Goal: Information Seeking & Learning: Learn about a topic

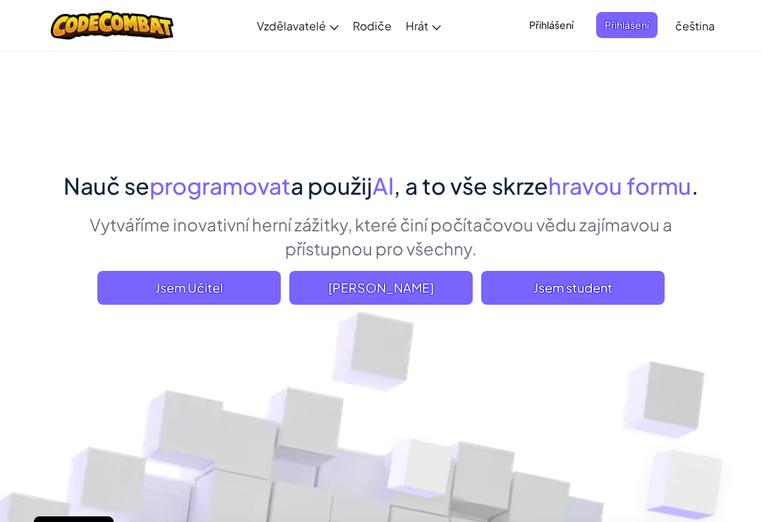
click at [607, 283] on span "Jsem student" at bounding box center [572, 288] width 183 height 34
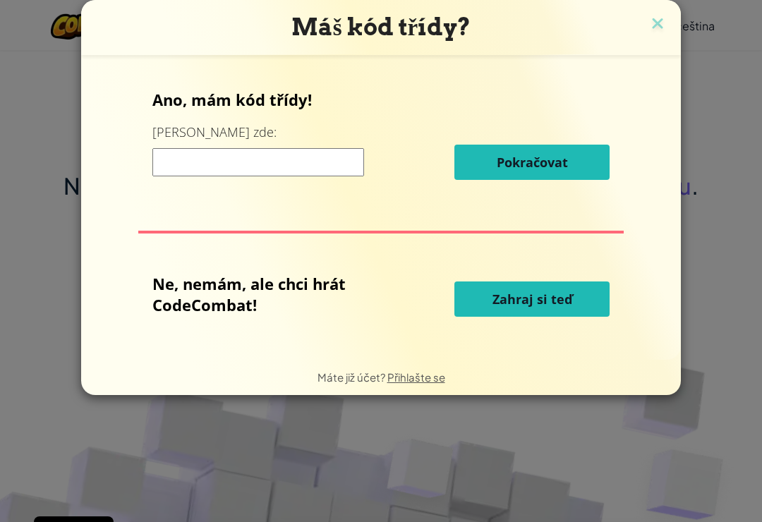
click at [182, 154] on input at bounding box center [258, 162] width 212 height 28
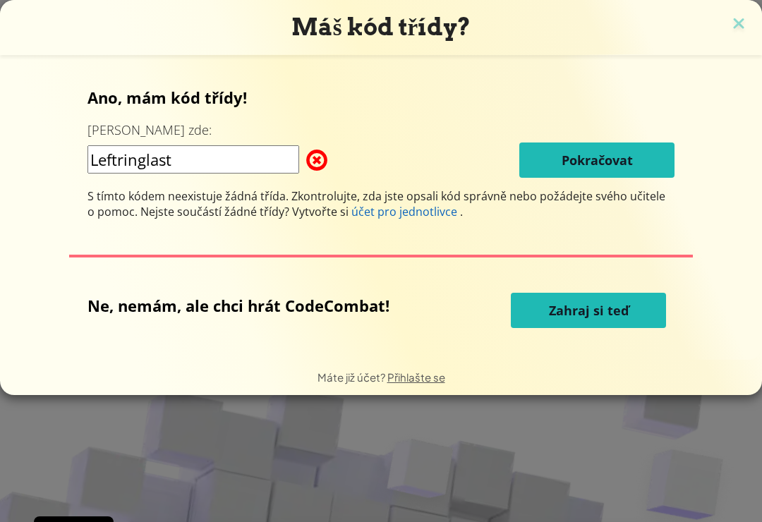
type input "Leftringlast"
click at [584, 169] on span "Pokračovat" at bounding box center [597, 160] width 71 height 17
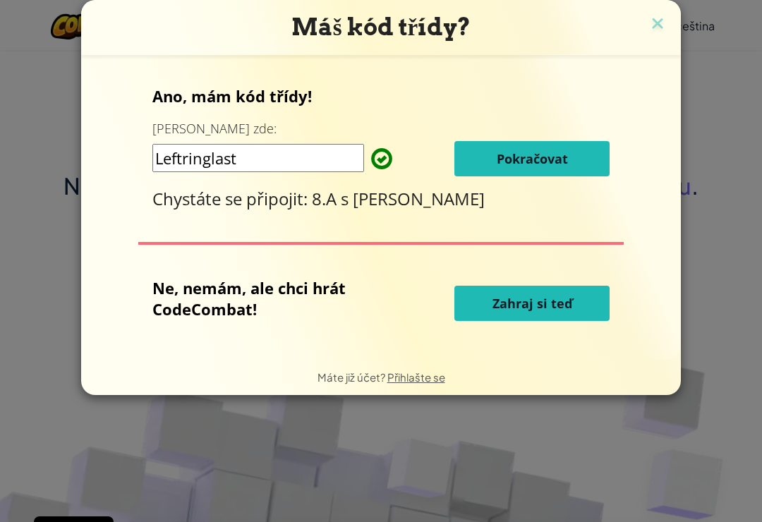
click at [556, 164] on span "Pokračovat" at bounding box center [532, 158] width 71 height 17
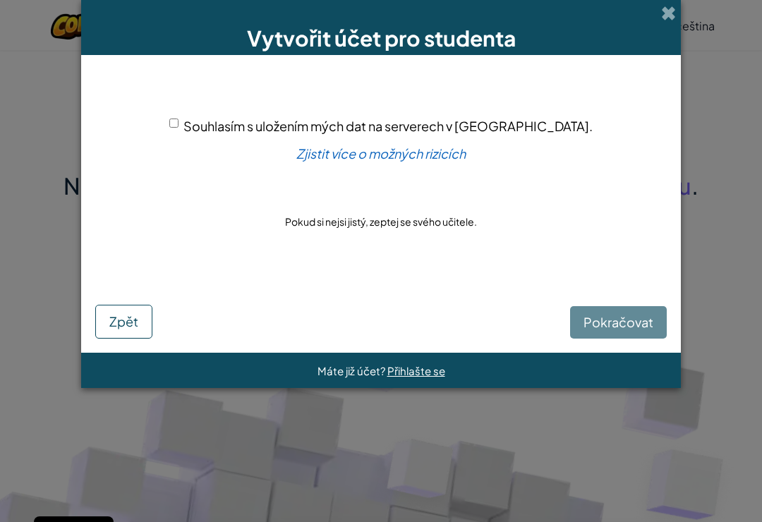
click at [224, 135] on div "Souhlasím s uložením mých dat na serverech v USA." at bounding box center [380, 126] width 423 height 20
click at [232, 120] on div "Souhlasím s uložením mých dat na serverech v USA." at bounding box center [380, 126] width 423 height 20
click at [178, 121] on input "Souhlasím s uložením mých dat na serverech v USA." at bounding box center [173, 123] width 9 height 9
checkbox input "true"
click at [612, 331] on button "Pokračovat" at bounding box center [618, 322] width 97 height 32
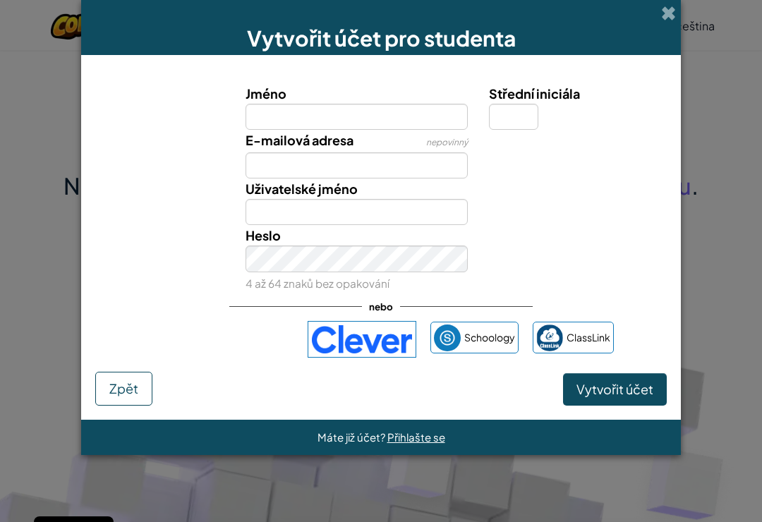
click at [334, 112] on input "Jméno" at bounding box center [357, 117] width 223 height 26
type input "Miriam"
click at [401, 178] on input "E-mailová adresa" at bounding box center [357, 165] width 223 height 26
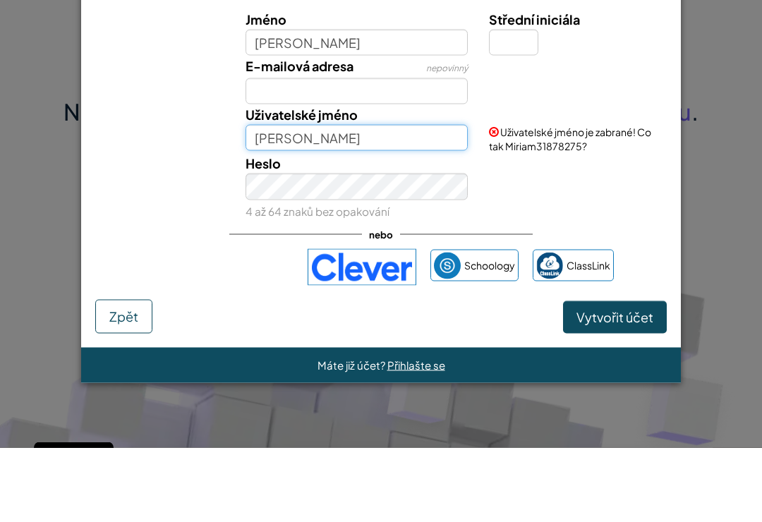
click at [395, 199] on input "Miriam" at bounding box center [357, 212] width 223 height 26
type input "Miriam"
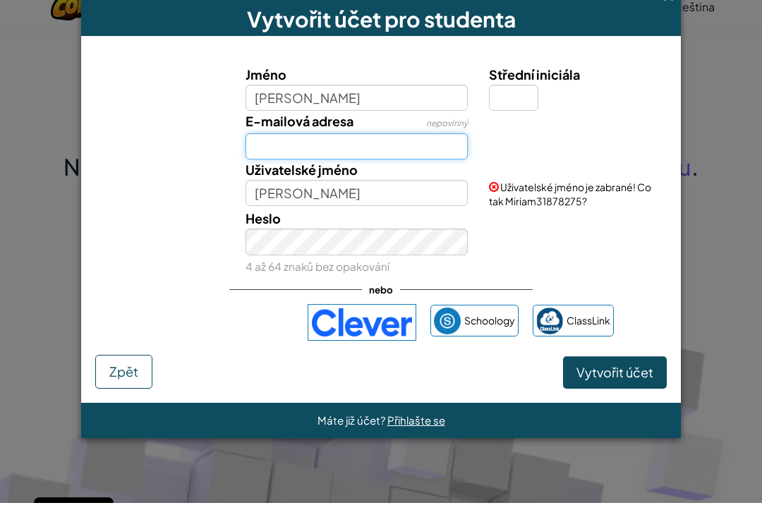
click at [392, 156] on input "E-mailová adresa" at bounding box center [357, 165] width 223 height 26
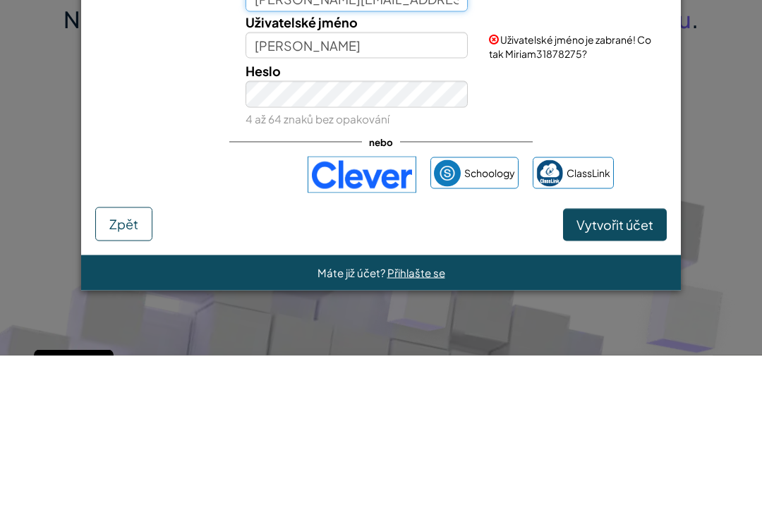
type input "miriam.racova@zshavlickova.cz"
click at [607, 375] on button "Vytvořit účet" at bounding box center [615, 391] width 104 height 32
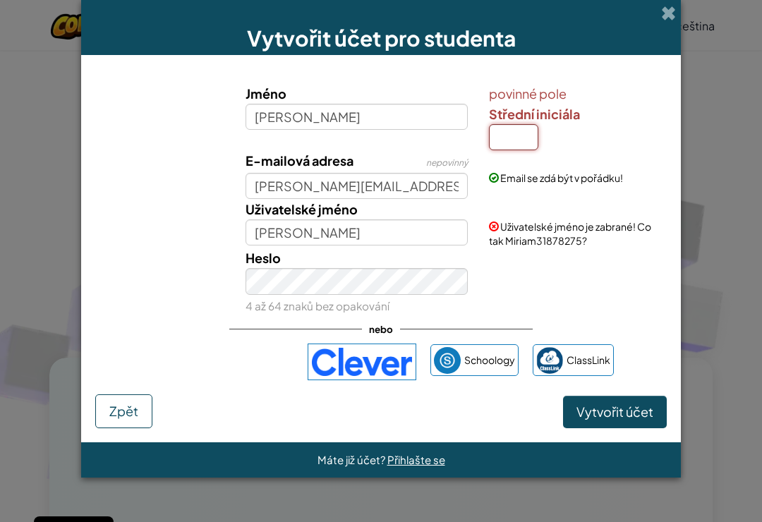
click at [503, 133] on input "Střední iniciála" at bounding box center [513, 137] width 49 height 26
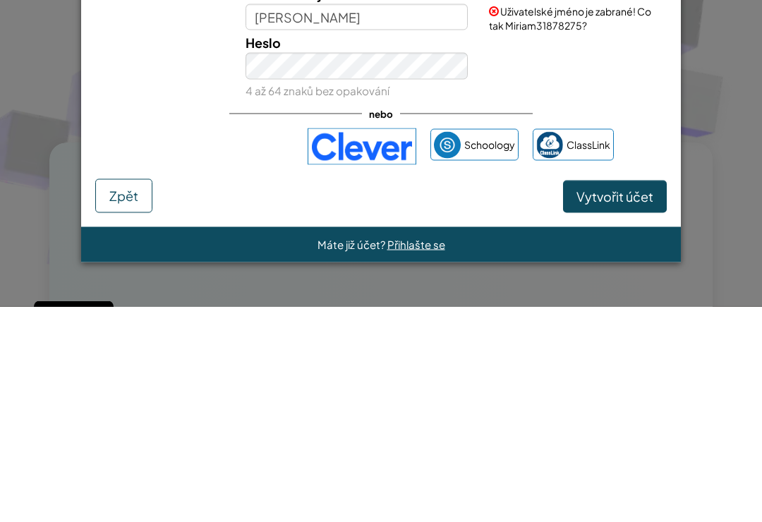
click at [621, 396] on button "Vytvořit účet" at bounding box center [615, 412] width 104 height 32
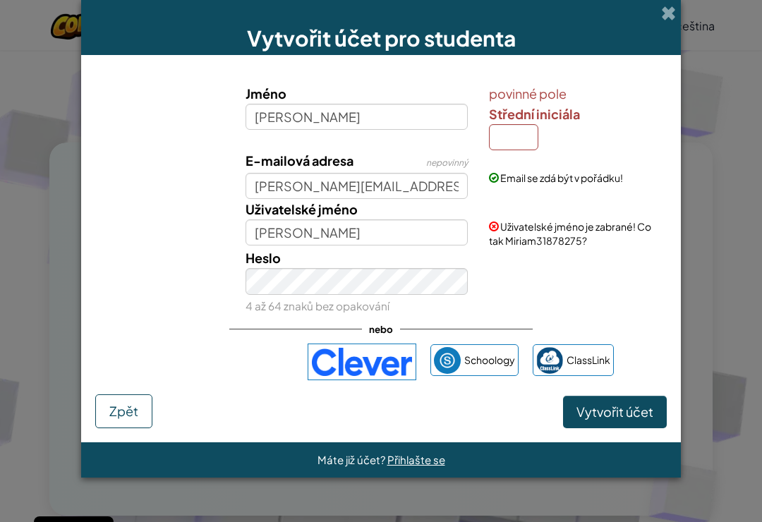
click at [609, 402] on button "Vytvořit účet" at bounding box center [615, 412] width 104 height 32
click at [512, 138] on input "Střední iniciála" at bounding box center [513, 137] width 49 height 26
type input "M"
click at [614, 416] on button "Vytvořit účet" at bounding box center [615, 412] width 104 height 32
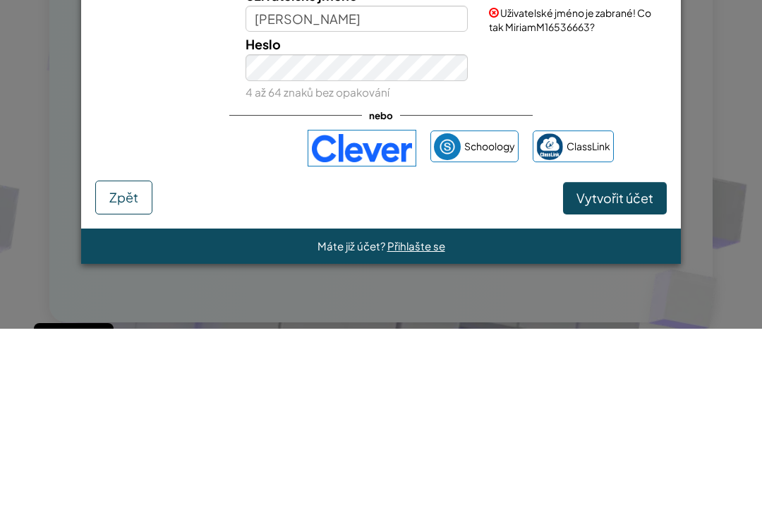
click at [633, 375] on button "Vytvořit účet" at bounding box center [615, 391] width 104 height 32
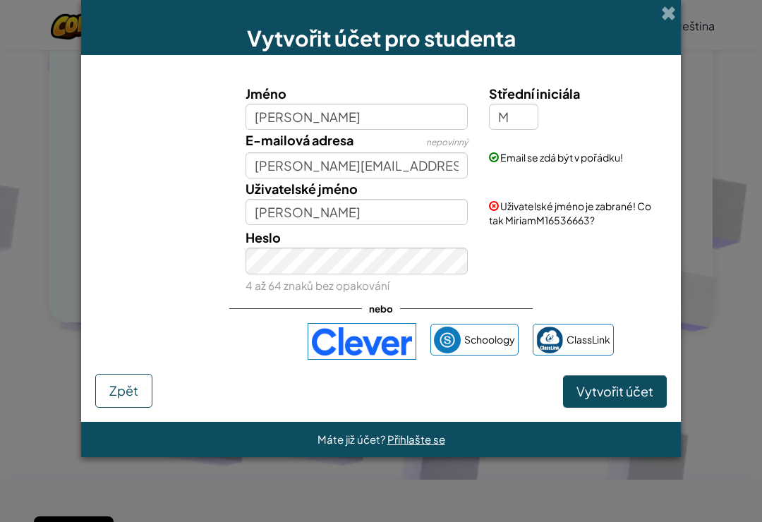
click at [620, 383] on button "Vytvořit účet" at bounding box center [615, 391] width 104 height 32
click at [620, 389] on button "Vytvořit účet" at bounding box center [615, 391] width 104 height 32
click at [619, 394] on button "Vytvořit účet" at bounding box center [615, 391] width 104 height 32
click at [361, 209] on input "MiriamM" at bounding box center [357, 212] width 223 height 26
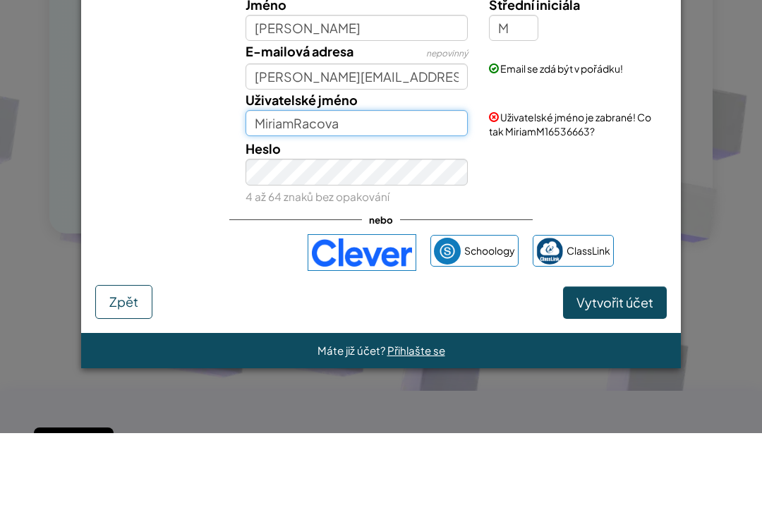
type input "MiriamRacova"
click at [614, 375] on button "Vytvořit účet" at bounding box center [615, 391] width 104 height 32
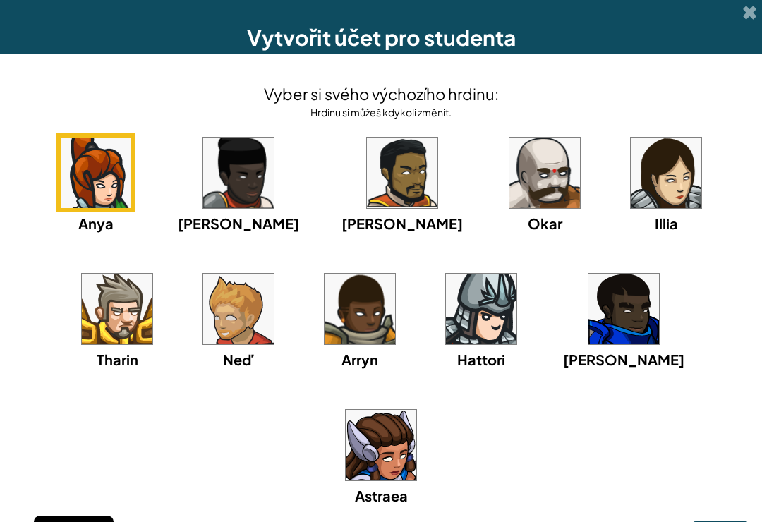
scroll to position [647, 0]
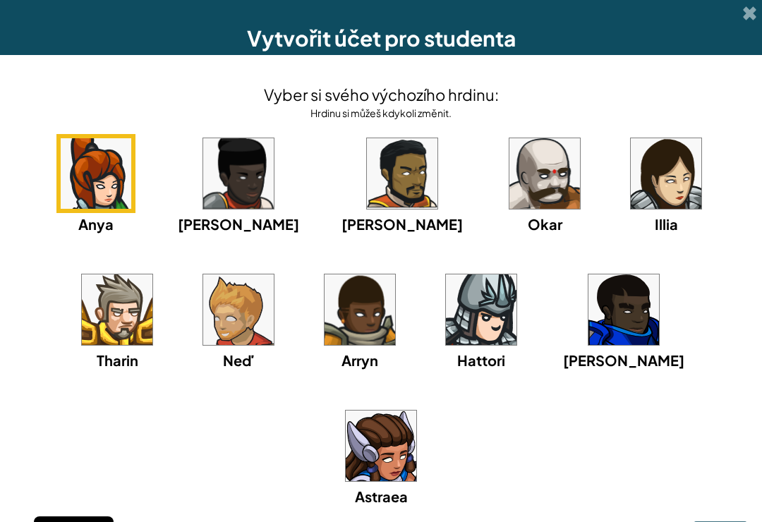
click at [89, 199] on img at bounding box center [96, 173] width 71 height 71
click at [90, 190] on img at bounding box center [96, 173] width 71 height 71
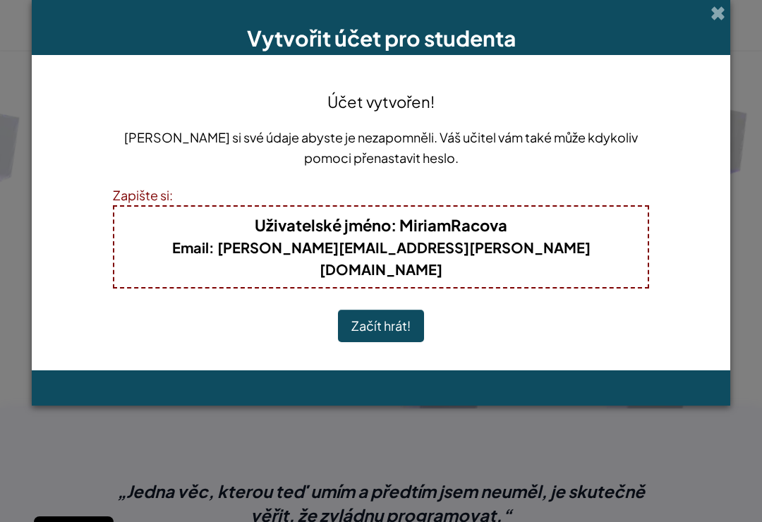
click at [389, 313] on button "Začít hrát!" at bounding box center [381, 326] width 86 height 32
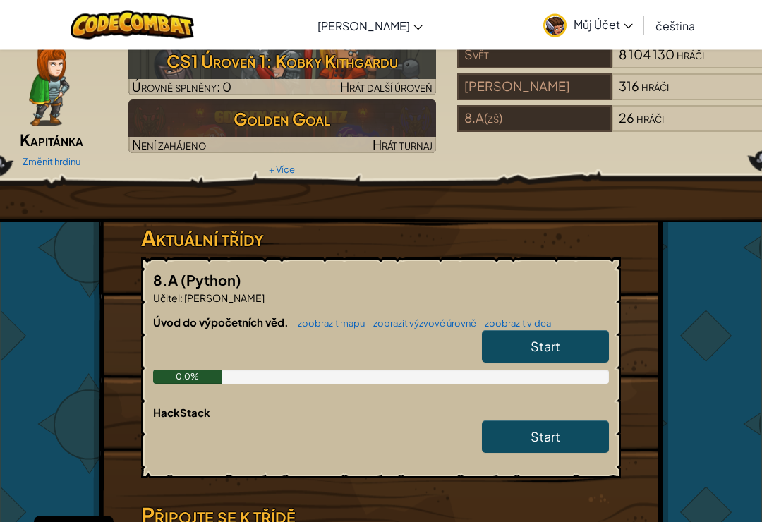
scroll to position [67, 0]
click at [612, 21] on span "Můj Účet" at bounding box center [603, 24] width 59 height 15
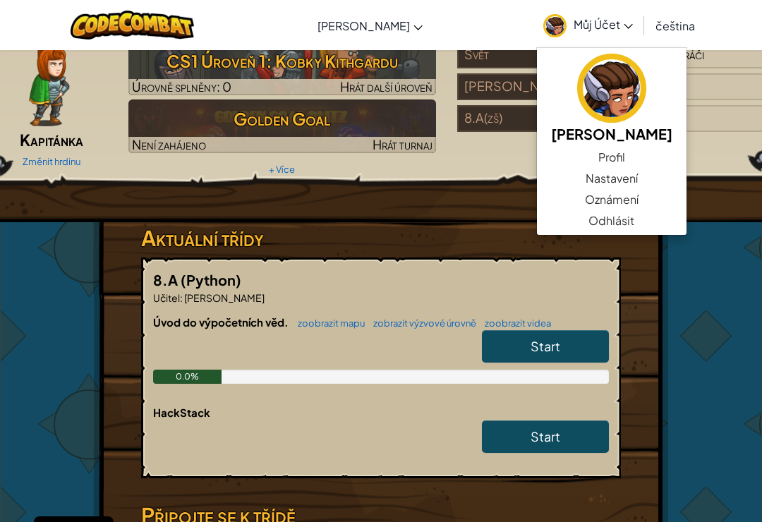
click at [445, 219] on div "Hrdina : [PERSON_NAME] Změnit hrdinu Hráč : [PERSON_NAME] CS1 Úroveň 1: Kobky K…" at bounding box center [381, 102] width 854 height 239
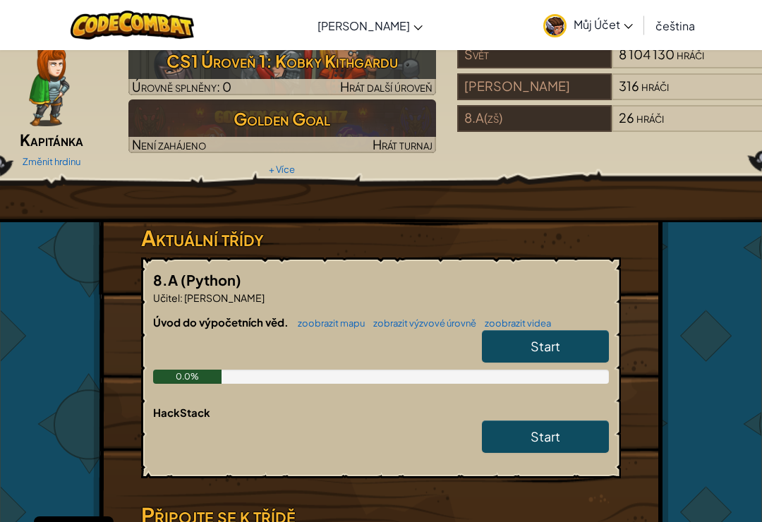
scroll to position [0, 0]
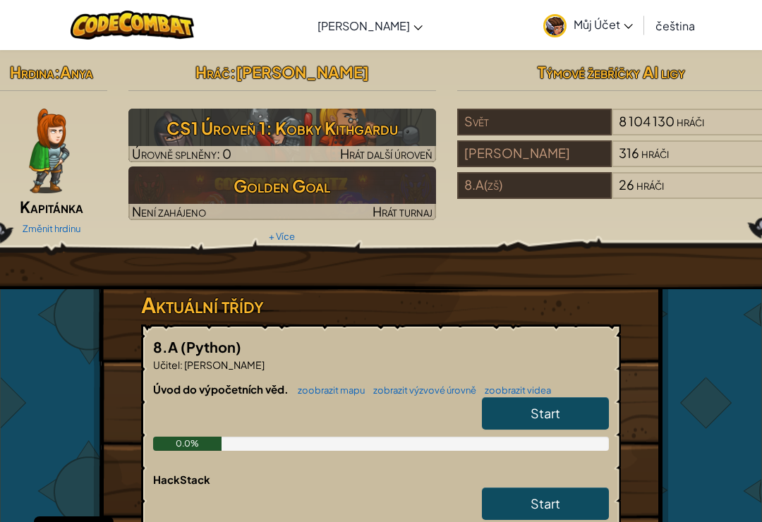
click at [608, 37] on link "Můj Účet" at bounding box center [588, 25] width 104 height 44
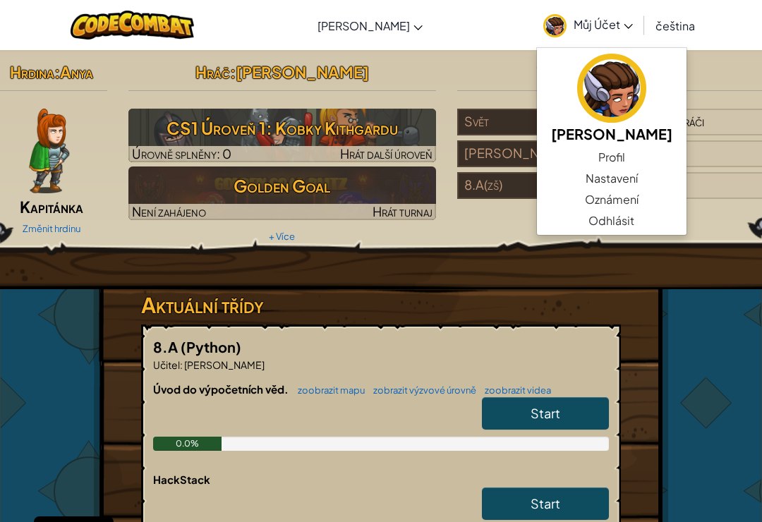
click at [600, 147] on link "Profil" at bounding box center [612, 157] width 150 height 21
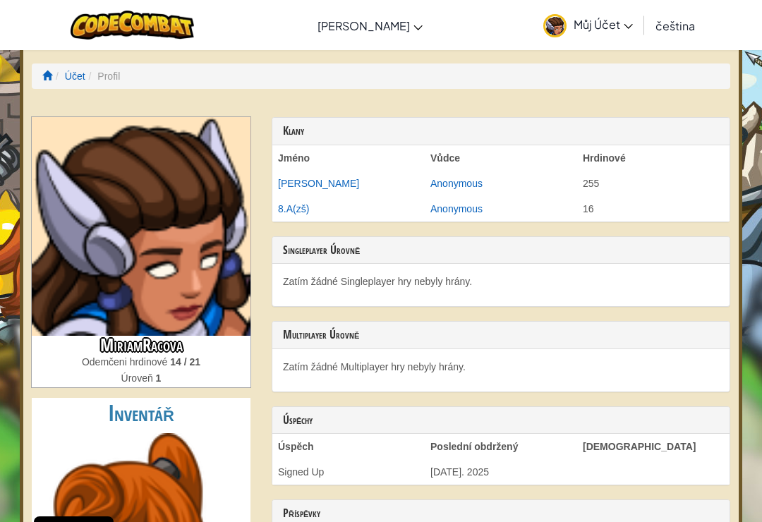
click at [596, 28] on span "Můj Účet" at bounding box center [603, 24] width 59 height 15
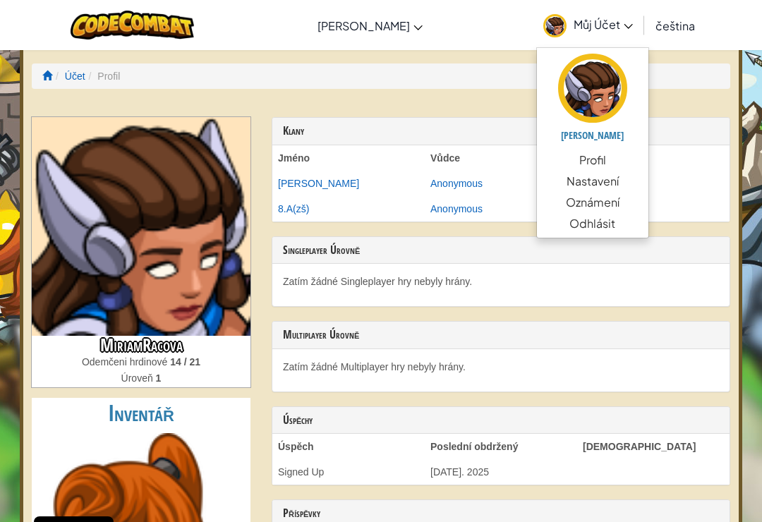
click at [605, 183] on link "Nastavení" at bounding box center [592, 181] width 111 height 21
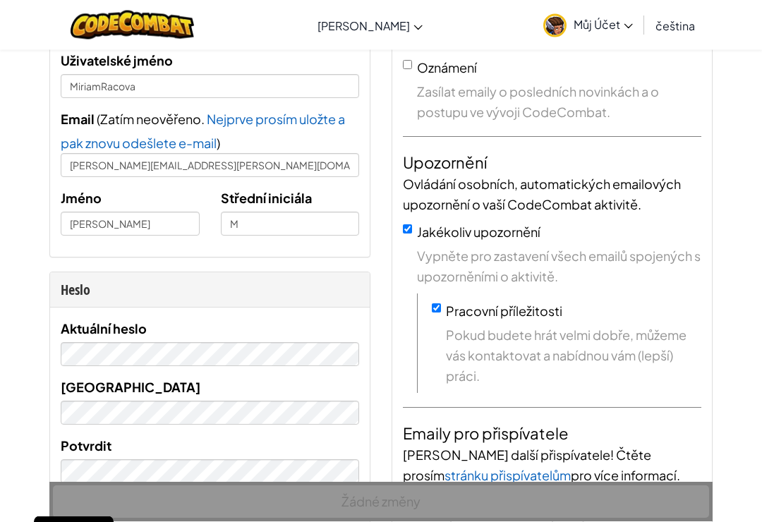
scroll to position [82, 0]
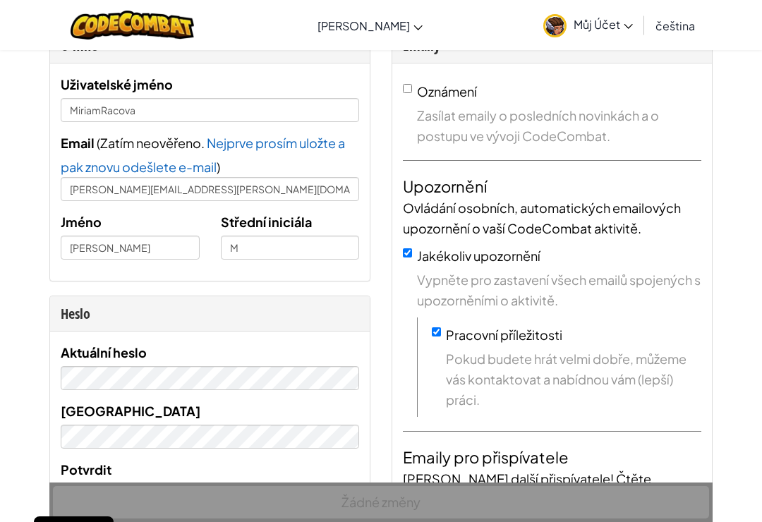
click at [612, 28] on span "Můj Účet" at bounding box center [603, 24] width 59 height 15
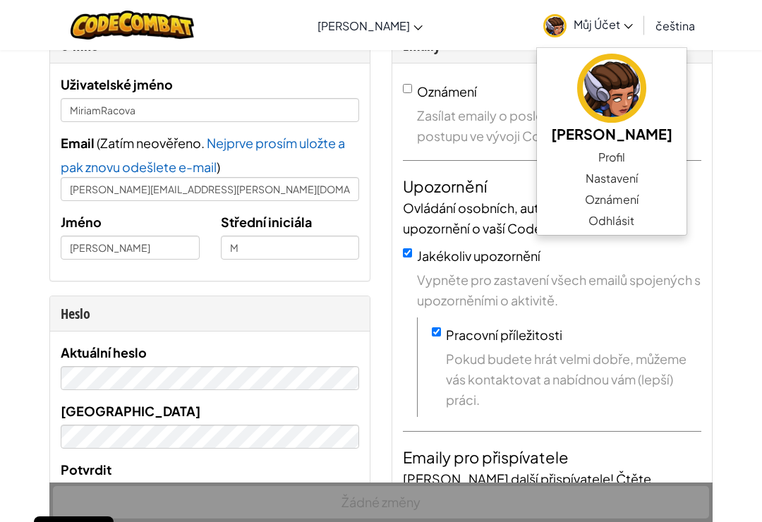
click at [597, 152] on link "Profil" at bounding box center [612, 157] width 150 height 21
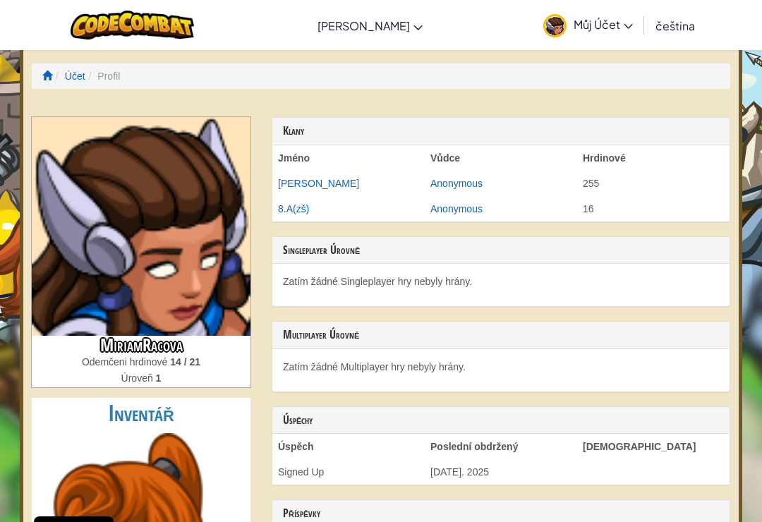
click at [588, 24] on span "Můj Účet" at bounding box center [603, 24] width 59 height 15
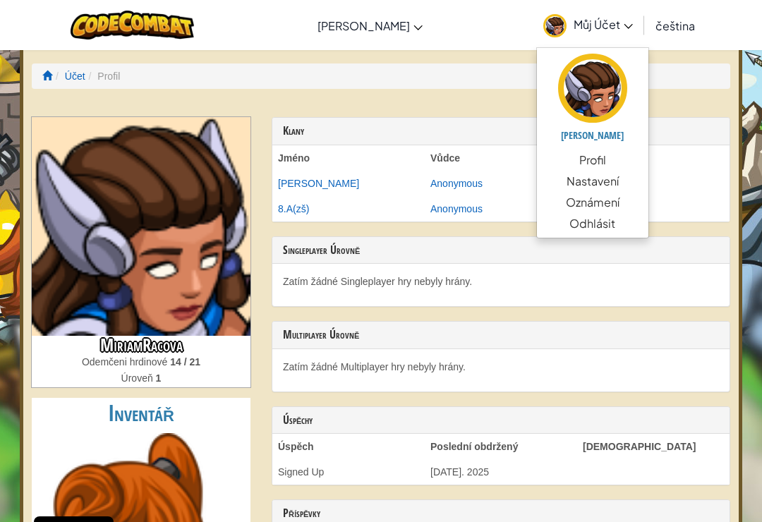
click at [593, 87] on img at bounding box center [592, 88] width 69 height 69
click at [126, 47] on div at bounding box center [132, 25] width 145 height 50
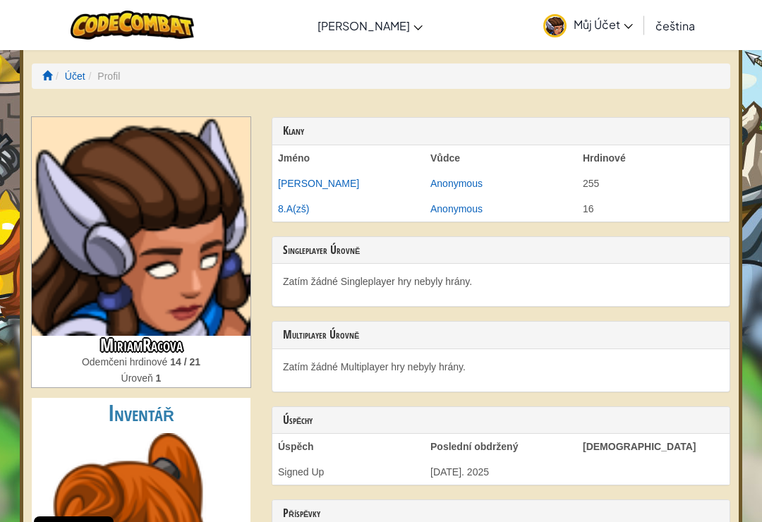
click at [135, 26] on img at bounding box center [132, 25] width 123 height 29
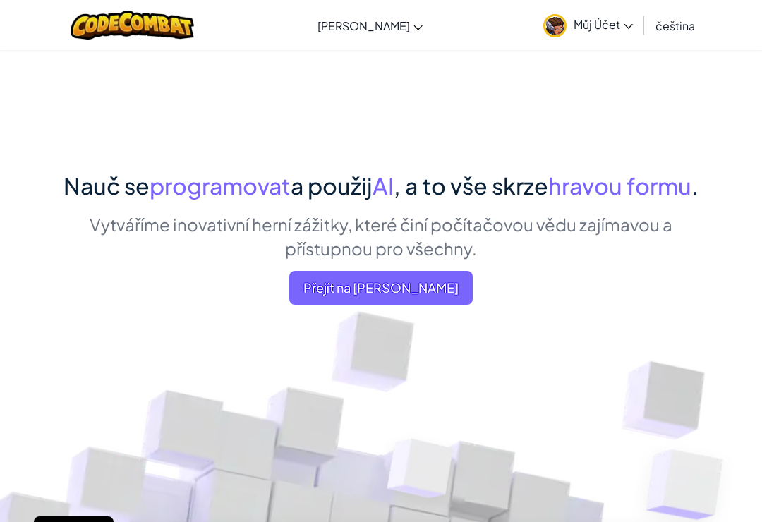
click at [0, 0] on link "CodeCombat Třída" at bounding box center [0, 0] width 0 height 0
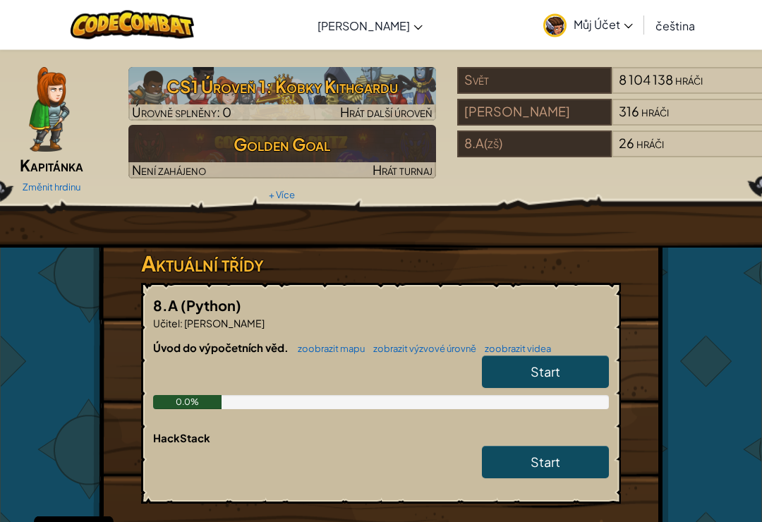
scroll to position [43, 0]
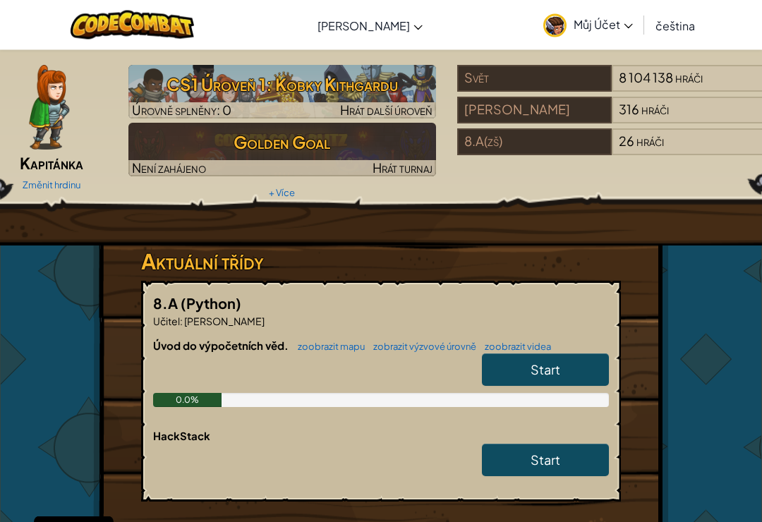
click at [44, 183] on link "Změnit hrdinu" at bounding box center [52, 185] width 58 height 11
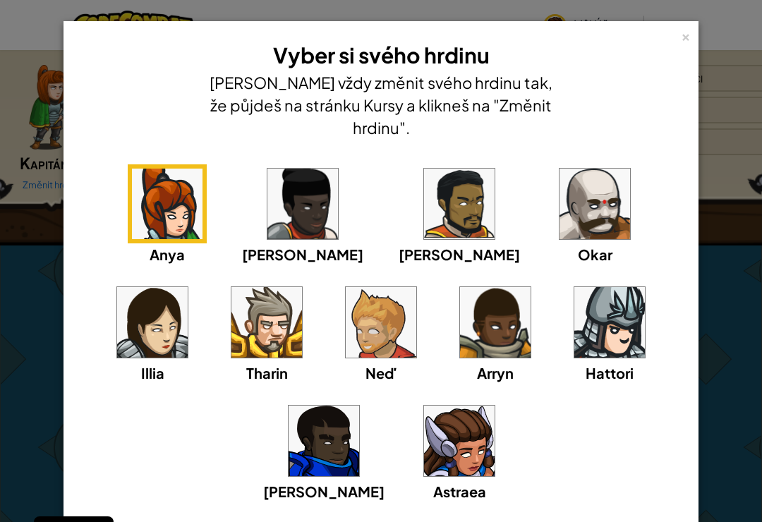
click at [424, 430] on img at bounding box center [459, 441] width 71 height 71
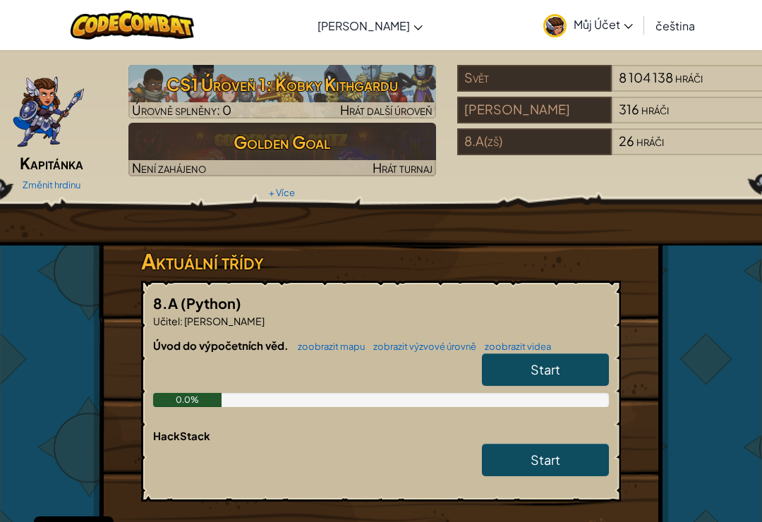
click at [49, 186] on link "Změnit hrdinu" at bounding box center [52, 184] width 58 height 11
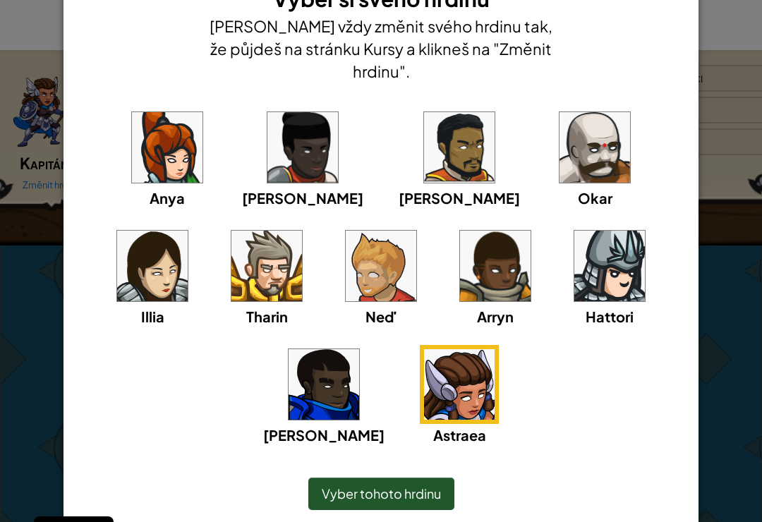
scroll to position [51, 0]
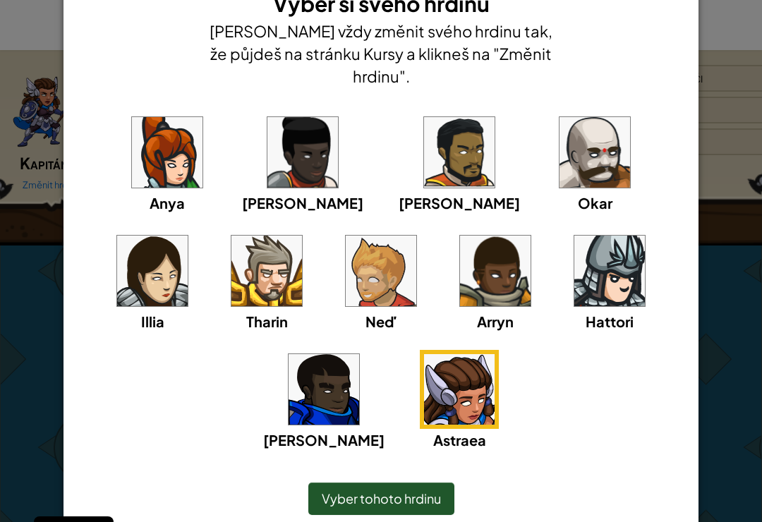
click at [416, 490] on span "Vyber tohoto hrdinu" at bounding box center [381, 498] width 119 height 16
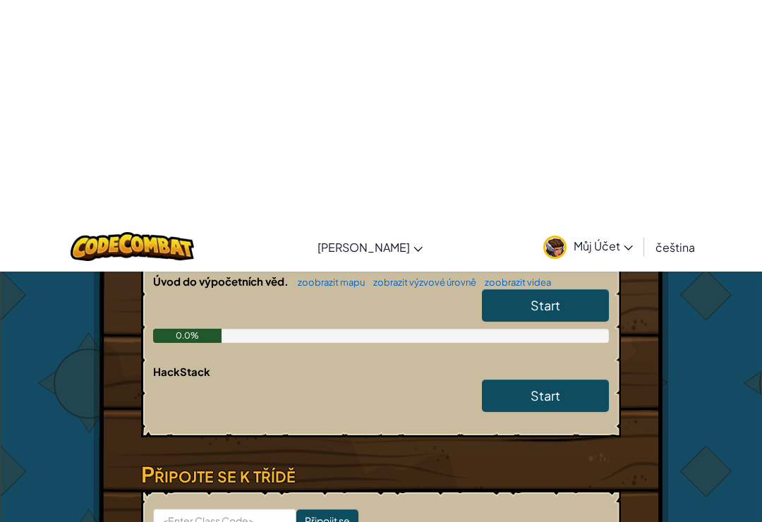
scroll to position [0, 0]
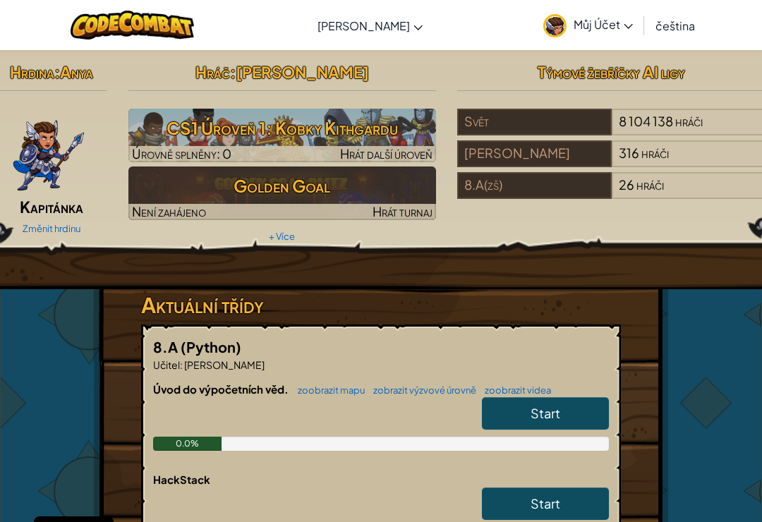
click at [570, 425] on link "Start" at bounding box center [545, 413] width 127 height 32
select select "cs"
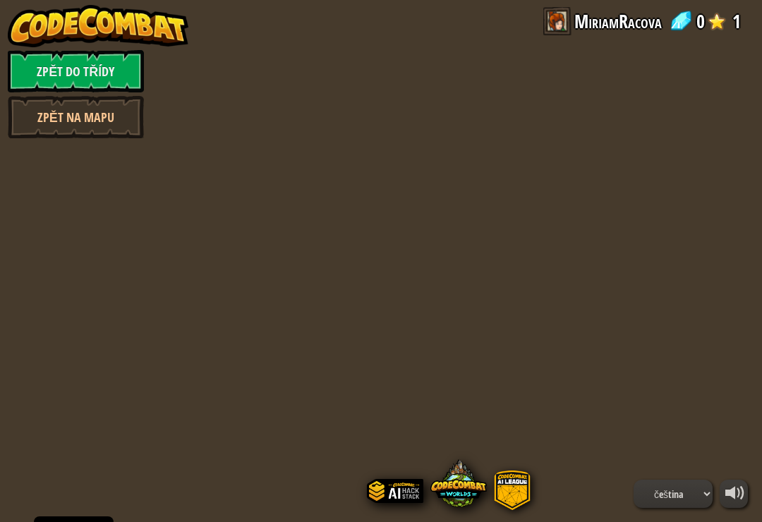
select select "cs"
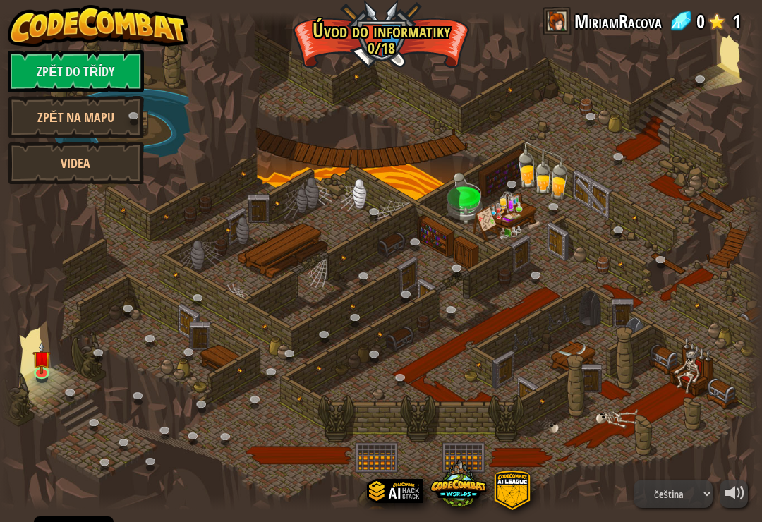
select select "cs"
click at [42, 359] on img at bounding box center [41, 358] width 19 height 32
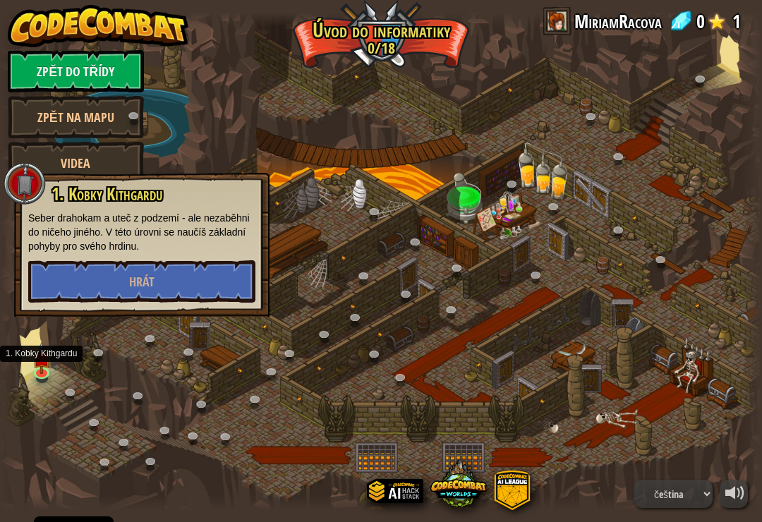
click at [73, 272] on button "Hrát" at bounding box center [141, 281] width 227 height 42
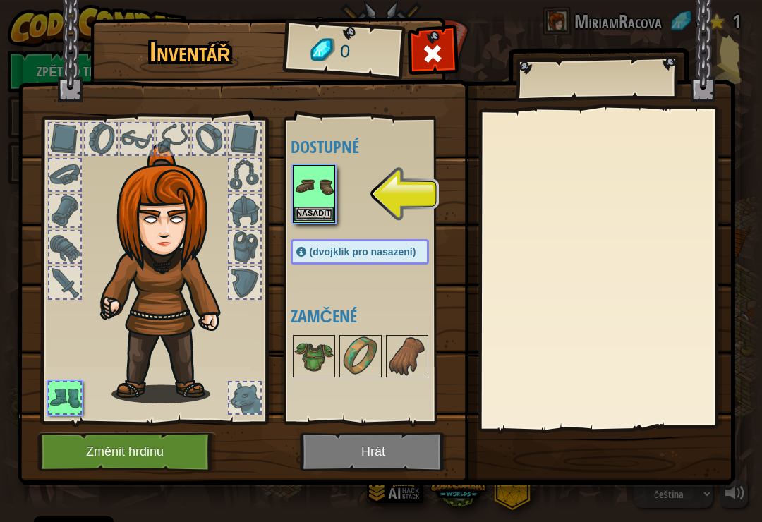
click at [317, 211] on button "Nasadit" at bounding box center [314, 214] width 40 height 15
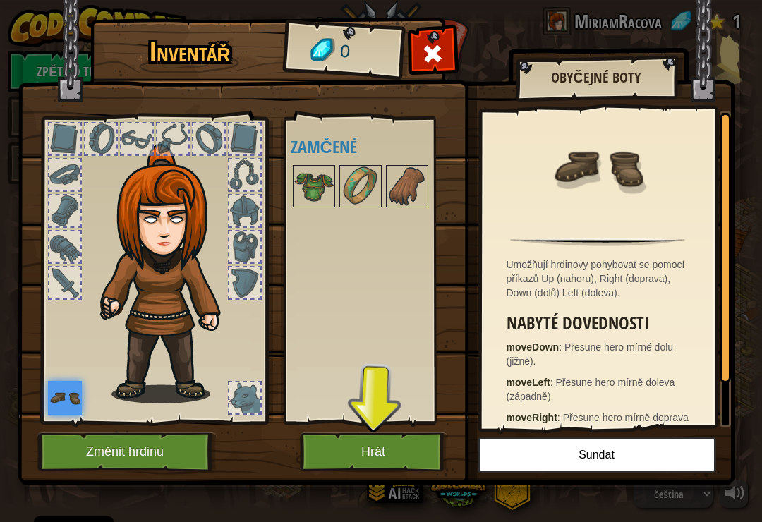
click at [391, 451] on button "Hrát" at bounding box center [373, 451] width 147 height 39
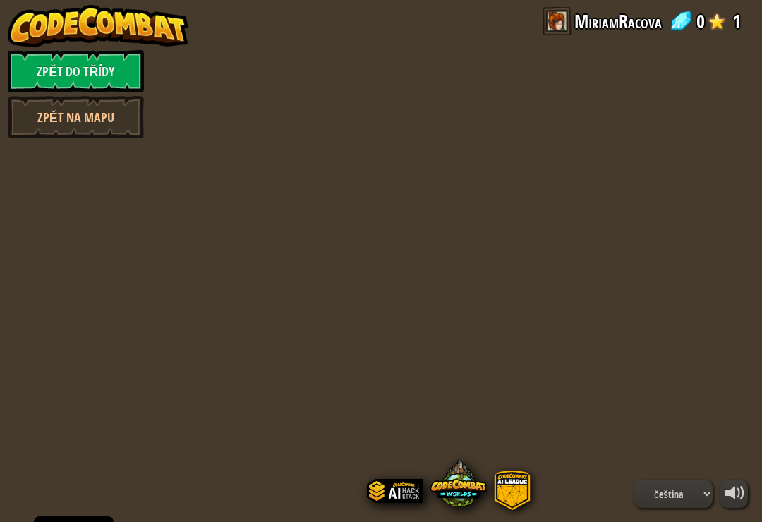
select select "cs"
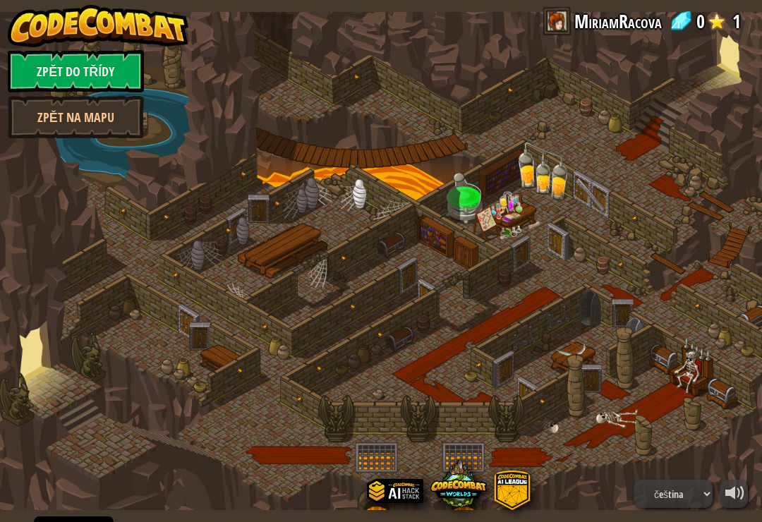
select select "cs"
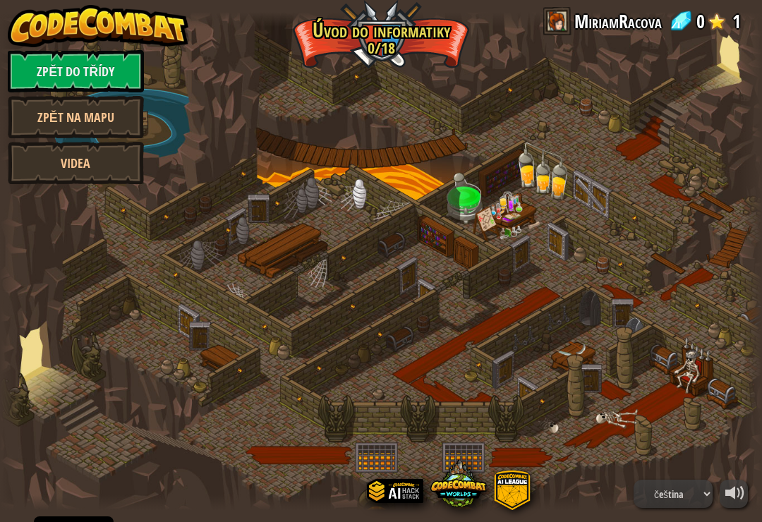
select select "cs"
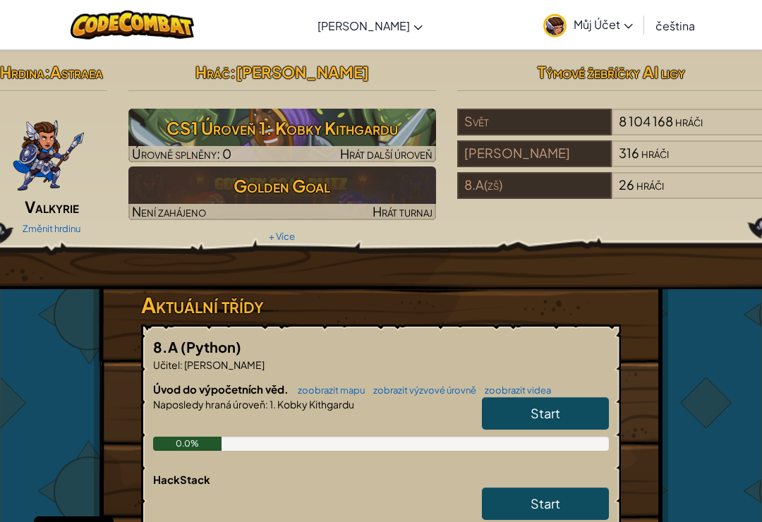
scroll to position [20, 0]
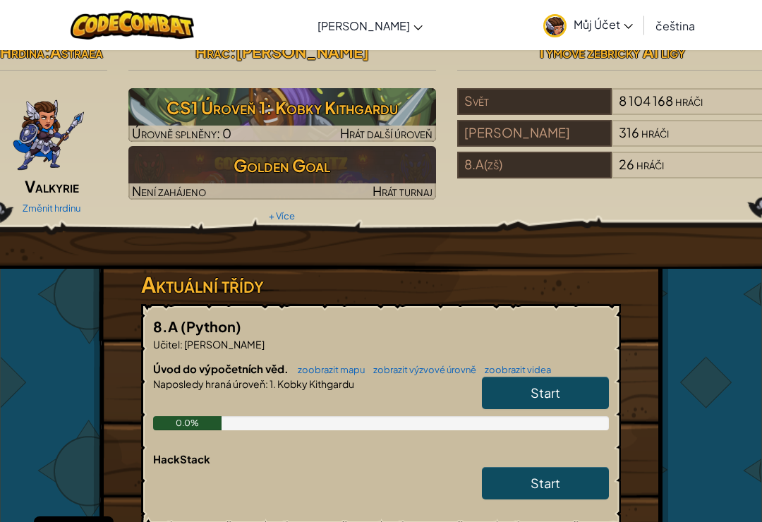
click at [434, 336] on h5 "8.A (Python)" at bounding box center [381, 326] width 456 height 22
click at [571, 371] on h6 "Úvod do výpočetních věd. zoobrazit mapu zobrazit výzvové úrovně zoobrazit videa" at bounding box center [381, 369] width 456 height 16
click at [557, 396] on span "Start" at bounding box center [546, 392] width 30 height 16
select select "cs"
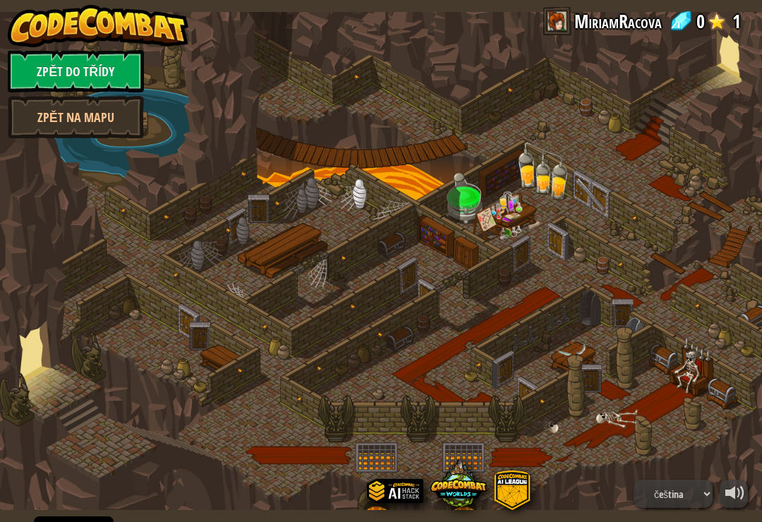
select select "cs"
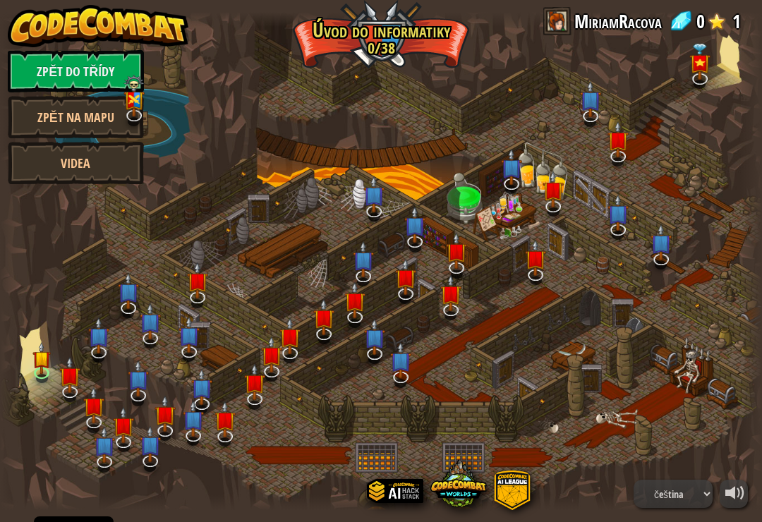
select select "cs"
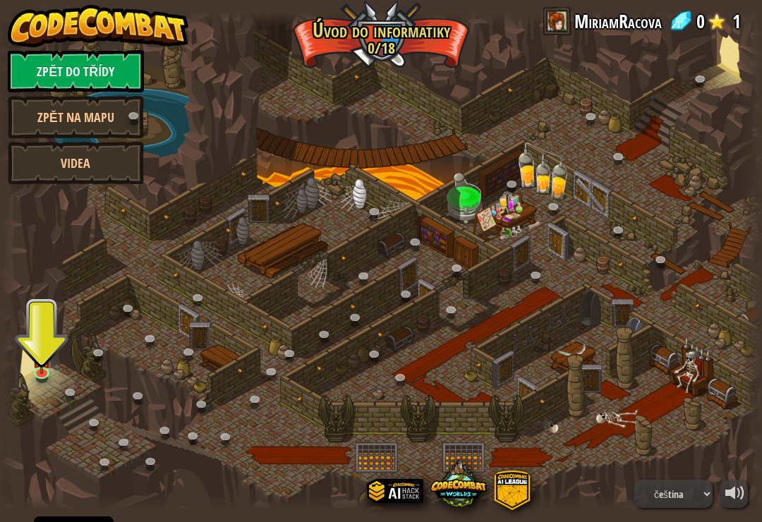
click at [47, 356] on img at bounding box center [41, 358] width 19 height 32
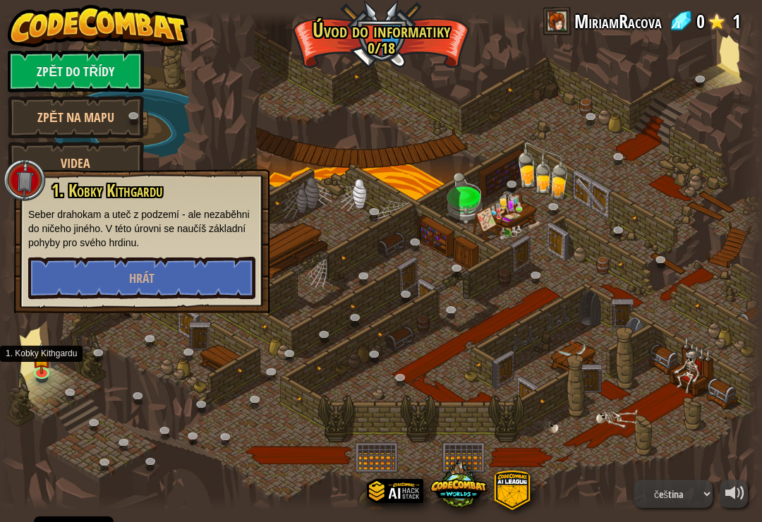
click at [184, 272] on button "Hrát" at bounding box center [141, 278] width 227 height 42
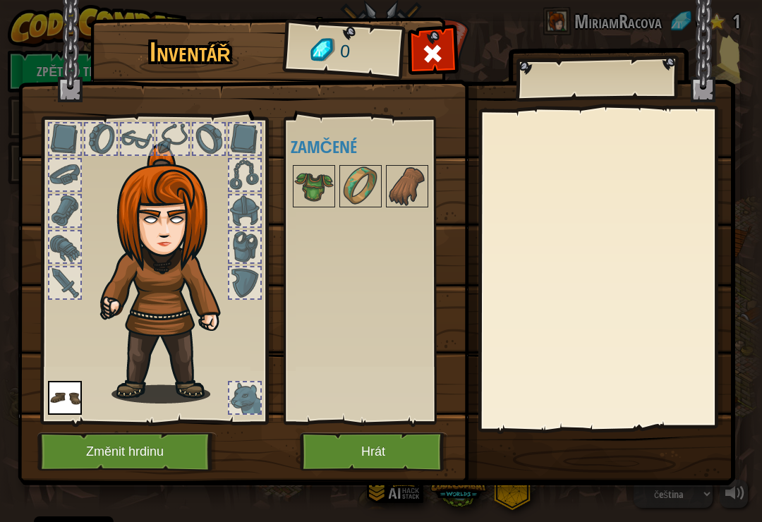
click at [387, 433] on button "Hrát" at bounding box center [373, 451] width 147 height 39
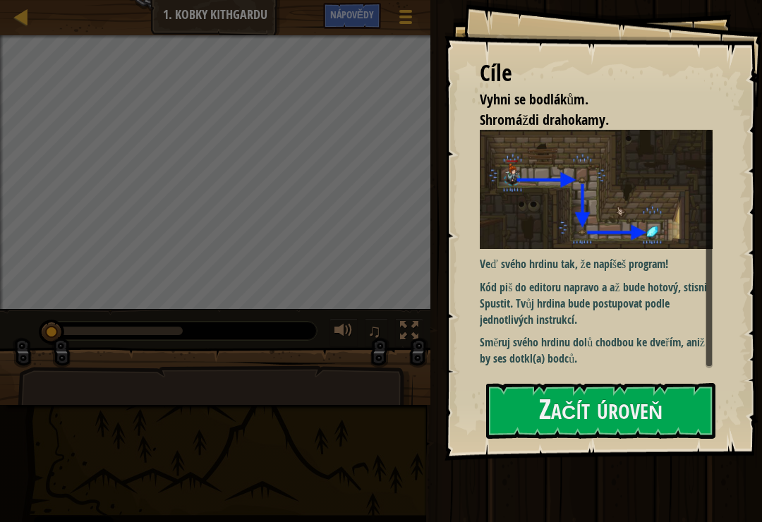
click at [655, 384] on button "Začít úroveň" at bounding box center [600, 411] width 229 height 56
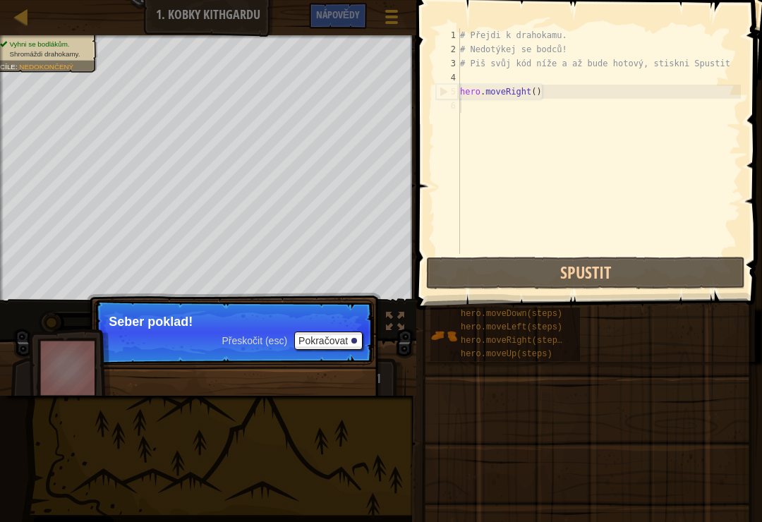
click at [339, 339] on button "Pokračovat" at bounding box center [328, 341] width 68 height 18
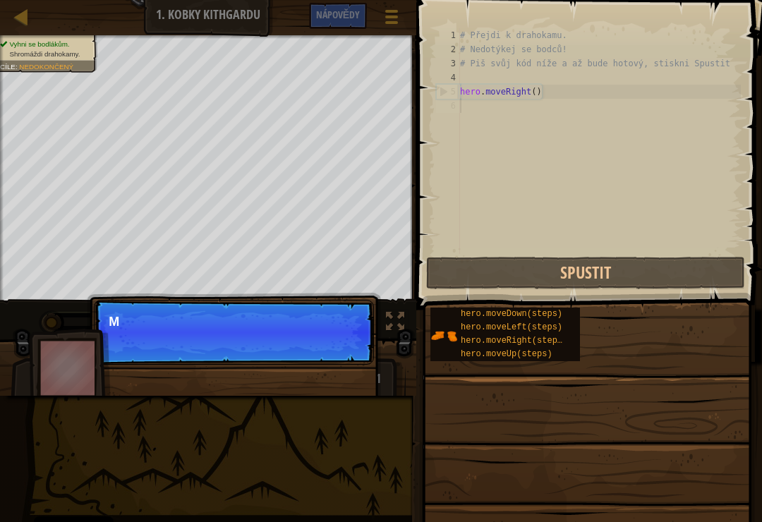
scroll to position [7, 0]
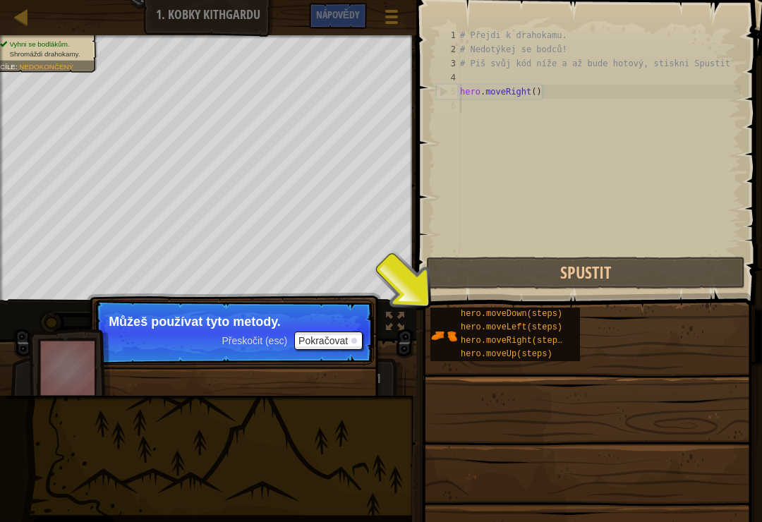
click at [321, 349] on button "Pokračovat" at bounding box center [328, 341] width 68 height 18
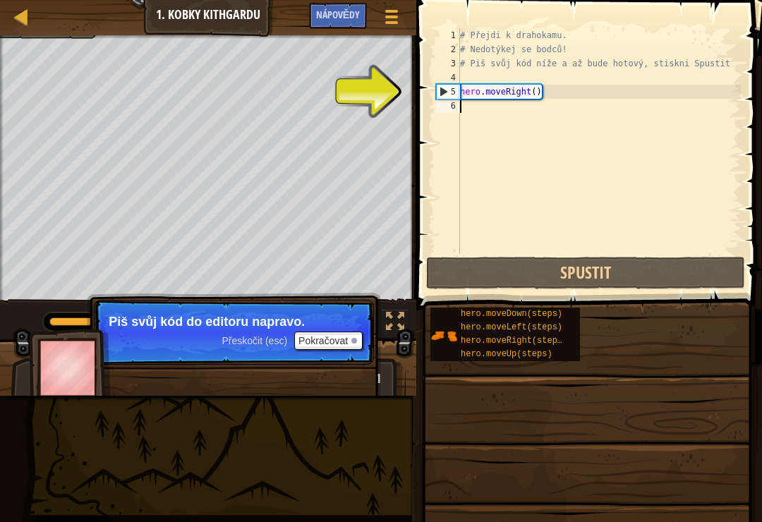
click at [348, 329] on p "Piš svůj kód do editoru napravo." at bounding box center [234, 322] width 250 height 14
click at [334, 345] on button "Pokračovat" at bounding box center [328, 341] width 68 height 18
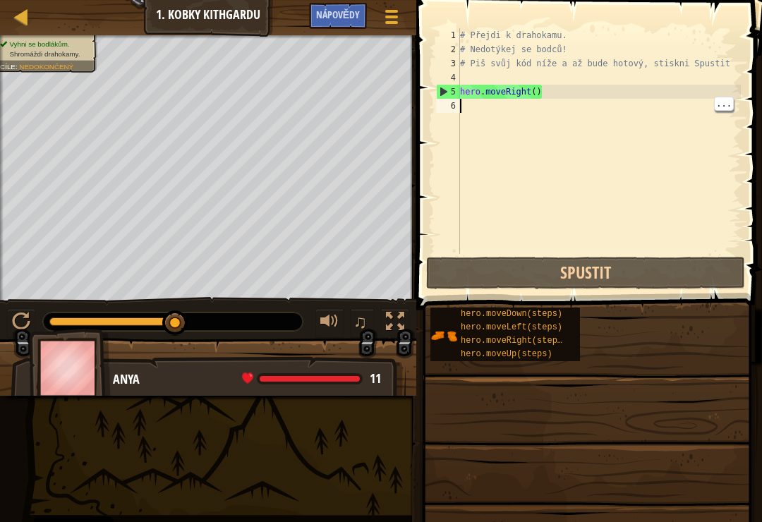
click at [511, 131] on div "# Přejdi k drahokamu. # Nedotýkej se bodců! # Piš svůj kód níže a až bude hotov…" at bounding box center [599, 155] width 284 height 254
click at [510, 105] on div "# Přejdi k drahokamu. # Nedotýkej se bodců! # Piš svůj kód níže a až bude hotov…" at bounding box center [599, 155] width 284 height 254
click at [477, 109] on div "# Přejdi k drahokamu. # Nedotýkej se bodců! # Piš svůj kód níže a až bude hotov…" at bounding box center [599, 155] width 284 height 254
click at [466, 114] on div "# Přejdi k drahokamu. # Nedotýkej se bodců! # Piš svůj kód níže a až bude hotov…" at bounding box center [599, 155] width 284 height 254
click at [448, 111] on div "6" at bounding box center [448, 106] width 24 height 14
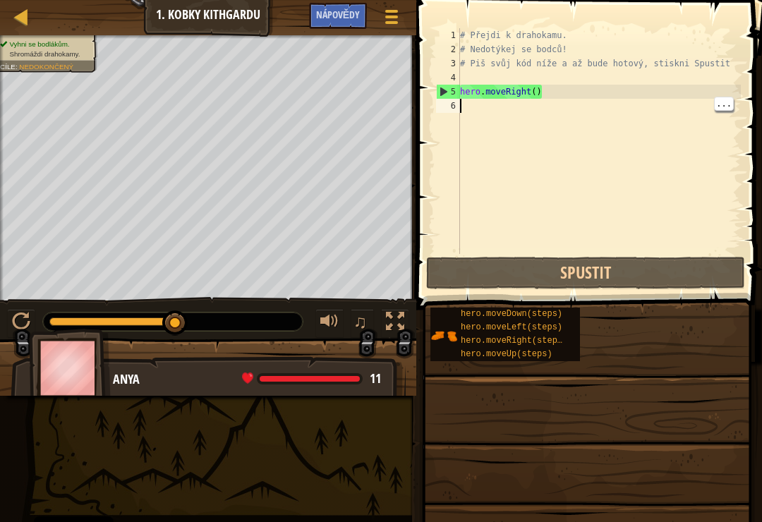
click at [710, 111] on div "# Přejdi k drahokamu. # Nedotýkej se bodců! # Piš svůj kód níže a až bude hotov…" at bounding box center [599, 155] width 284 height 254
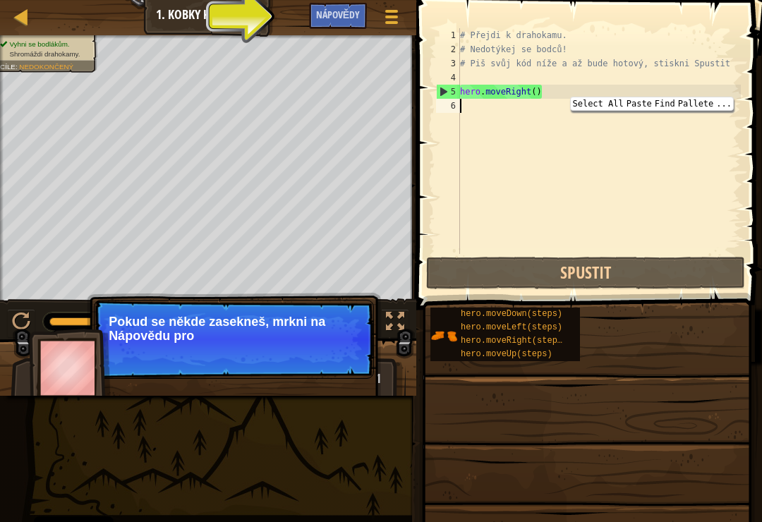
click at [330, 18] on span "Nápovědy" at bounding box center [338, 14] width 44 height 13
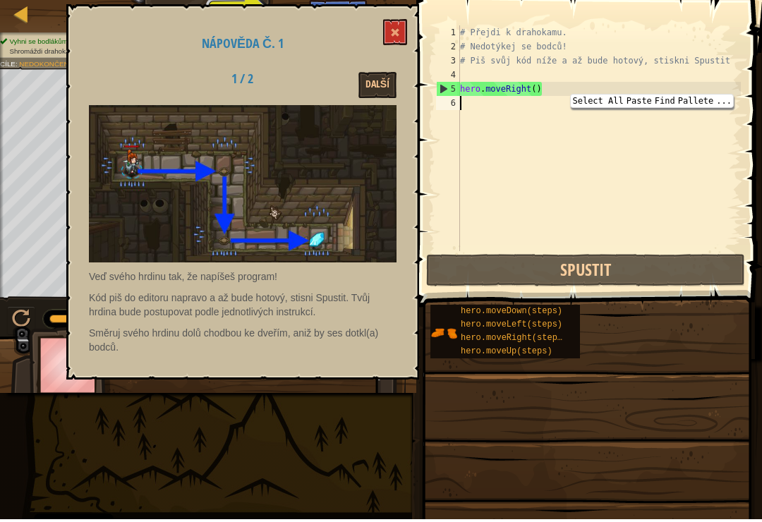
click at [375, 87] on button "Další" at bounding box center [377, 88] width 38 height 26
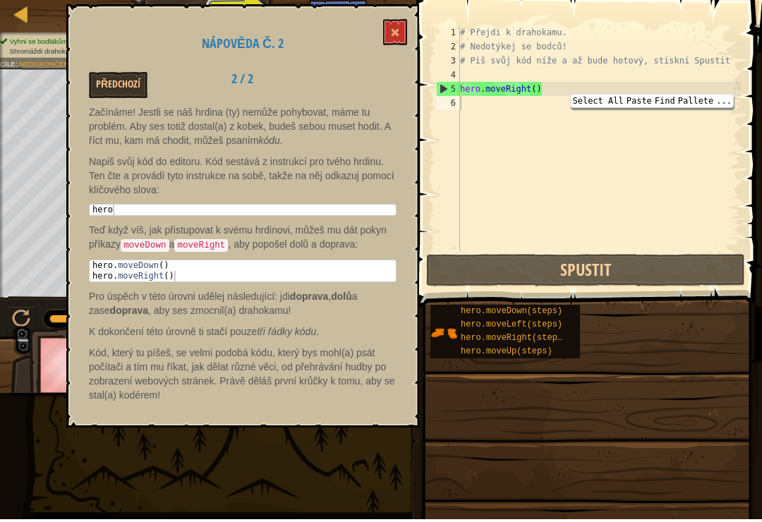
click at [380, 37] on div "Nápověda č. 2 Předchozí 2 / 2 Začínáme! Jestli se náš hrdina (ty) nemůže pohybo…" at bounding box center [242, 218] width 353 height 423
click at [378, 34] on div "Nápověda č. 2 Předchozí 2 / 2 Začínáme! Jestli se náš hrdina (ty) nemůže pohybo…" at bounding box center [242, 218] width 353 height 423
click at [392, 41] on button at bounding box center [395, 35] width 24 height 26
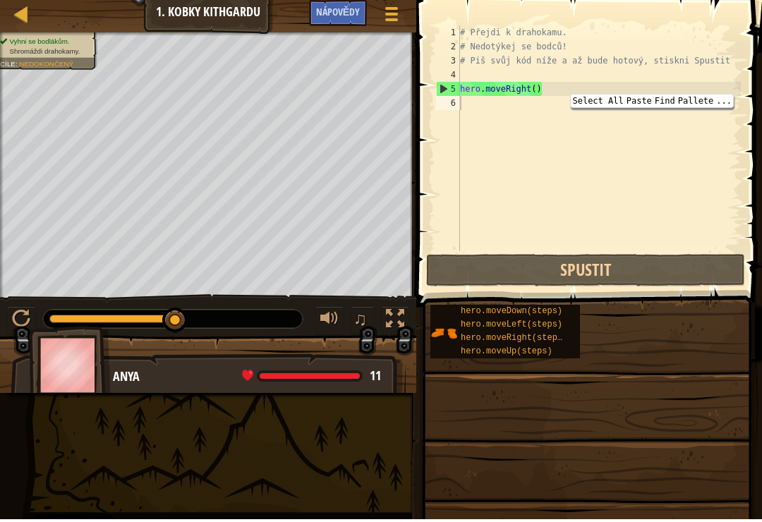
click at [25, 321] on div at bounding box center [21, 322] width 18 height 18
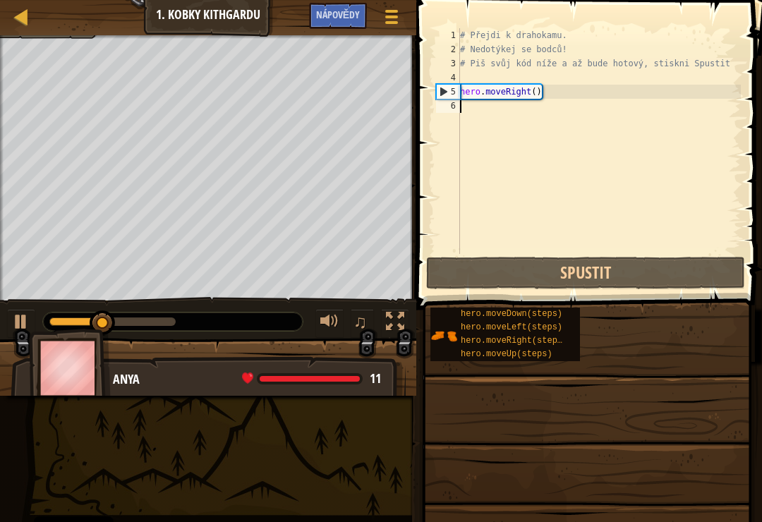
click at [636, 156] on div "# Přejdi k drahokamu. # Nedotýkej se bodců! # Piš svůj kód níže a až bude hotov…" at bounding box center [599, 155] width 284 height 254
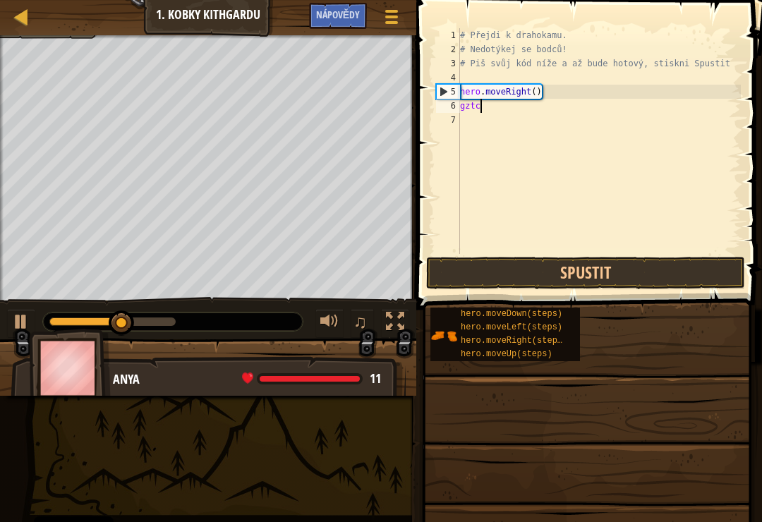
scroll to position [7, 2]
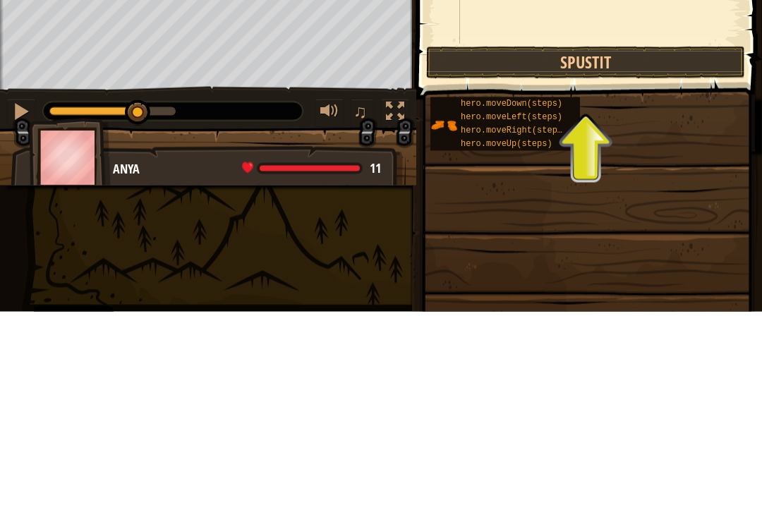
type textarea "gztcztc"
click at [612, 257] on button "Spustit" at bounding box center [585, 273] width 319 height 32
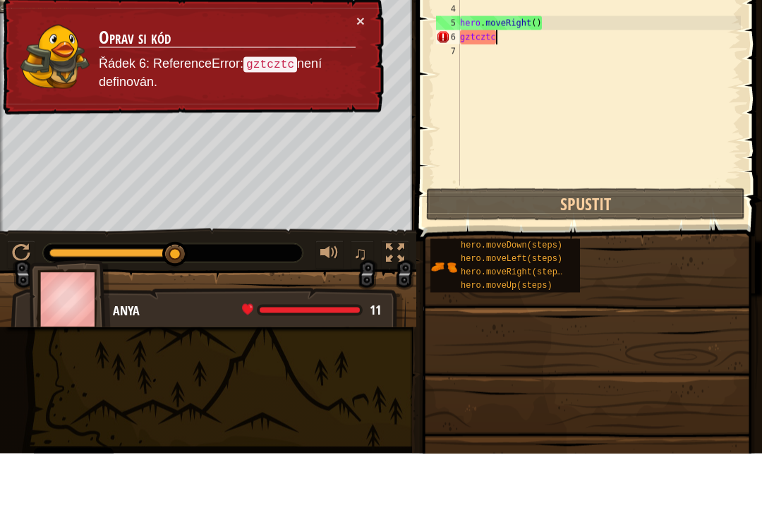
click at [353, 82] on td "Oprav si kód Řádek 6: ReferenceError: gztcztc není definován." at bounding box center [227, 125] width 258 height 86
select select "cs"
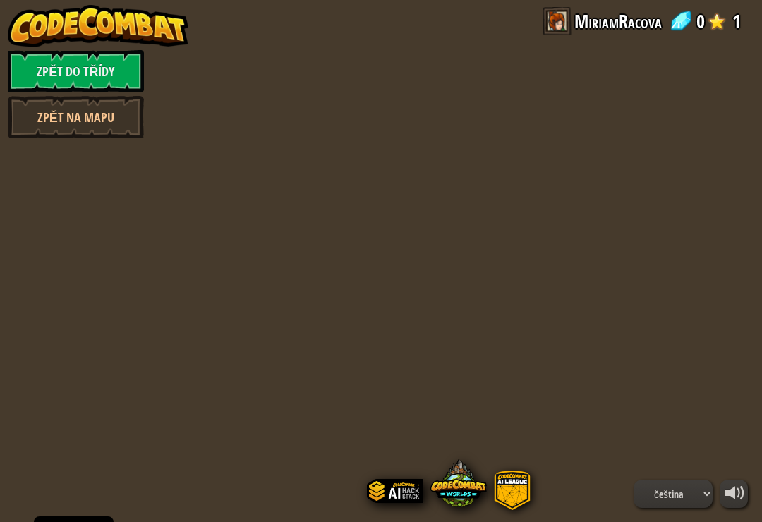
select select "cs"
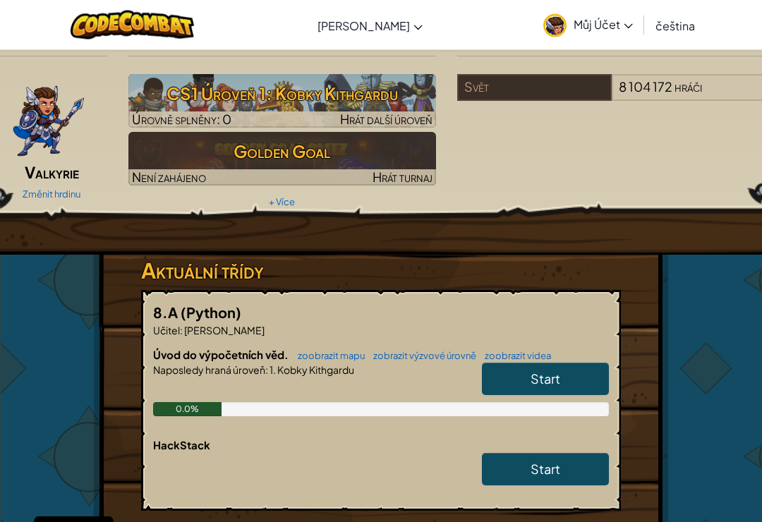
scroll to position [47, 0]
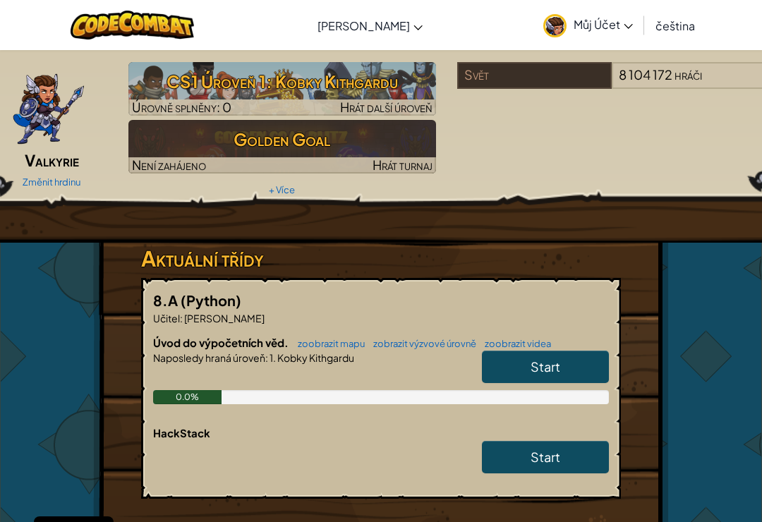
click at [581, 370] on link "Start" at bounding box center [545, 367] width 127 height 32
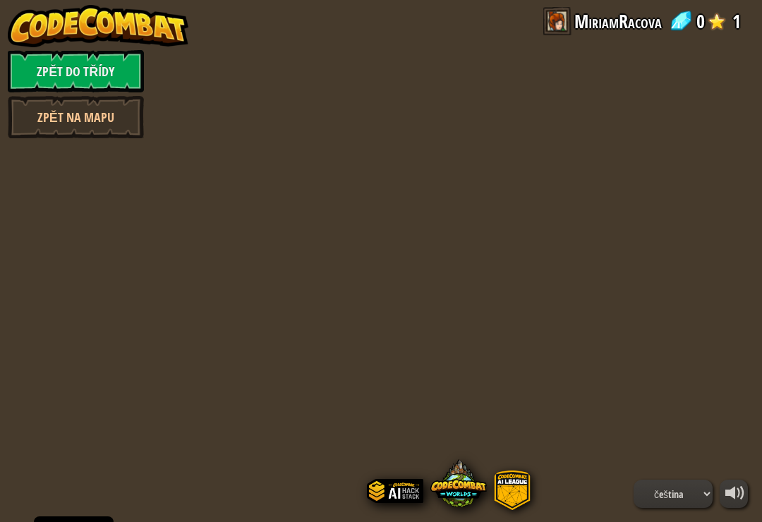
select select "cs"
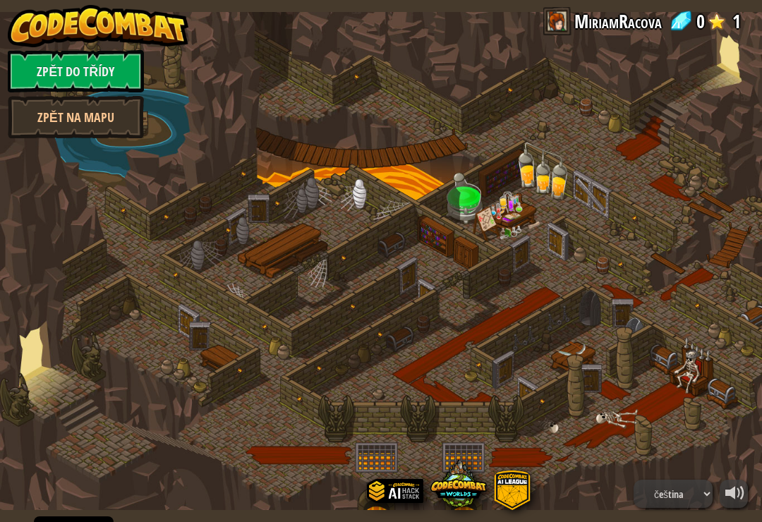
select select "cs"
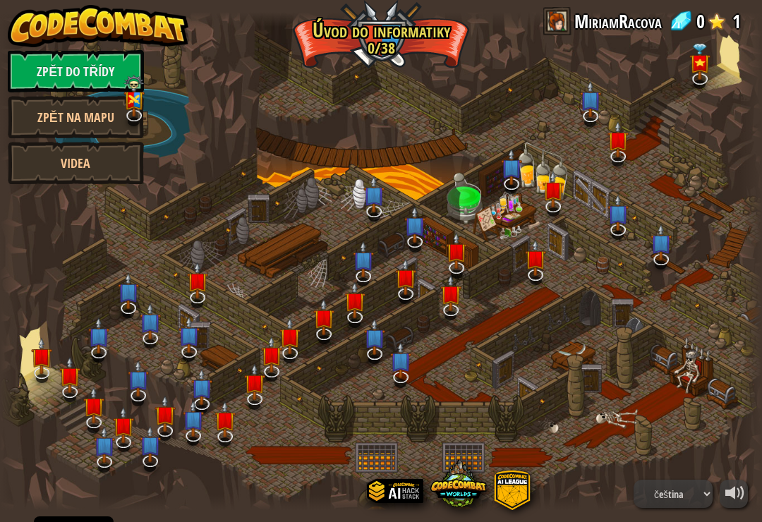
select select "cs"
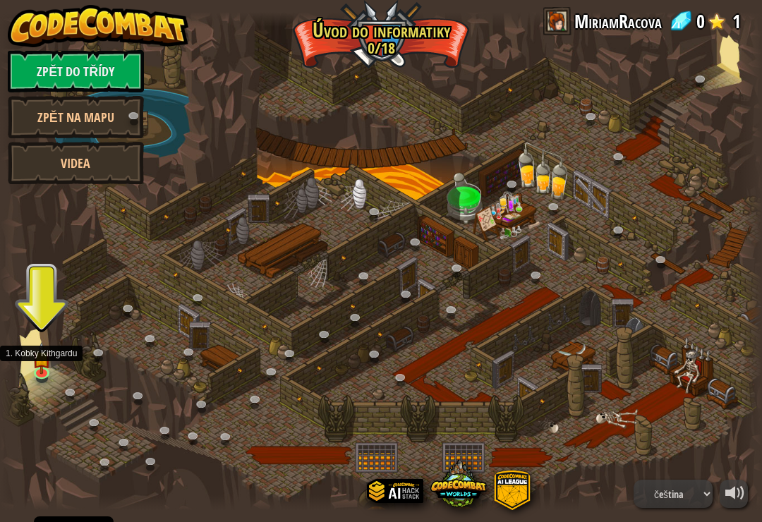
click at [45, 367] on img at bounding box center [41, 358] width 19 height 32
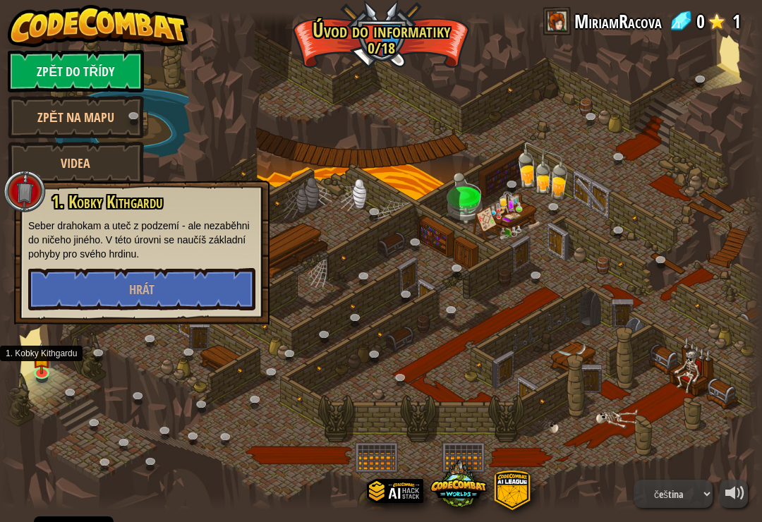
click at [45, 364] on img at bounding box center [41, 358] width 19 height 32
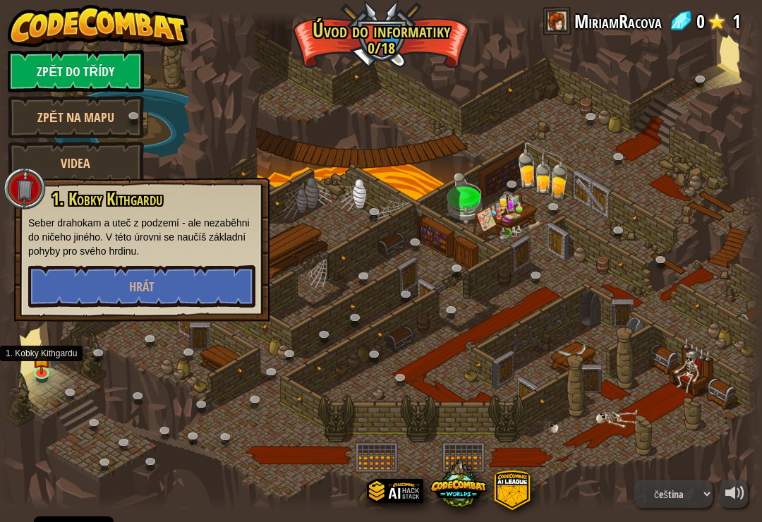
click at [79, 272] on button "Hrát" at bounding box center [141, 286] width 227 height 42
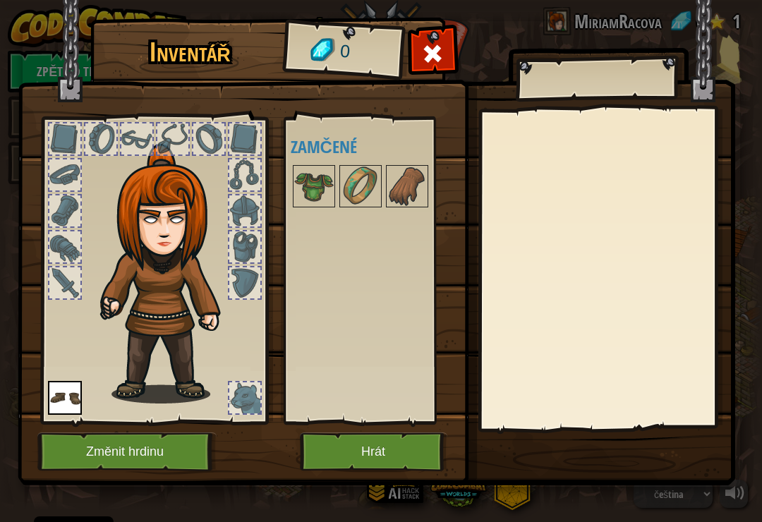
click at [373, 463] on button "Hrát" at bounding box center [373, 451] width 147 height 39
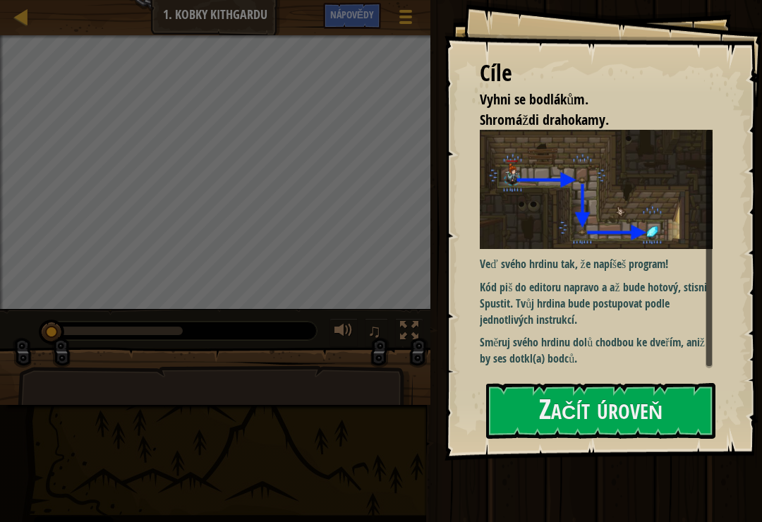
click at [625, 368] on div "Veď svého hrdinu tak, že napíšeš program! Kód piš do editoru napravo a až bude …" at bounding box center [596, 249] width 233 height 238
click at [614, 407] on button "Začít úroveň" at bounding box center [600, 411] width 229 height 56
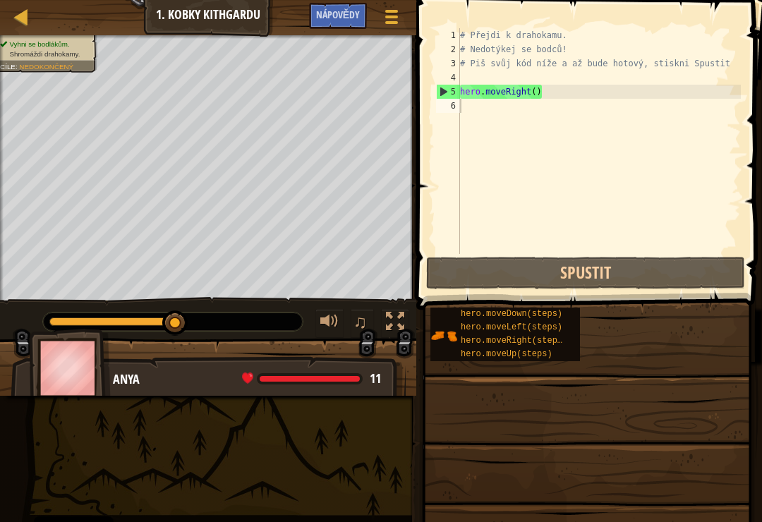
click at [322, 326] on div at bounding box center [329, 322] width 18 height 18
type textarea "c"
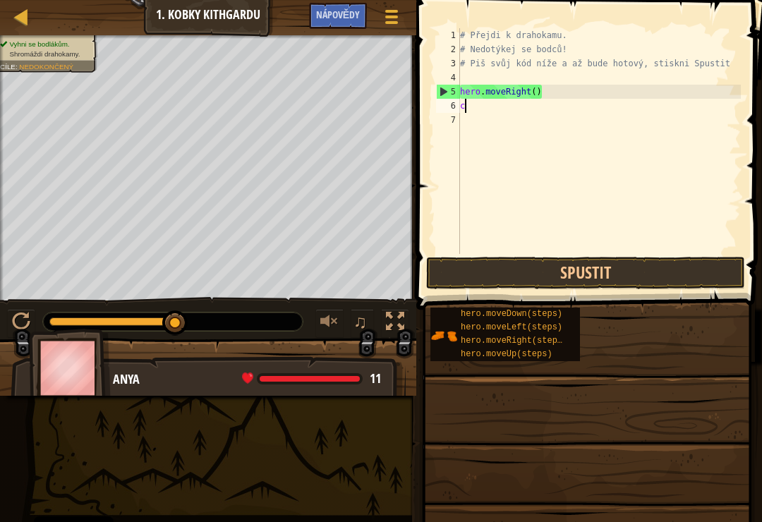
scroll to position [7, 0]
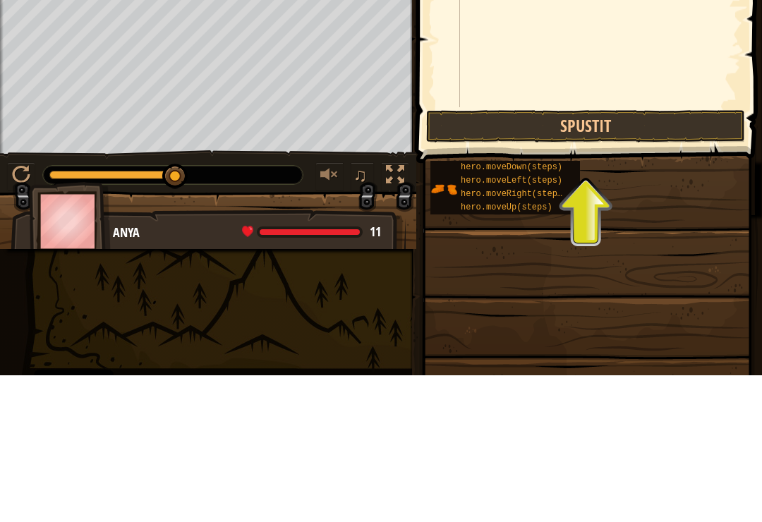
click at [674, 257] on button "Spustit" at bounding box center [585, 273] width 319 height 32
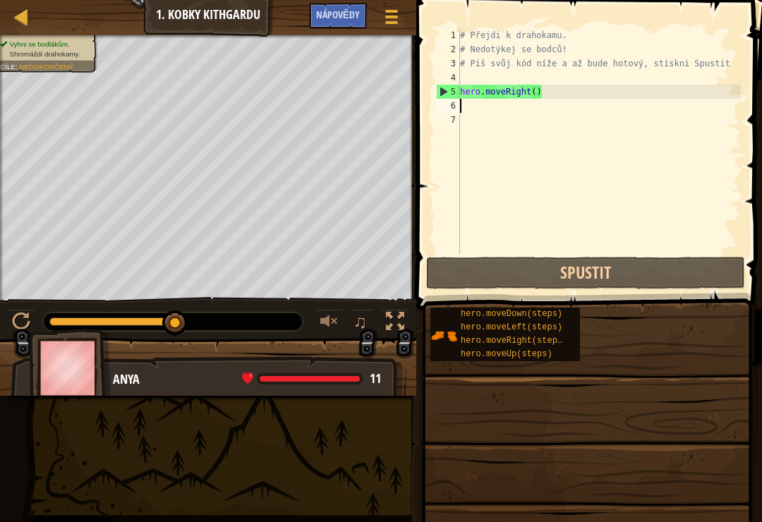
type textarea "s"
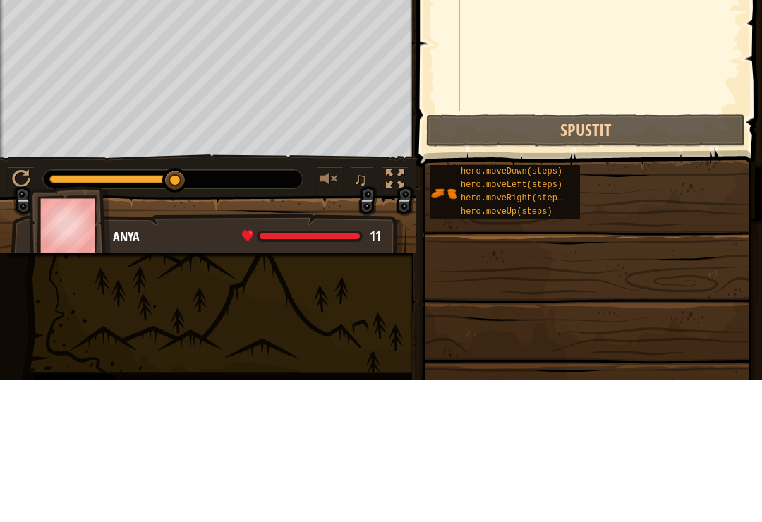
click at [463, 293] on span at bounding box center [587, 502] width 336 height 418
click at [466, 109] on div "# Přejdi k drahokamu. # Nedotýkej se bodců! # Piš svůj kód níže a až bude hotov…" at bounding box center [599, 155] width 284 height 254
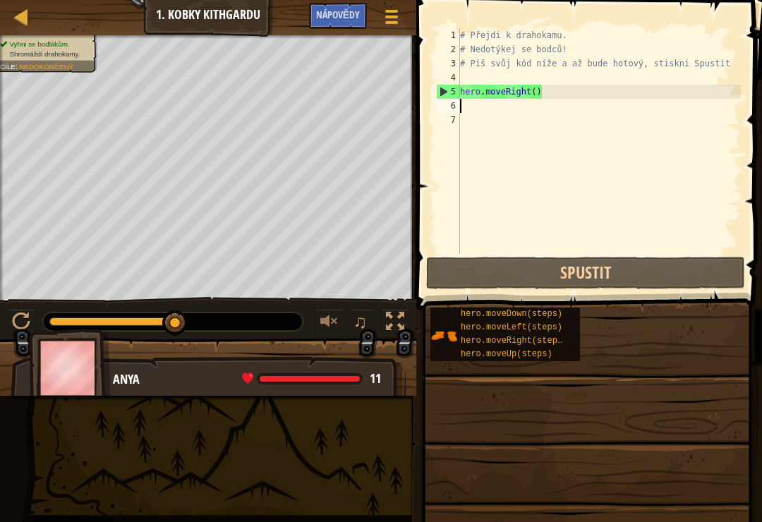
type textarea "hero.moveRight()"
click at [557, 88] on div "# Přejdi k drahokamu. # Nedotýkej se bodců! # Piš svůj kód níže a až bude hotov…" at bounding box center [599, 155] width 284 height 254
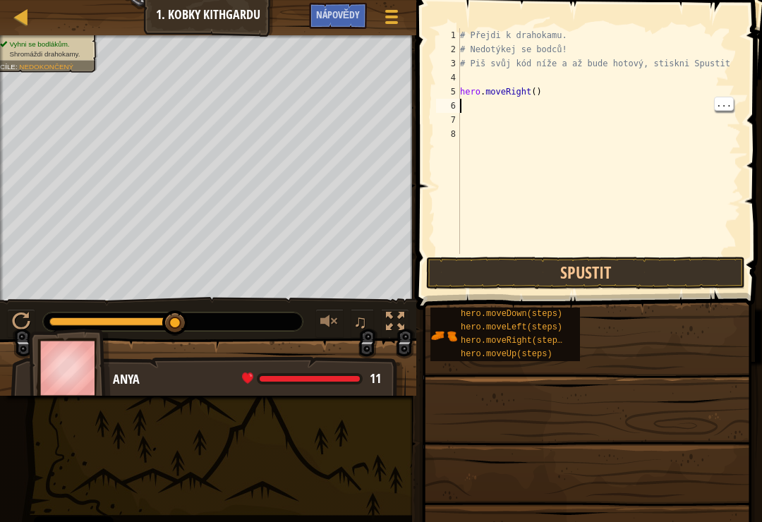
click at [474, 110] on div "# Přejdi k drahokamu. # Nedotýkej se bodců! # Piš svůj kód níže a až bude hotov…" at bounding box center [599, 155] width 284 height 254
click at [673, 101] on div "# Přejdi k drahokamu. # Nedotýkej se bodců! # Piš svůj kód níže a až bude hotov…" at bounding box center [599, 155] width 284 height 254
click at [451, 108] on div "6" at bounding box center [448, 106] width 24 height 14
click at [713, 106] on div "# Přejdi k drahokamu. # Nedotýkej se bodců! # Piš svůj kód níže a až bude hotov…" at bounding box center [599, 155] width 284 height 254
type textarea "hero.moveRight()"
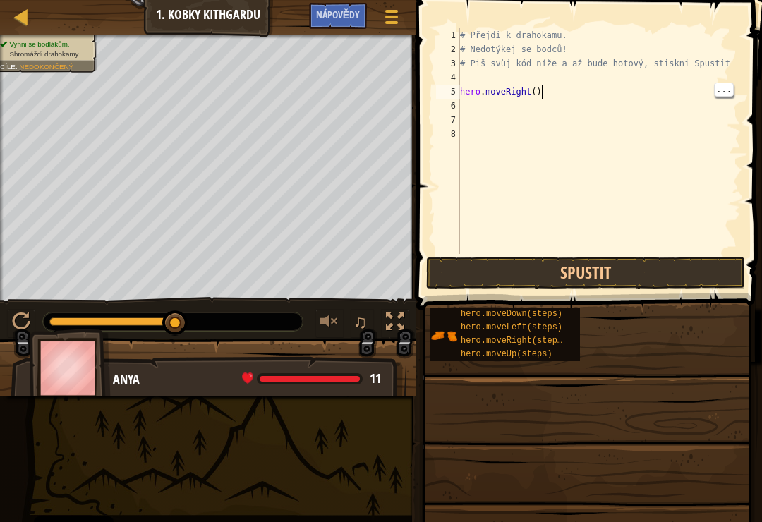
click at [677, 96] on div "# Přejdi k drahokamu. # Nedotýkej se bodců! # Piš svůj kód níže a až bude hotov…" at bounding box center [599, 155] width 284 height 254
click at [657, 149] on div "# Přejdi k drahokamu. # Nedotýkej se bodců! # Piš svůj kód níže a až bude hotov…" at bounding box center [599, 155] width 284 height 254
click at [485, 121] on div "# Přejdi k drahokamu. # Nedotýkej se bodců! # Piš svůj kód níže a až bude hotov…" at bounding box center [601, 155] width 279 height 254
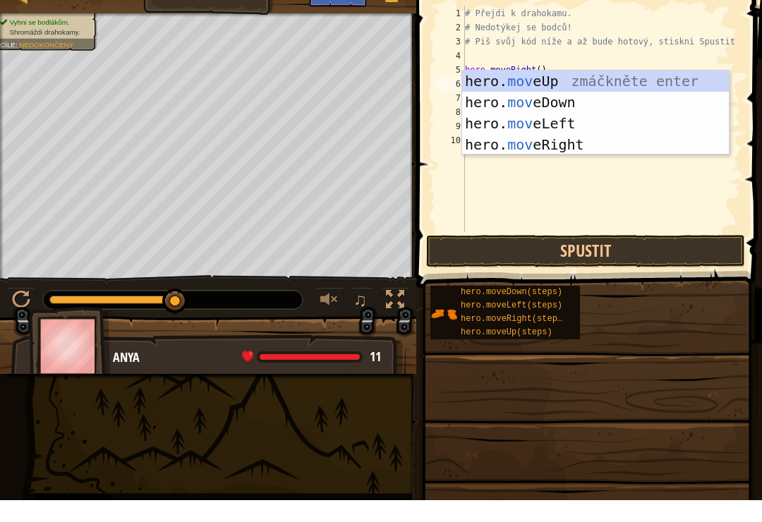
scroll to position [7, 1]
type textarea "move"
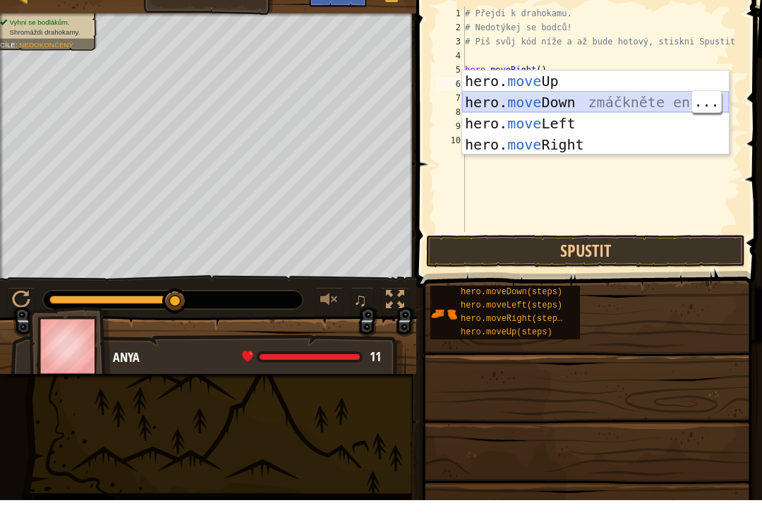
click at [589, 100] on div "hero. move Up zmáčkněte enter hero. move Down zmáčkněte enter hero. move Left z…" at bounding box center [595, 155] width 267 height 127
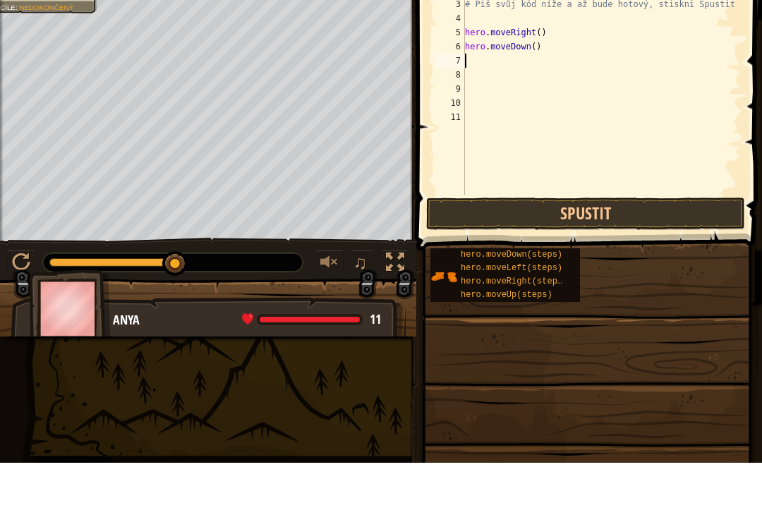
click at [582, 257] on button "Spustit" at bounding box center [585, 273] width 319 height 32
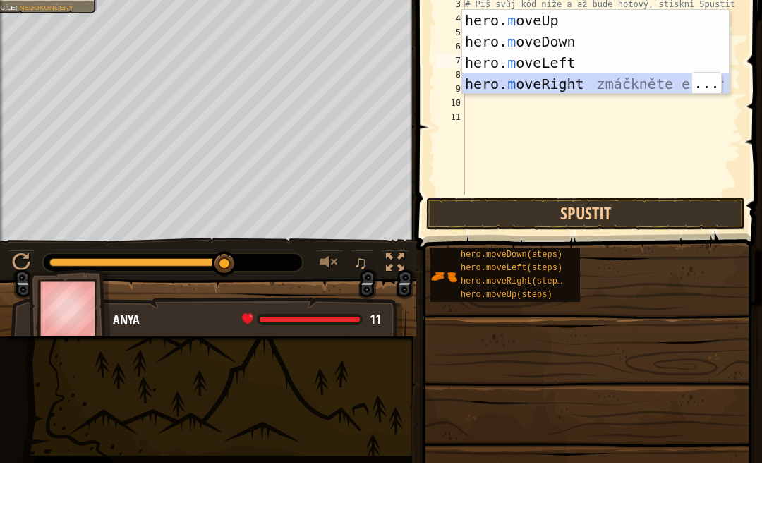
type textarea "m"
click at [576, 257] on button "Spustit" at bounding box center [585, 273] width 319 height 32
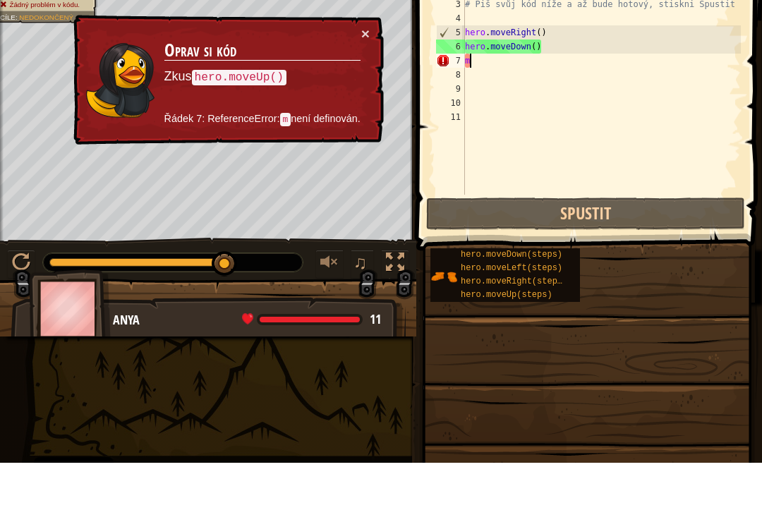
click at [368, 85] on button "×" at bounding box center [365, 92] width 8 height 15
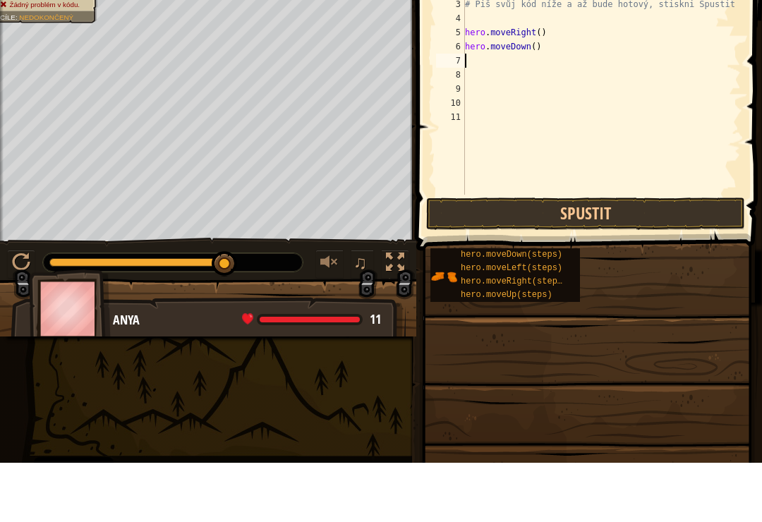
type textarea "m"
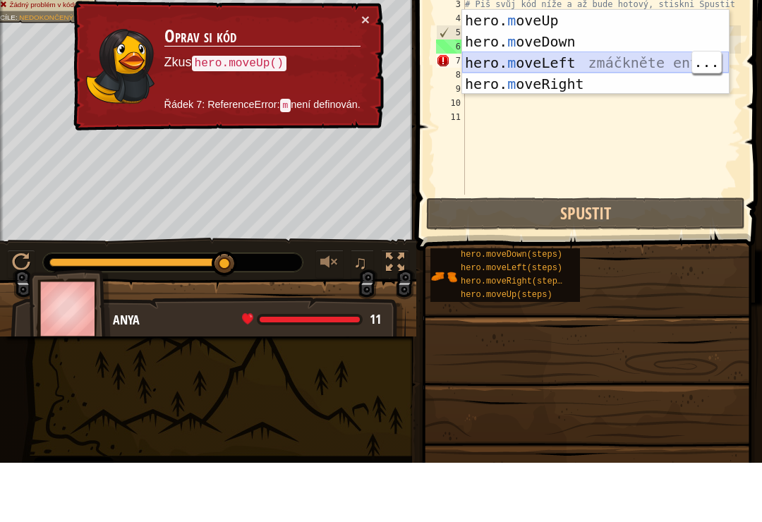
click at [562, 69] on div "hero. m oveUp zmáčkněte enter hero. m oveDown zmáčkněte enter hero. m oveLeft z…" at bounding box center [595, 132] width 267 height 127
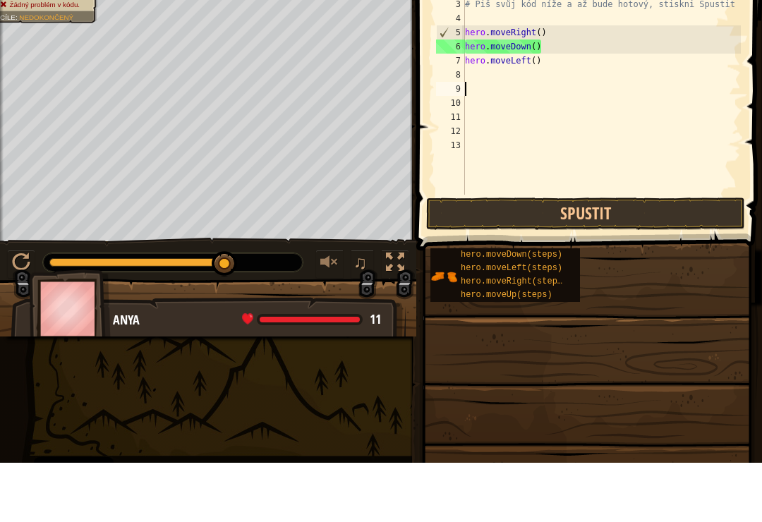
click at [564, 257] on button "Spustit" at bounding box center [585, 273] width 319 height 32
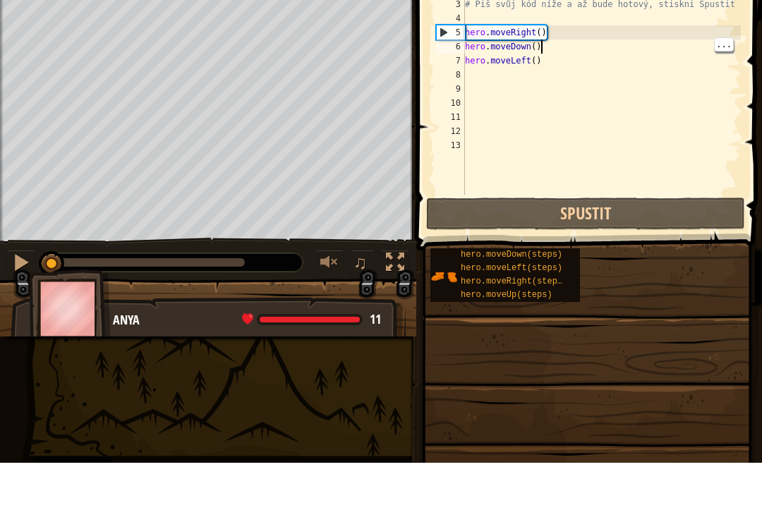
click at [549, 44] on div "# Přejdi k drahokamu. # Nedotýkej se bodců! # Piš svůj kód níže a až bude hotov…" at bounding box center [601, 155] width 279 height 254
click at [543, 62] on div "# Přejdi k drahokamu. # Nedotýkej se bodců! # Piš svůj kód níže a až bude hotov…" at bounding box center [601, 155] width 279 height 254
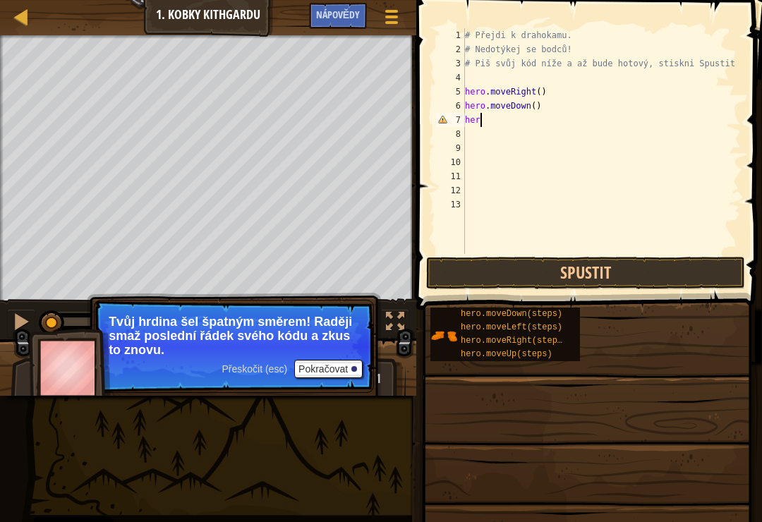
type textarea "h"
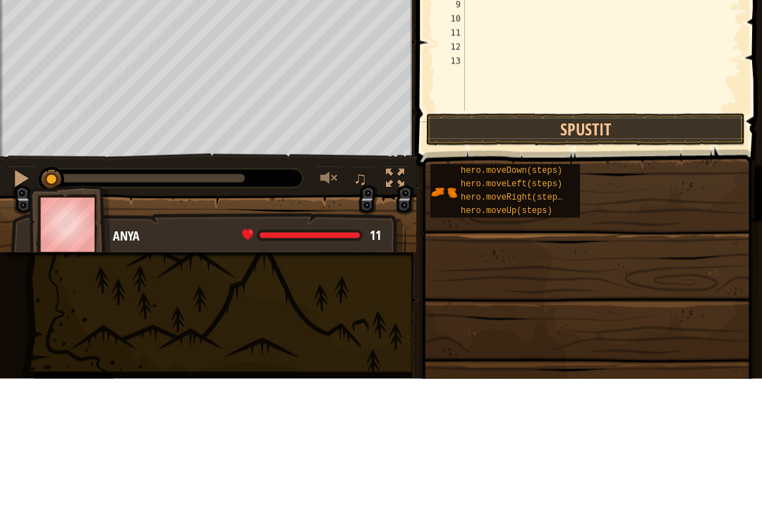
click at [646, 257] on button "Spustit" at bounding box center [585, 273] width 319 height 32
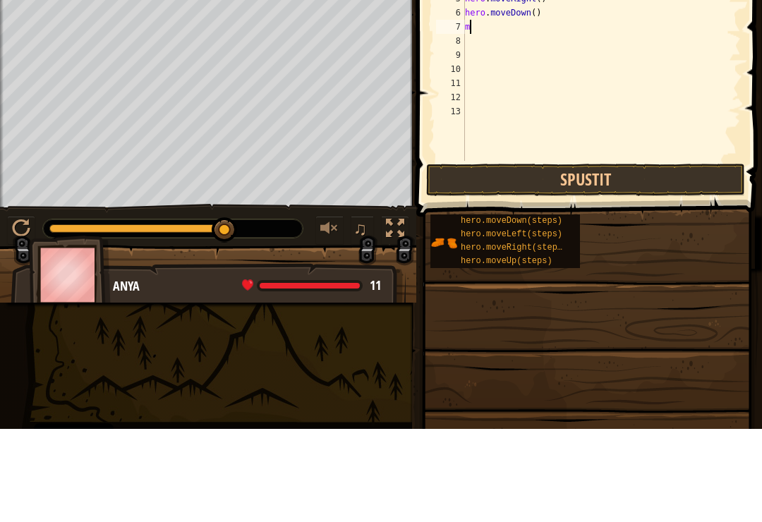
type textarea "mo"
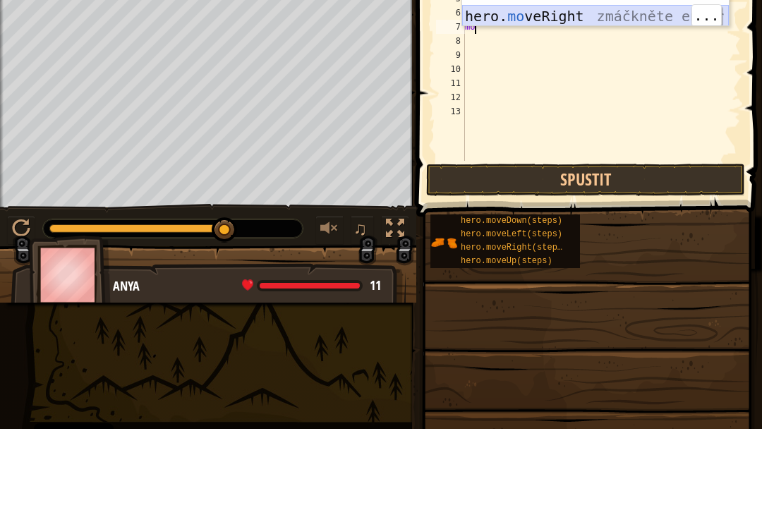
click at [564, 35] on div "hero. mo veUp zmáčkněte enter hero. mo veDown zmáčkněte enter hero. mo veLeft z…" at bounding box center [595, 98] width 267 height 127
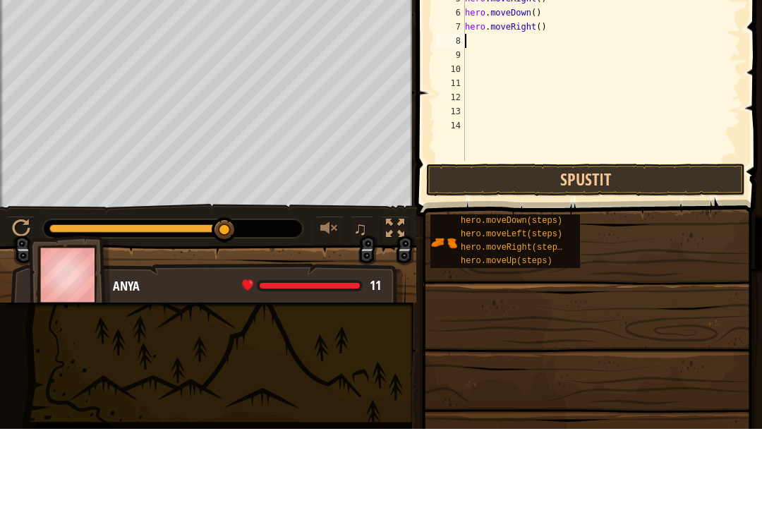
click at [563, 257] on button "Spustit" at bounding box center [585, 273] width 319 height 32
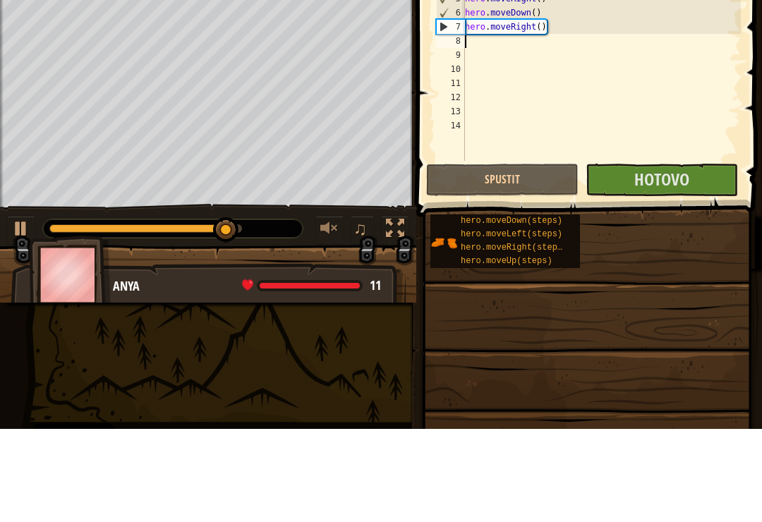
click at [689, 257] on button "Hotovo" at bounding box center [662, 273] width 152 height 32
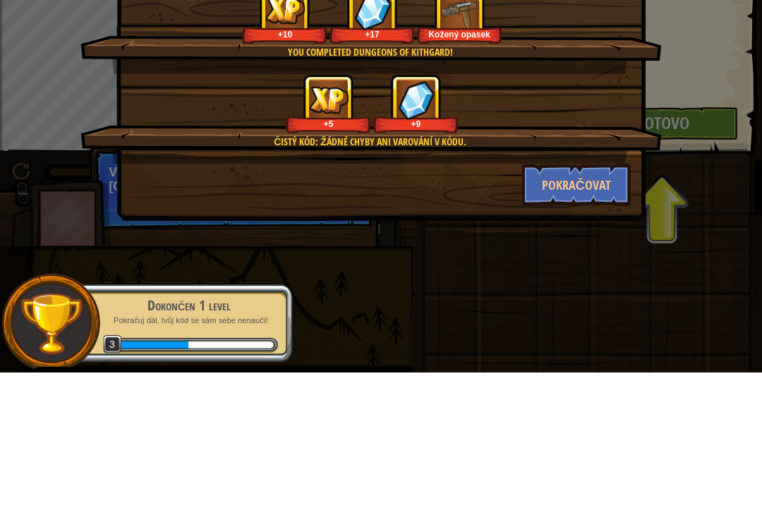
click at [561, 313] on button "Pokračovat" at bounding box center [576, 334] width 109 height 42
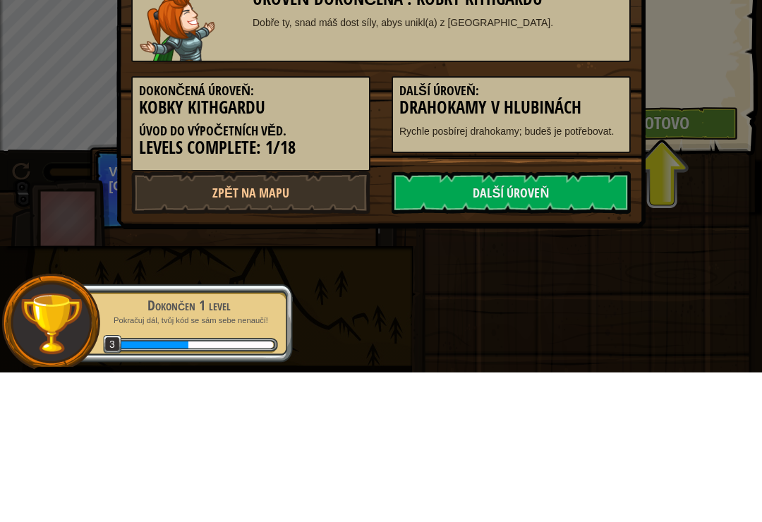
click at [471, 341] on link "Další úroveň" at bounding box center [511, 342] width 239 height 42
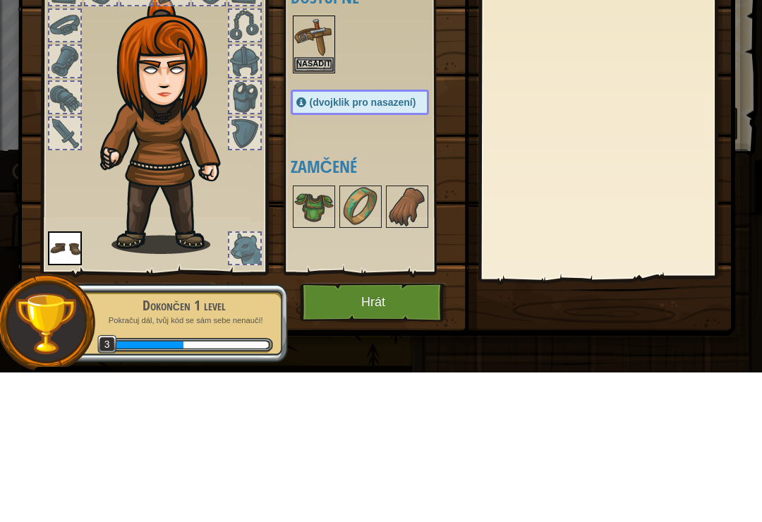
click at [340, 473] on img at bounding box center [376, 229] width 717 height 512
click at [363, 447] on button "Hrát" at bounding box center [373, 451] width 147 height 39
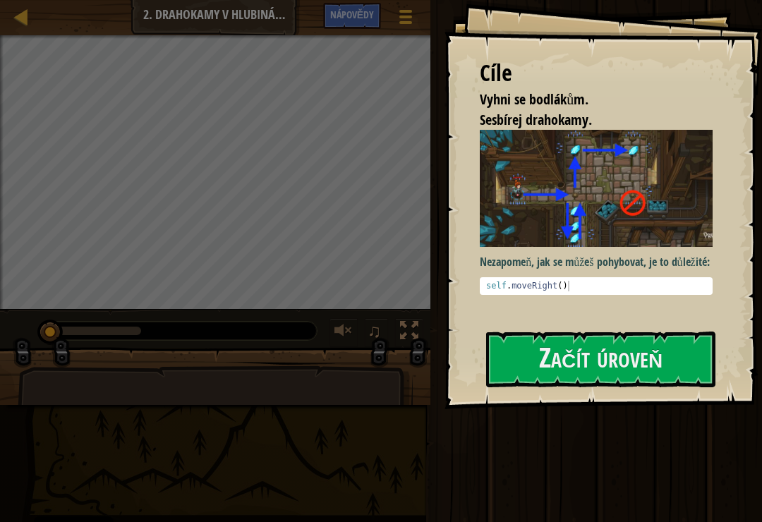
click at [502, 348] on button "Začít úroveň" at bounding box center [600, 360] width 229 height 56
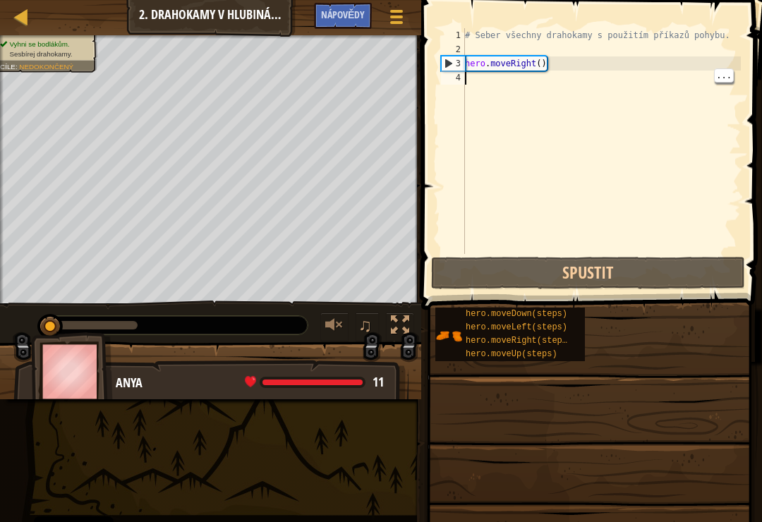
click at [480, 83] on div "# Seber všechny drahokamy s použitím příkazů pohybu. hero . moveRight ( )" at bounding box center [601, 155] width 279 height 254
type textarea "mo"
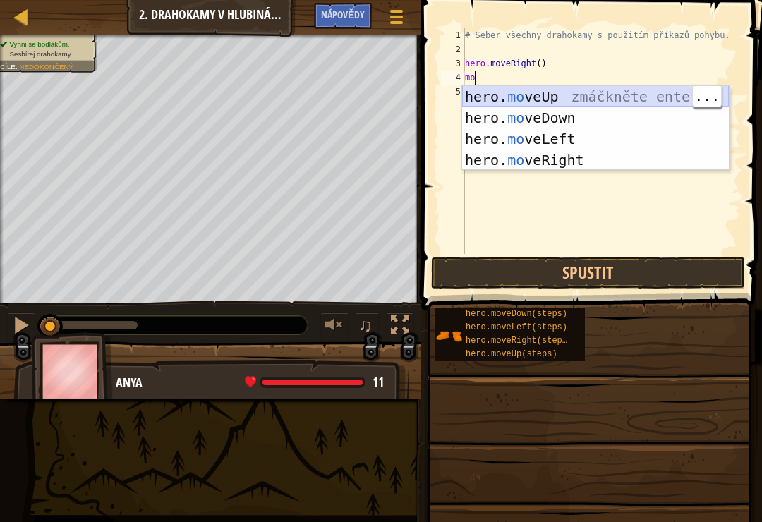
click at [533, 101] on div "hero. mo veUp zmáčkněte enter hero. mo veDown zmáčkněte enter hero. mo veLeft z…" at bounding box center [595, 149] width 267 height 127
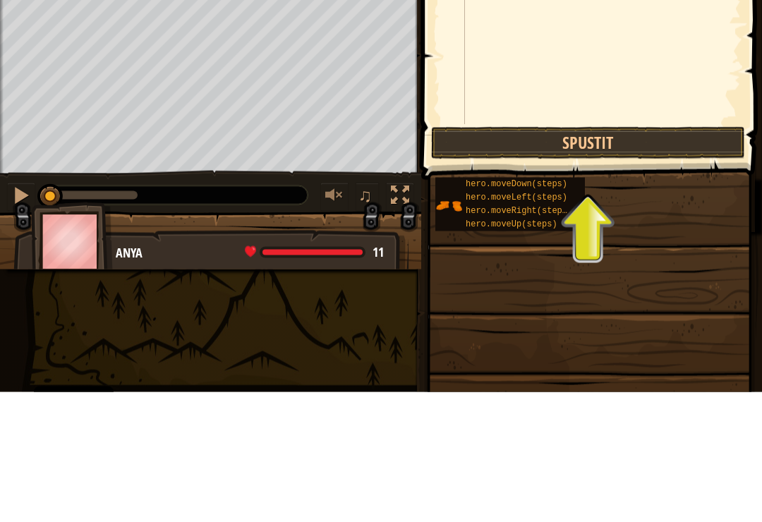
click at [574, 257] on button "Spustit" at bounding box center [588, 273] width 314 height 32
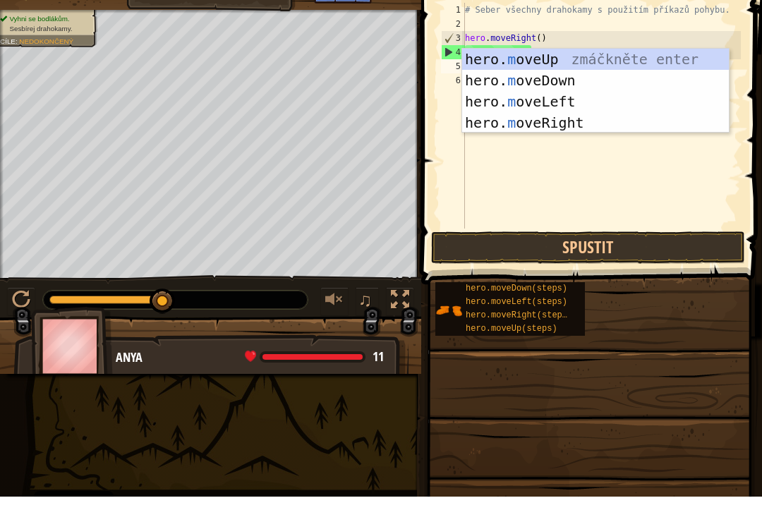
type textarea "mo"
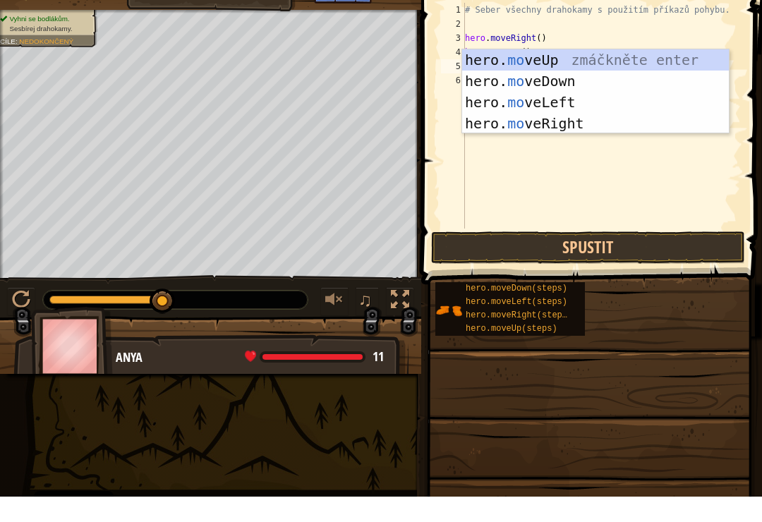
click at [587, 114] on div "hero. mo veUp zmáčkněte enter hero. mo veDown zmáčkněte enter hero. mo veLeft z…" at bounding box center [595, 138] width 267 height 127
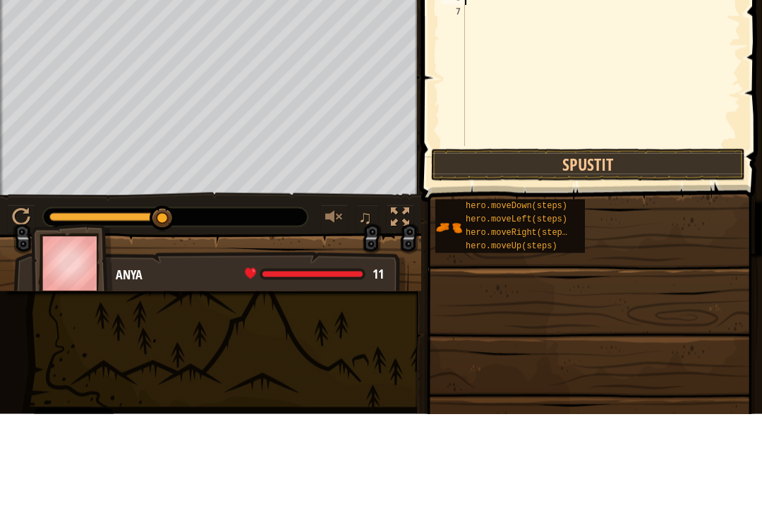
click at [624, 257] on button "Spustit" at bounding box center [588, 273] width 314 height 32
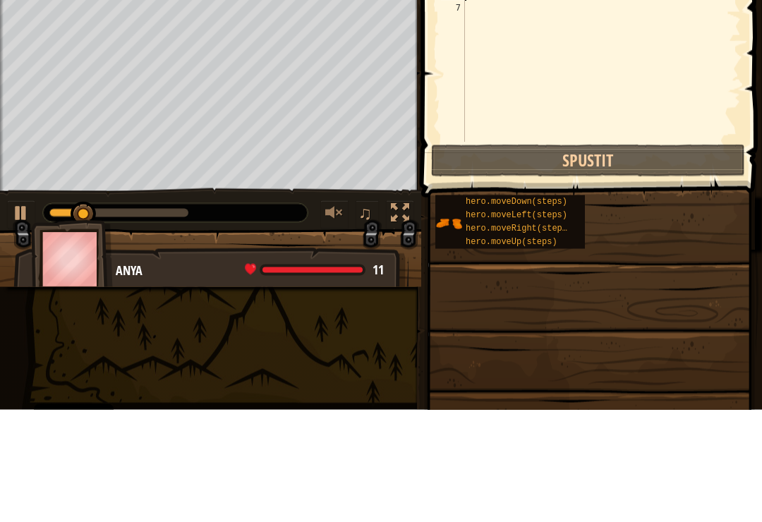
click at [30, 316] on div at bounding box center [21, 325] width 18 height 18
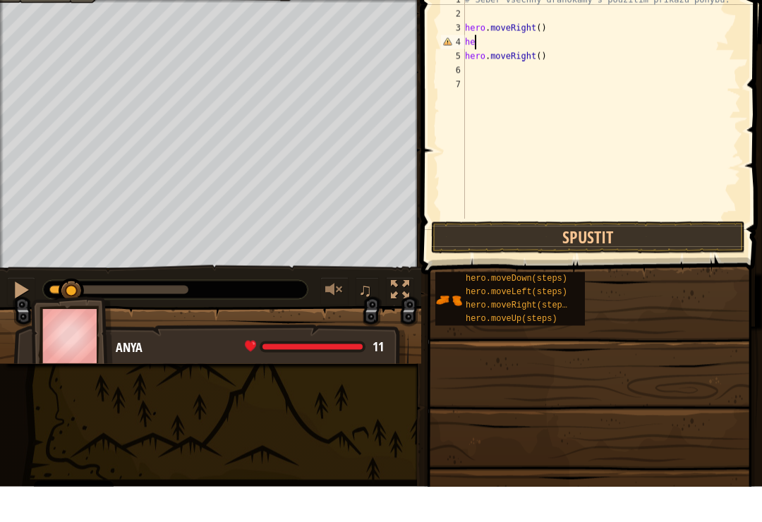
type textarea "h"
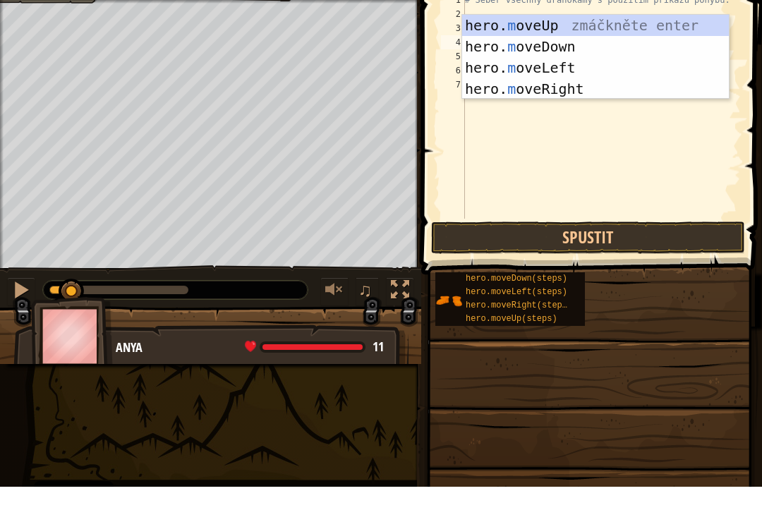
type textarea "mo"
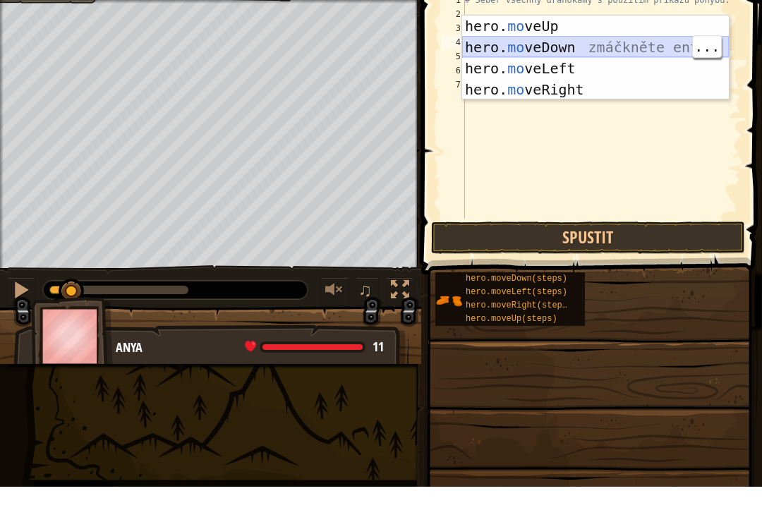
click at [581, 51] on div "hero. mo veUp zmáčkněte enter hero. mo veDown zmáčkněte enter hero. mo veLeft z…" at bounding box center [595, 114] width 267 height 127
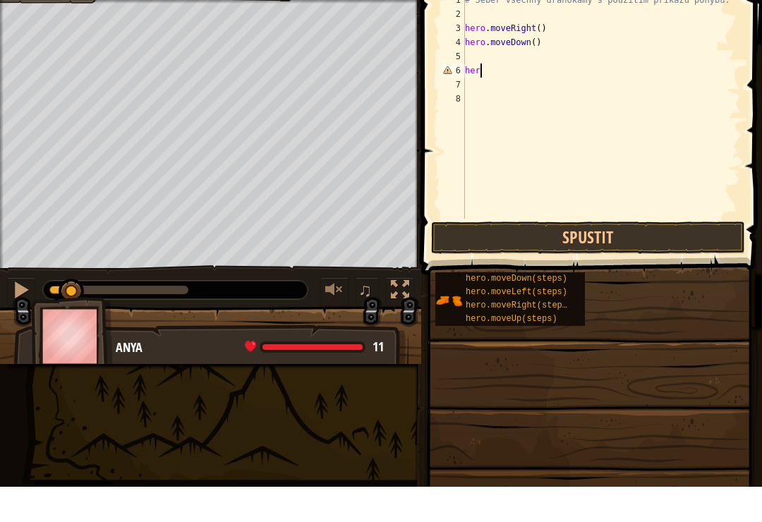
type textarea "h"
click at [637, 257] on button "Spustit" at bounding box center [588, 273] width 314 height 32
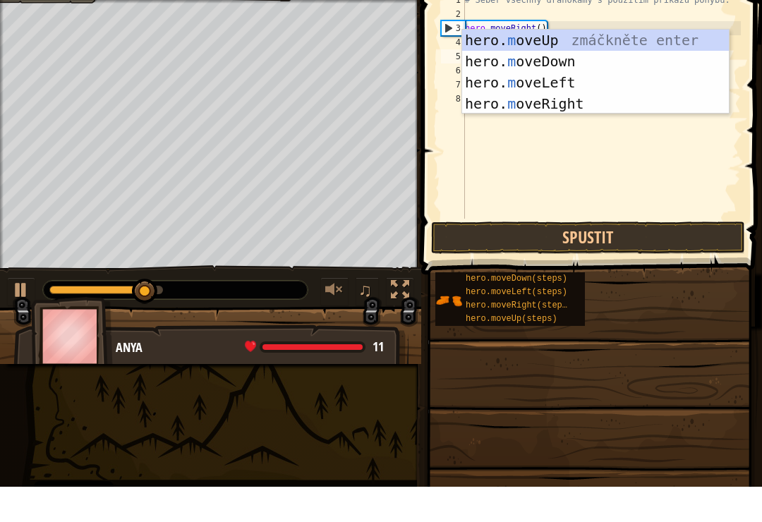
type textarea "mo"
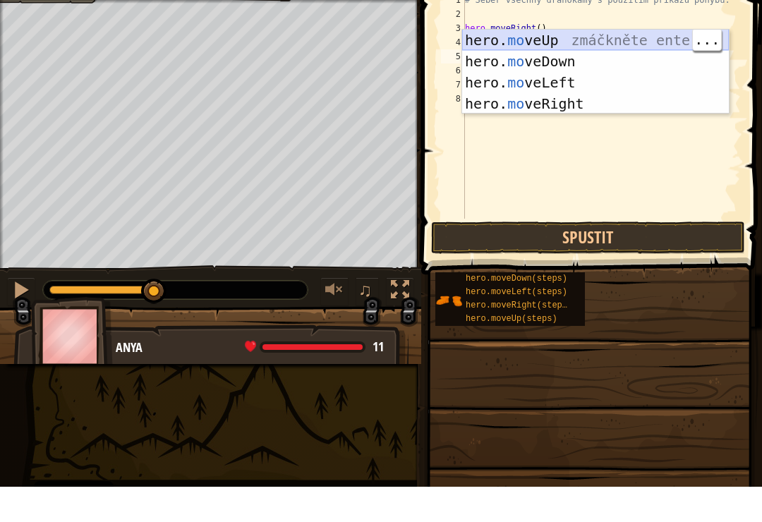
click at [571, 65] on div "hero. mo veUp zmáčkněte enter hero. mo veDown zmáčkněte enter hero. mo veLeft z…" at bounding box center [595, 128] width 267 height 127
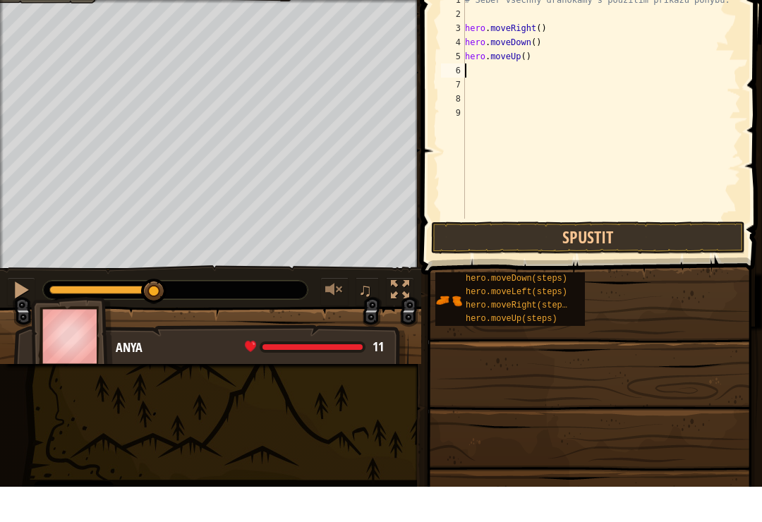
click at [589, 257] on button "Spustit" at bounding box center [588, 273] width 314 height 32
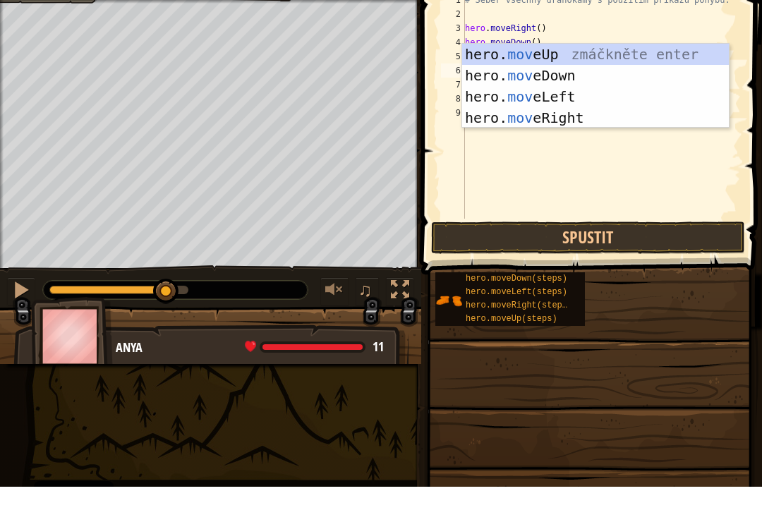
scroll to position [7, 1]
type textarea "move"
click at [535, 79] on div "hero. move Up zmáčkněte enter hero. move Down zmáčkněte enter hero. move Left z…" at bounding box center [595, 142] width 267 height 127
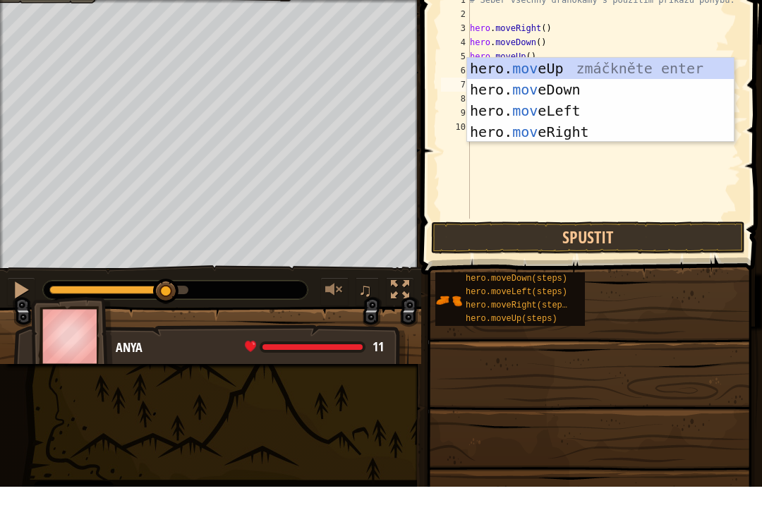
type textarea "move"
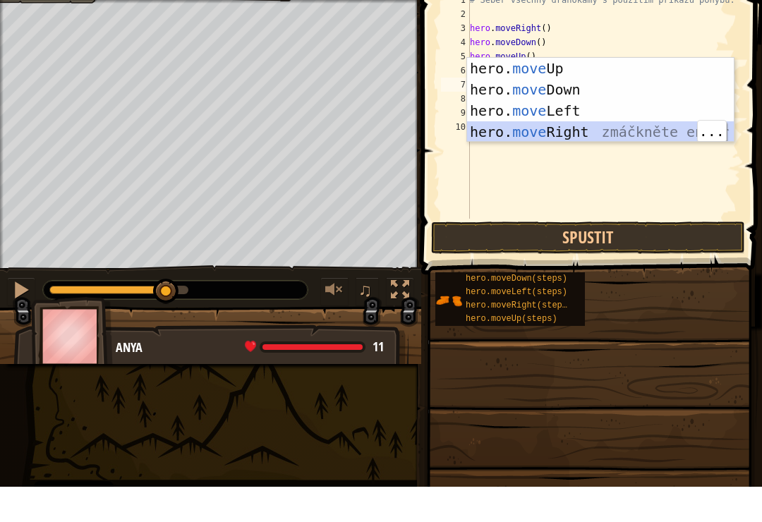
click at [574, 134] on div "hero. move Up zmáčkněte enter hero. move Down zmáčkněte enter hero. move Left z…" at bounding box center [600, 156] width 267 height 127
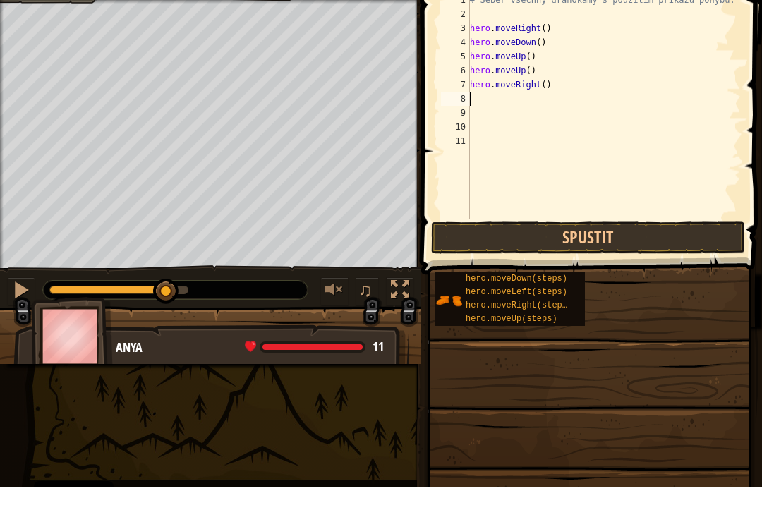
scroll to position [7, 0]
click at [576, 257] on button "Spustit" at bounding box center [588, 273] width 314 height 32
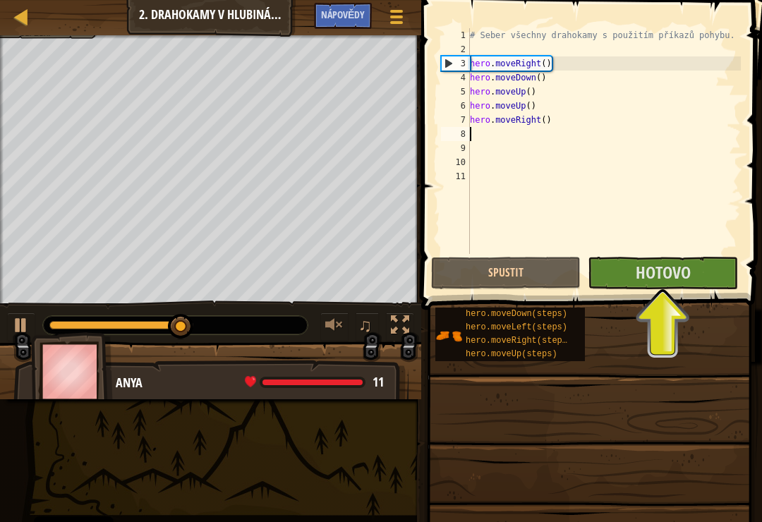
type textarea "hero.moveRight()"
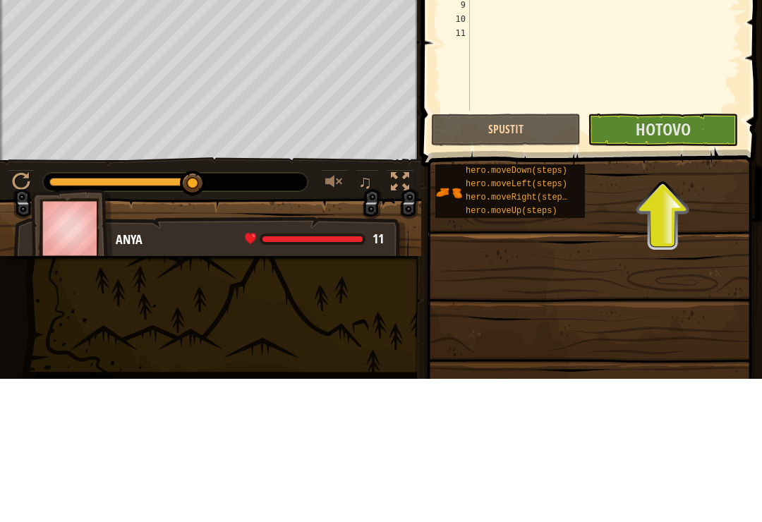
click at [625, 257] on button "Hotovo" at bounding box center [663, 273] width 150 height 32
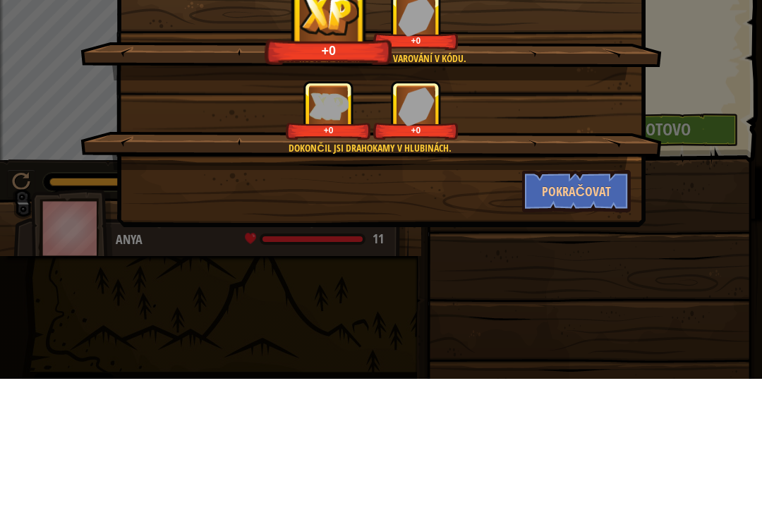
click at [581, 313] on button "Pokračovat" at bounding box center [576, 334] width 109 height 42
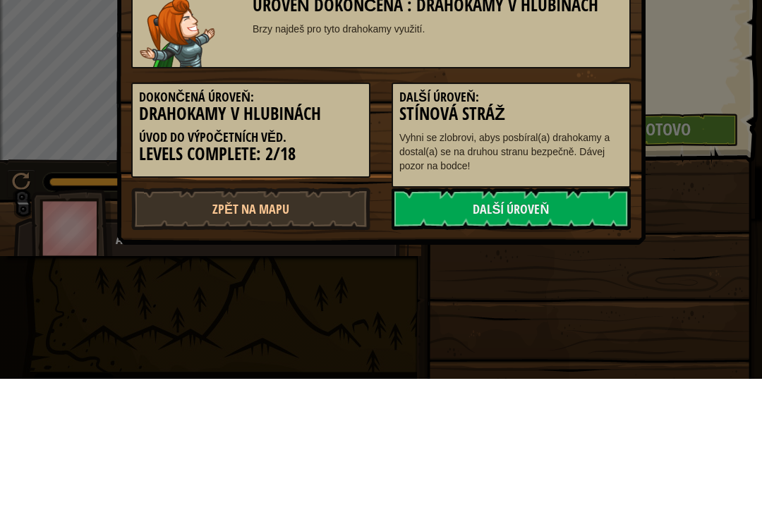
click at [580, 348] on link "Další úroveň" at bounding box center [511, 352] width 239 height 42
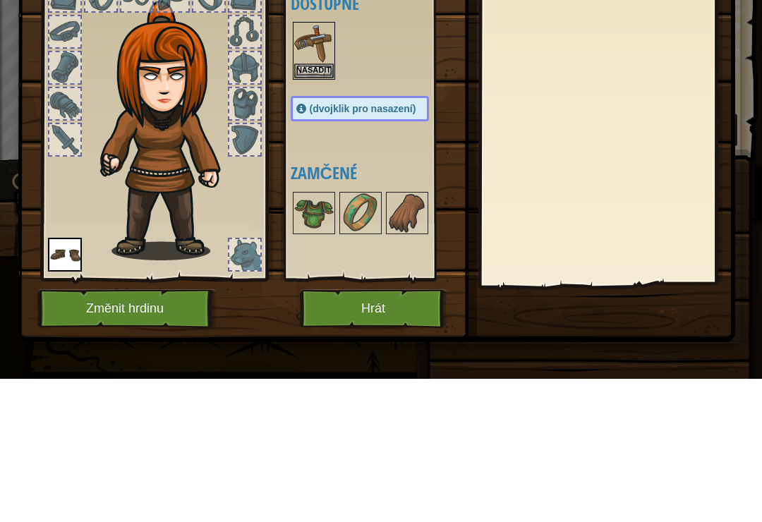
click at [364, 456] on button "Hrát" at bounding box center [373, 451] width 147 height 39
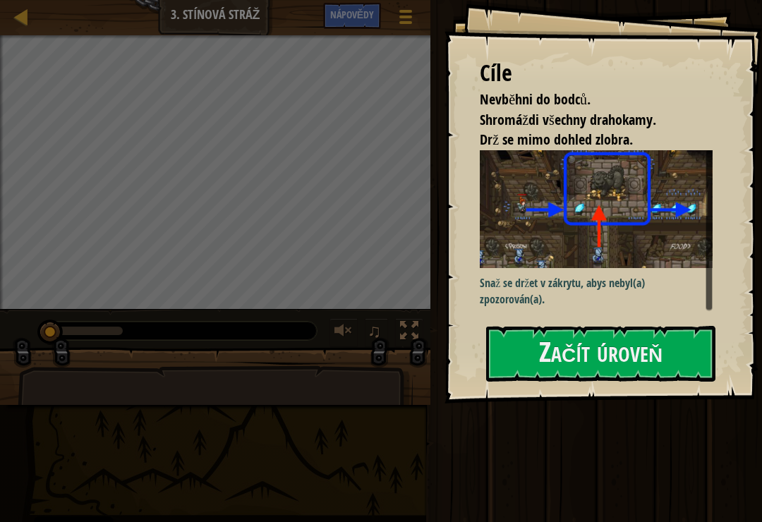
click at [649, 326] on button "Začít úroveň" at bounding box center [600, 354] width 229 height 56
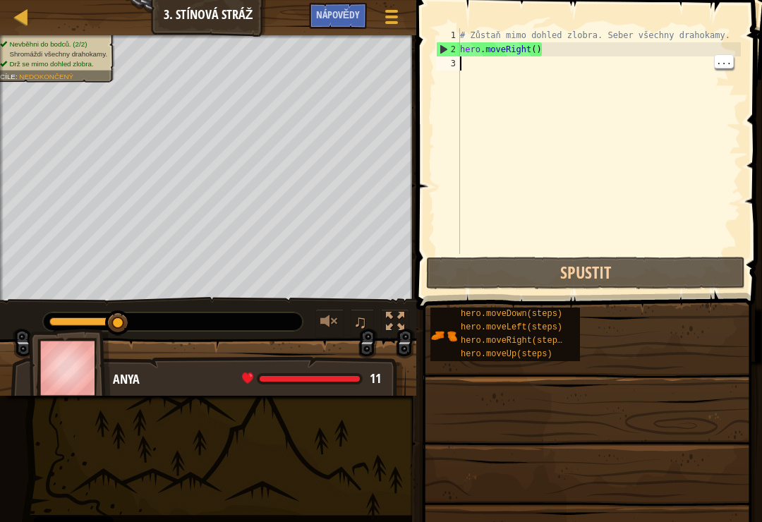
click at [463, 71] on div "# Zůstaň mimo dohled zlobra. Seber všechny drahokamy. hero . moveRight ( )" at bounding box center [599, 155] width 284 height 254
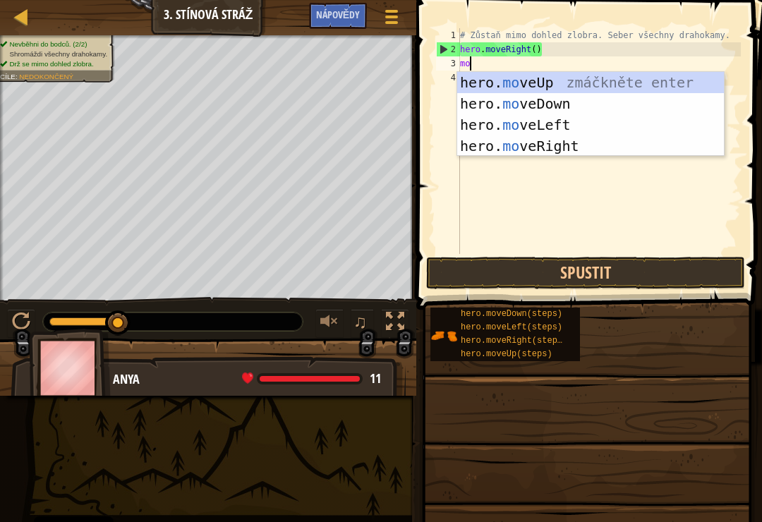
type textarea "mov"
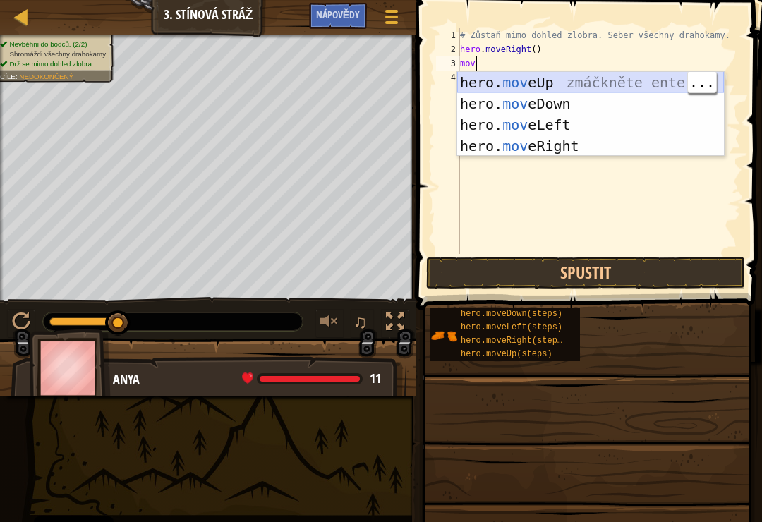
click at [590, 87] on div "hero. mov eUp zmáčkněte enter hero. mov eDown zmáčkněte enter hero. mov eLeft z…" at bounding box center [590, 135] width 267 height 127
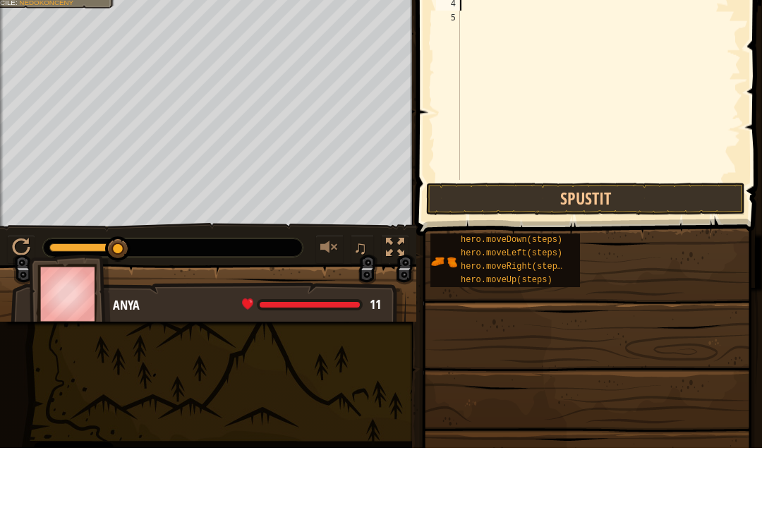
click at [581, 257] on button "Spustit" at bounding box center [585, 273] width 319 height 32
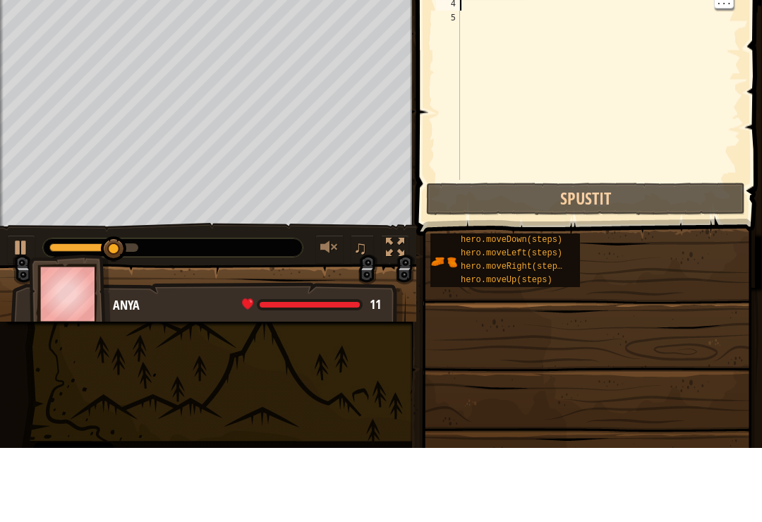
click at [484, 84] on div "# Zůstaň mimo dohled zlobra. Seber všechny drahokamy. hero . moveRight ( ) hero…" at bounding box center [599, 155] width 284 height 254
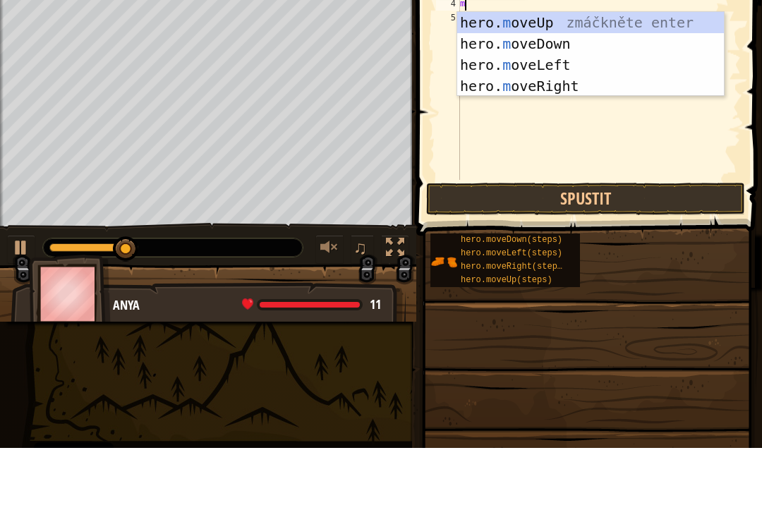
type textarea "mo"
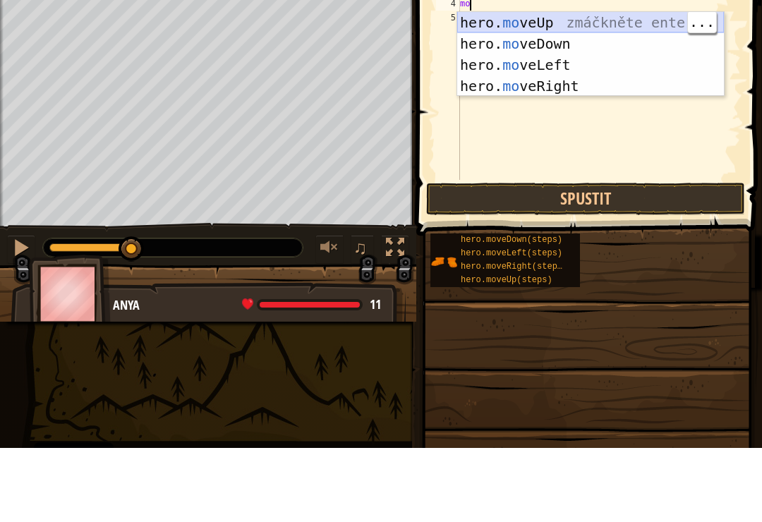
click at [566, 104] on div "hero. mo veUp zmáčkněte enter hero. mo veDown zmáčkněte enter hero. mo veLeft z…" at bounding box center [590, 149] width 267 height 127
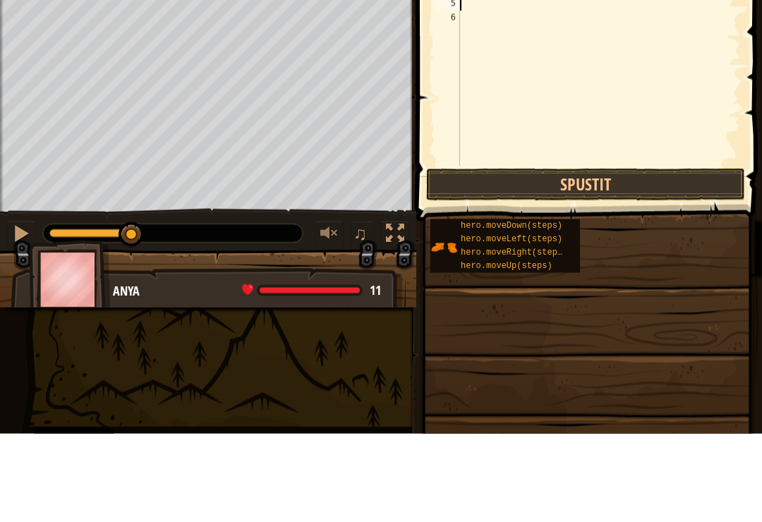
click at [601, 257] on button "Spustit" at bounding box center [585, 273] width 319 height 32
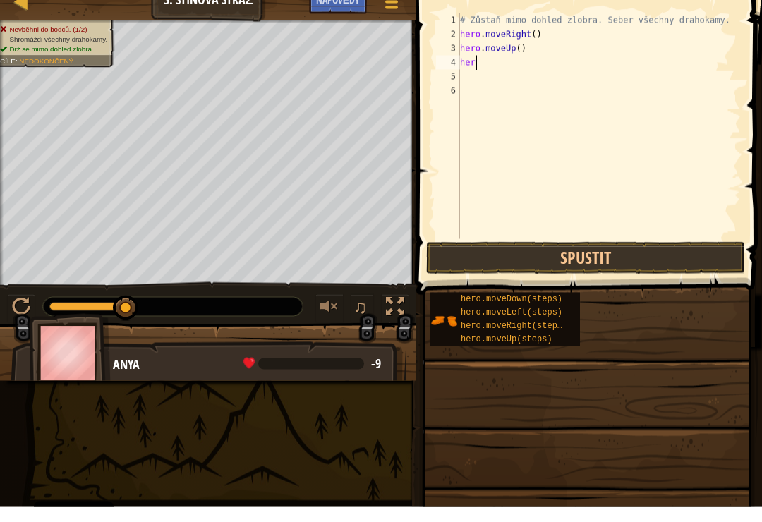
type textarea "h"
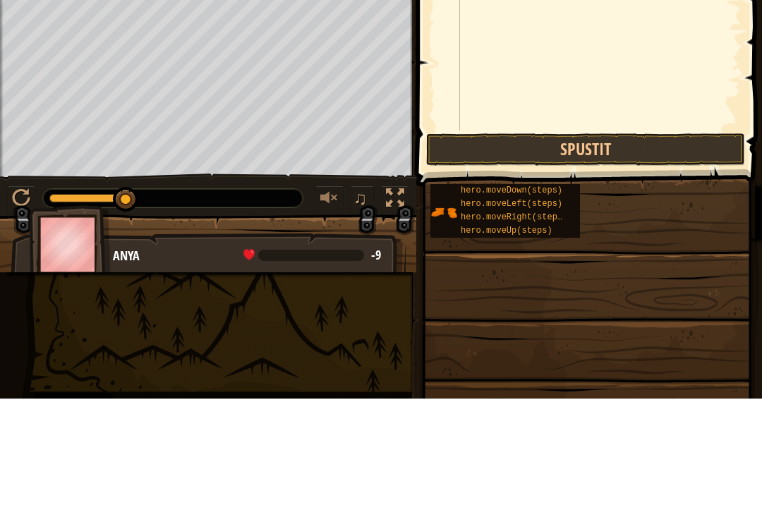
click at [27, 313] on div at bounding box center [21, 322] width 18 height 18
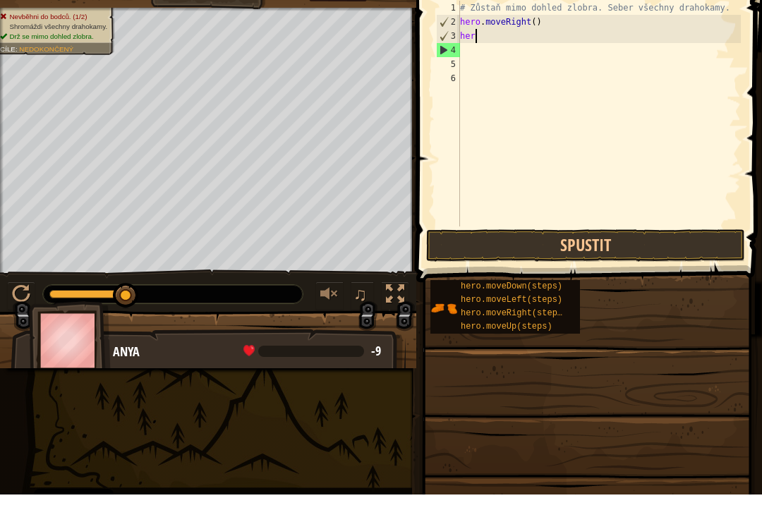
type textarea "h"
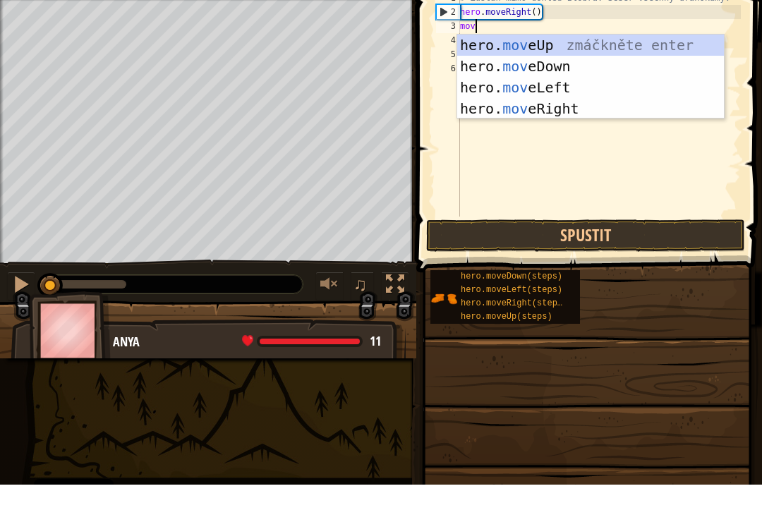
scroll to position [7, 1]
type textarea "move"
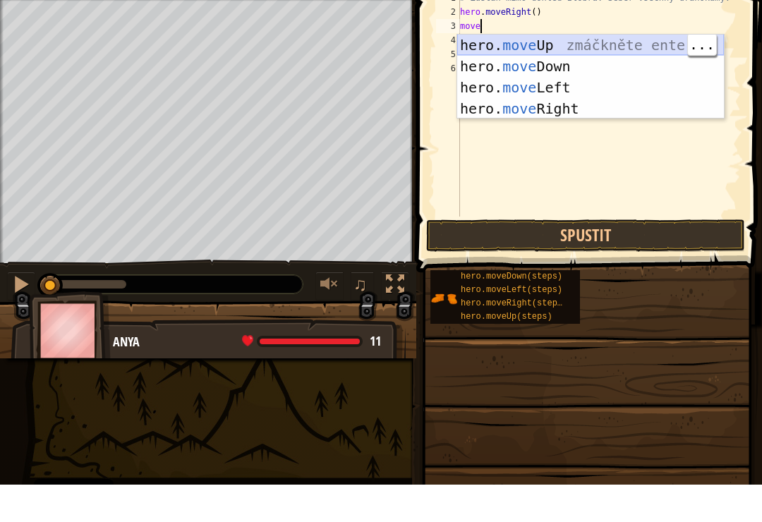
click at [583, 83] on div "hero. move Up zmáčkněte enter hero. move Down zmáčkněte enter hero. move Left z…" at bounding box center [590, 135] width 267 height 127
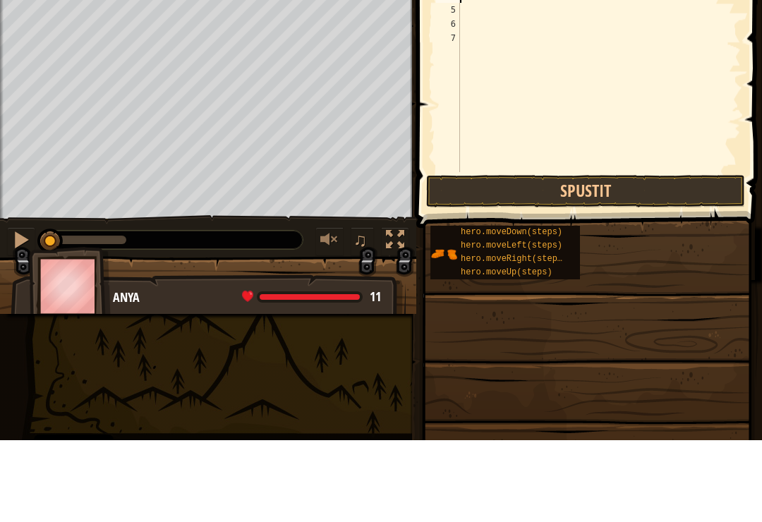
click at [612, 257] on button "Spustit" at bounding box center [585, 273] width 319 height 32
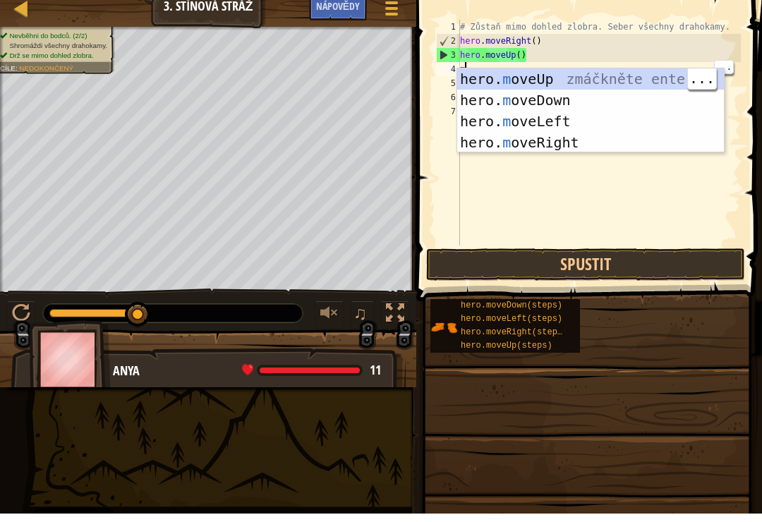
type textarea "mo"
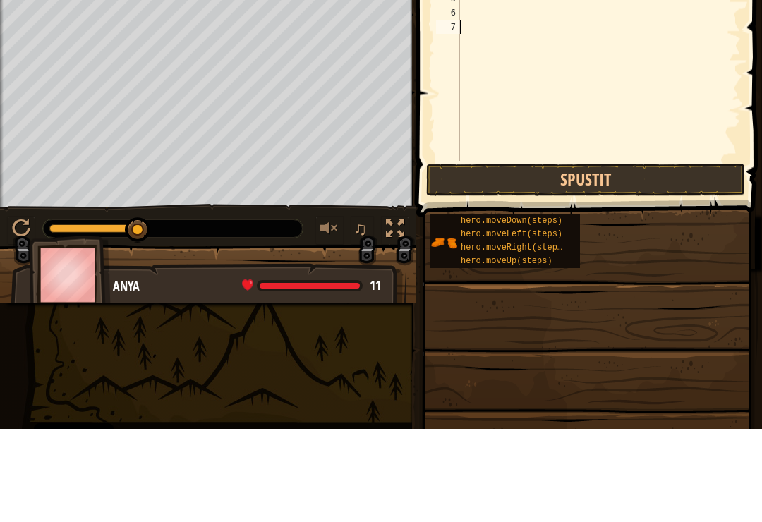
click at [595, 257] on button "Spustit" at bounding box center [585, 273] width 319 height 32
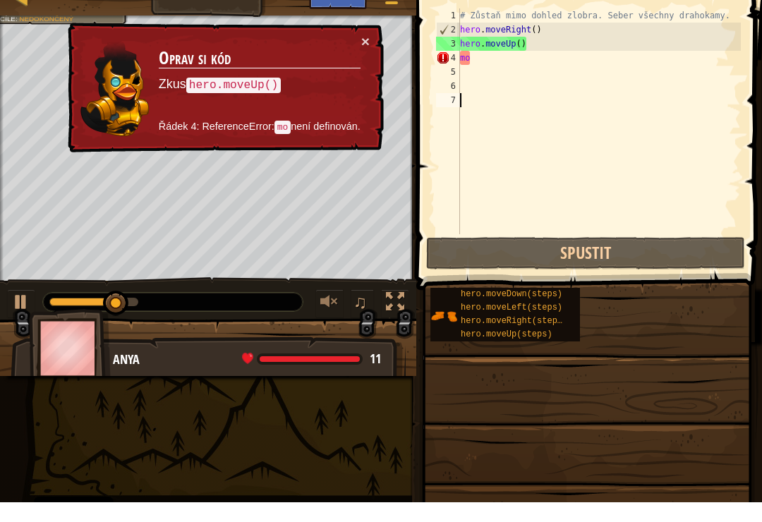
click at [361, 54] on button "×" at bounding box center [365, 61] width 8 height 15
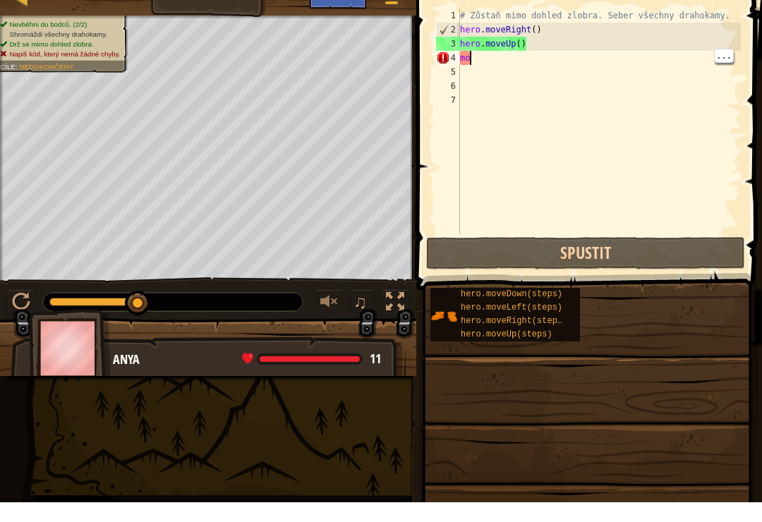
type textarea "m"
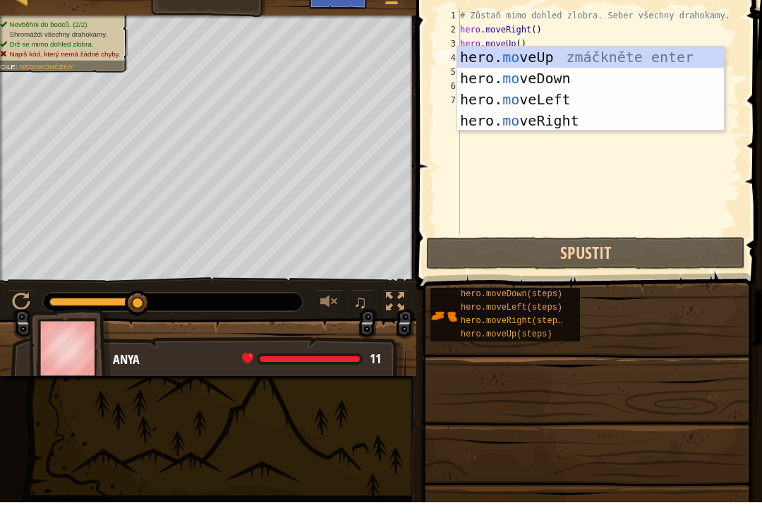
scroll to position [7, 1]
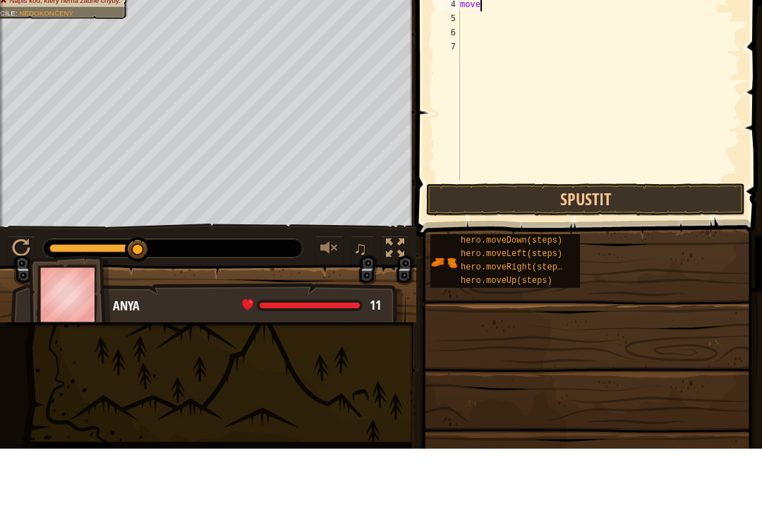
click at [586, 257] on button "Spustit" at bounding box center [585, 273] width 319 height 32
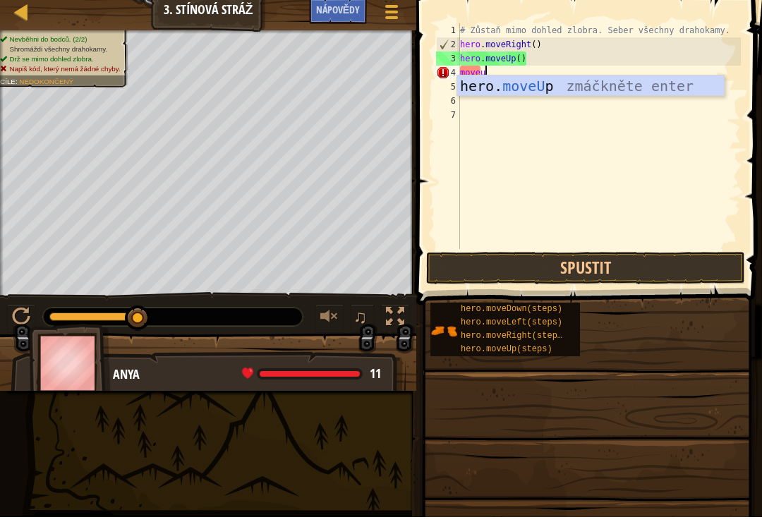
type textarea "moveup"
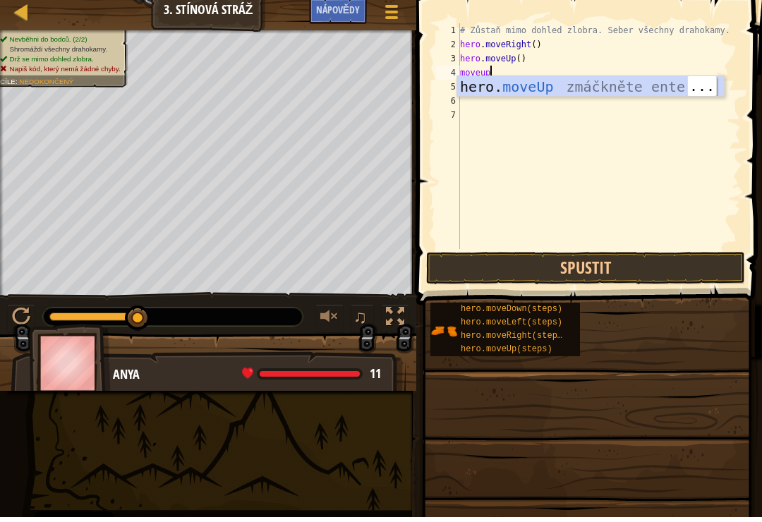
click at [573, 97] on div "# Zůstaň mimo dohled zlobra. Seber všechny drahokamy. hero . moveRight ( ) hero…" at bounding box center [599, 155] width 284 height 254
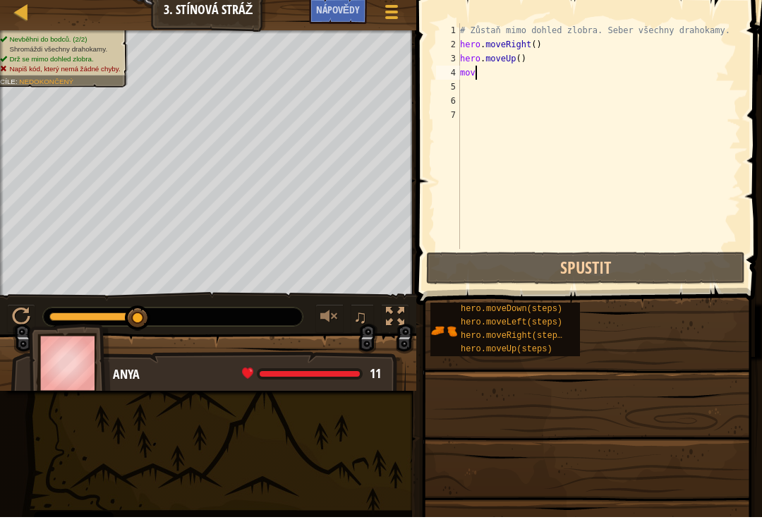
type textarea "m"
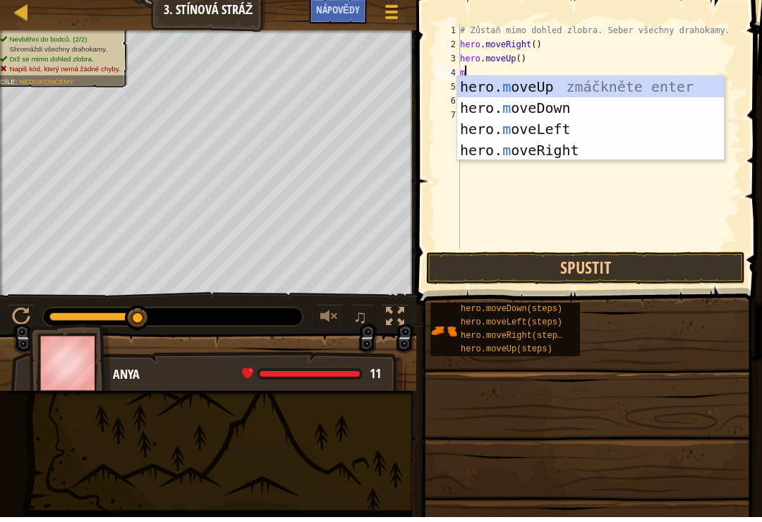
type textarea "mo"
click at [576, 92] on div "hero. mo veUp zmáčkněte enter hero. mo veDown zmáčkněte enter hero. mo veLeft z…" at bounding box center [590, 144] width 267 height 127
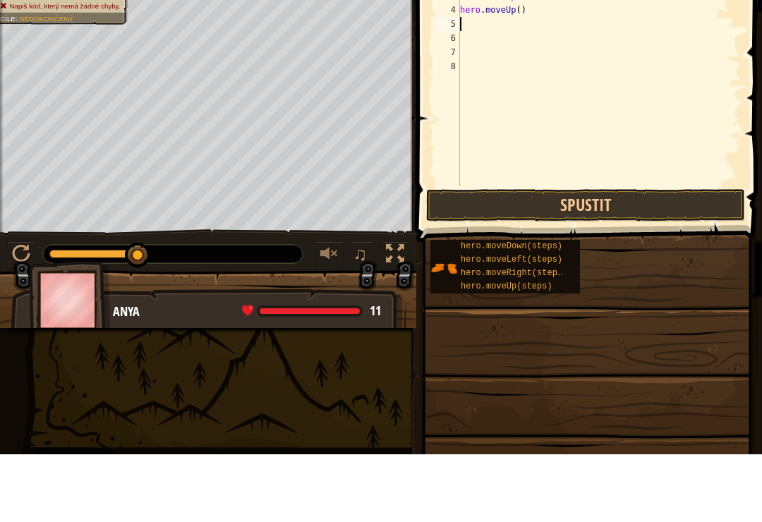
click at [625, 257] on button "Spustit" at bounding box center [585, 273] width 319 height 32
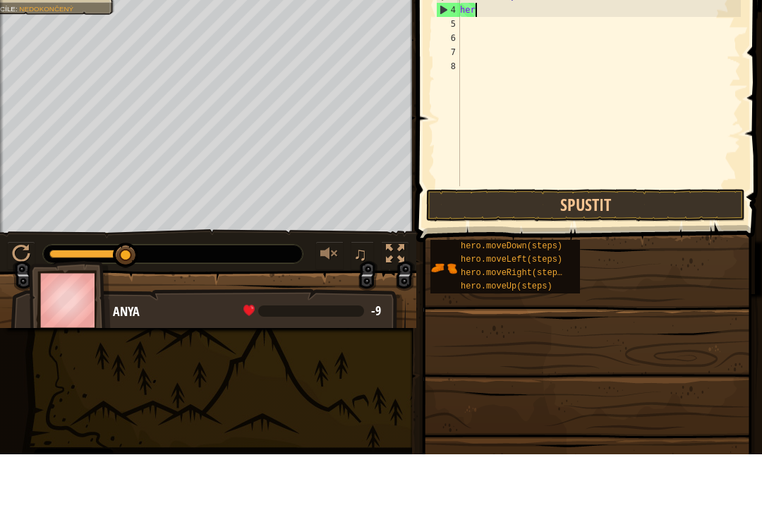
type textarea "h"
click at [526, 66] on div "# Zůstaň mimo dohled zlobra. Seber všechny drahokamy. hero . moveRight ( ) hero…" at bounding box center [599, 155] width 284 height 254
type textarea "h"
click at [344, 34] on div "Herní menu Hotovo Nápovědy" at bounding box center [359, 19] width 100 height 33
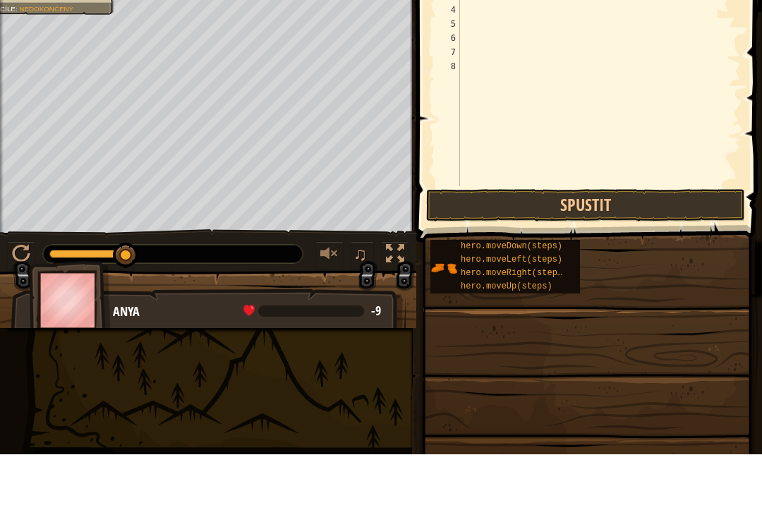
click at [338, 20] on span "Nápovědy" at bounding box center [338, 14] width 44 height 13
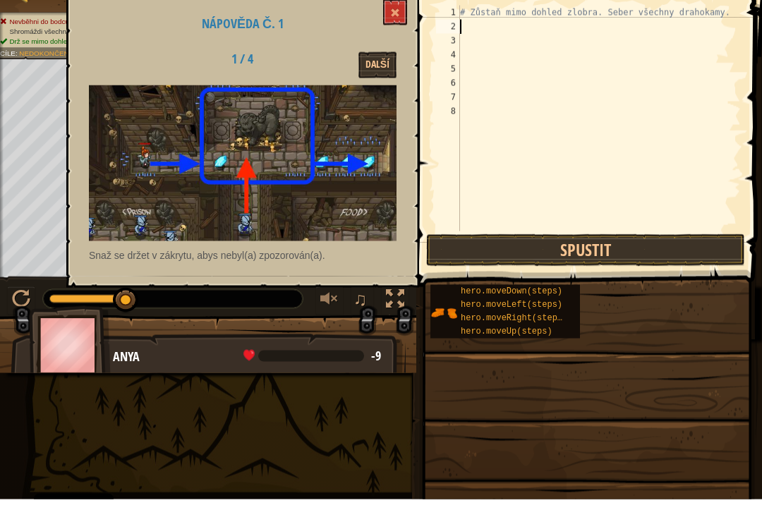
click at [394, 30] on span at bounding box center [395, 35] width 10 height 10
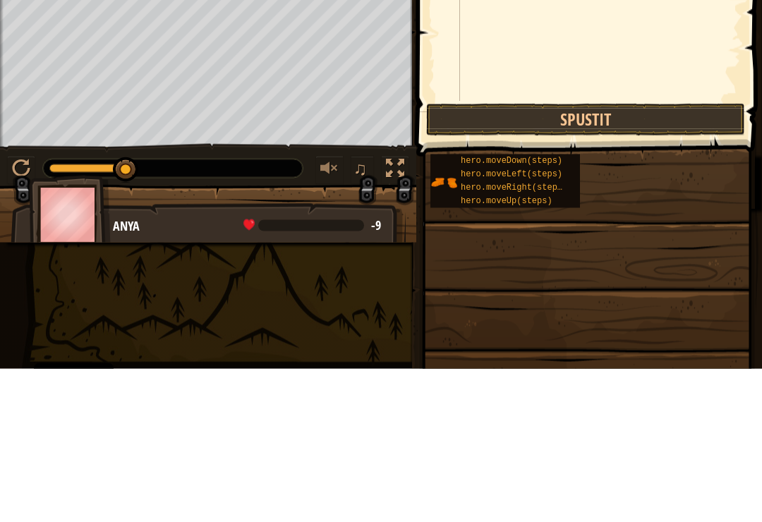
click at [25, 313] on div at bounding box center [21, 322] width 18 height 18
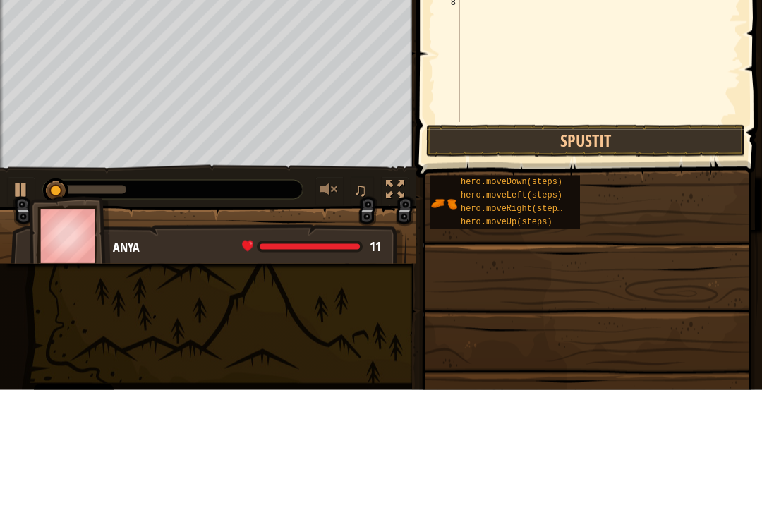
click at [14, 313] on div at bounding box center [21, 322] width 18 height 18
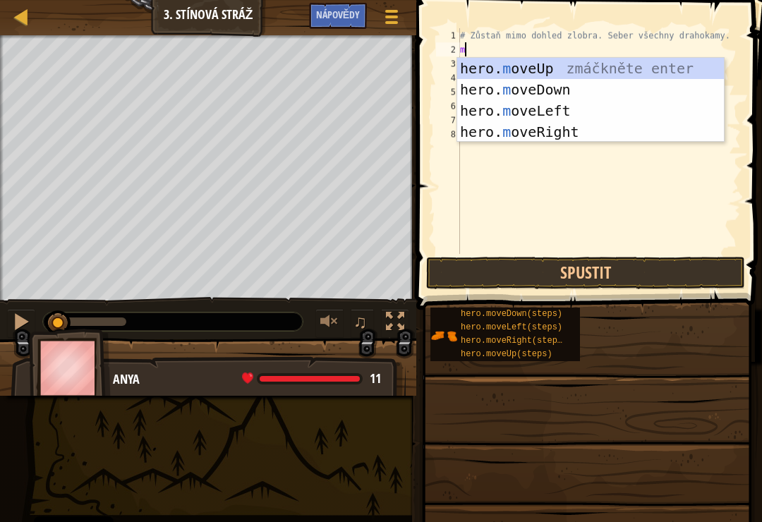
type textarea "mo"
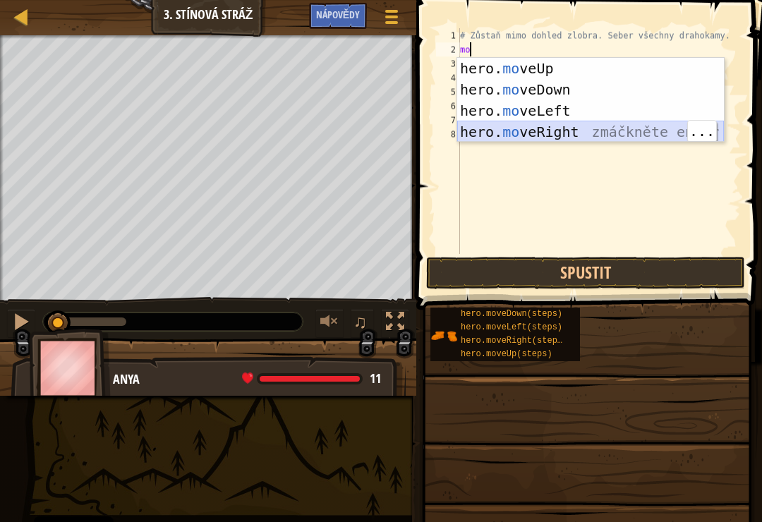
click at [591, 134] on div "hero. mo veUp zmáčkněte enter hero. mo veDown zmáčkněte enter hero. mo veLeft z…" at bounding box center [590, 121] width 267 height 127
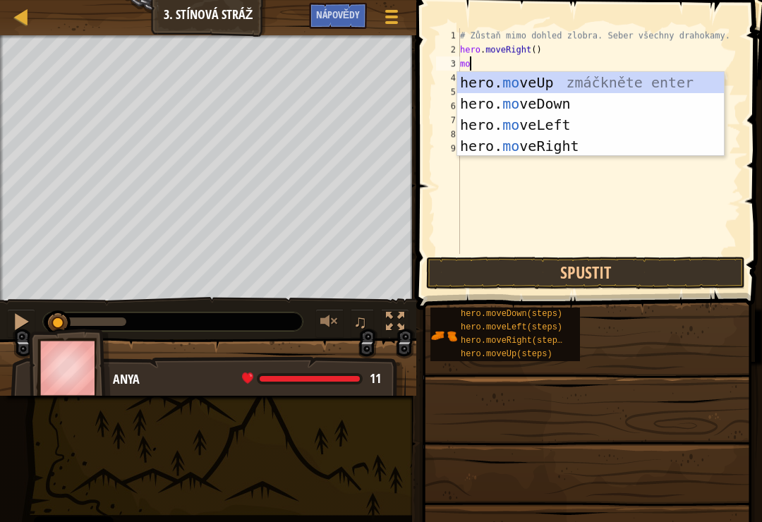
scroll to position [7, 1]
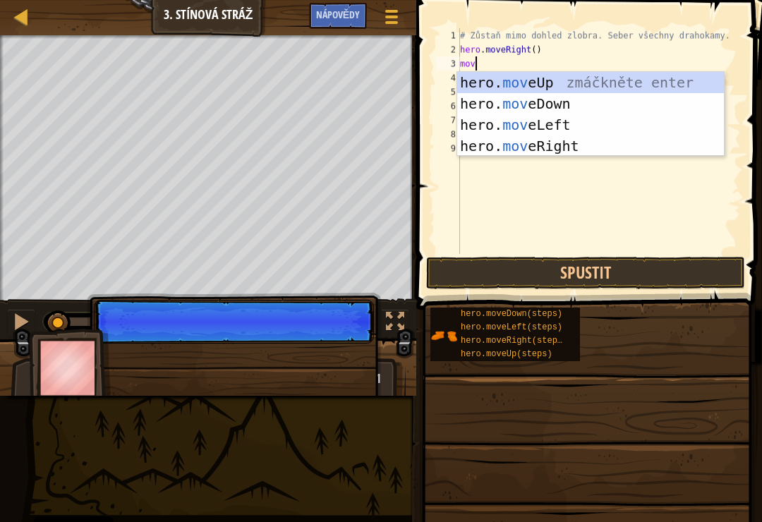
type textarea "move"
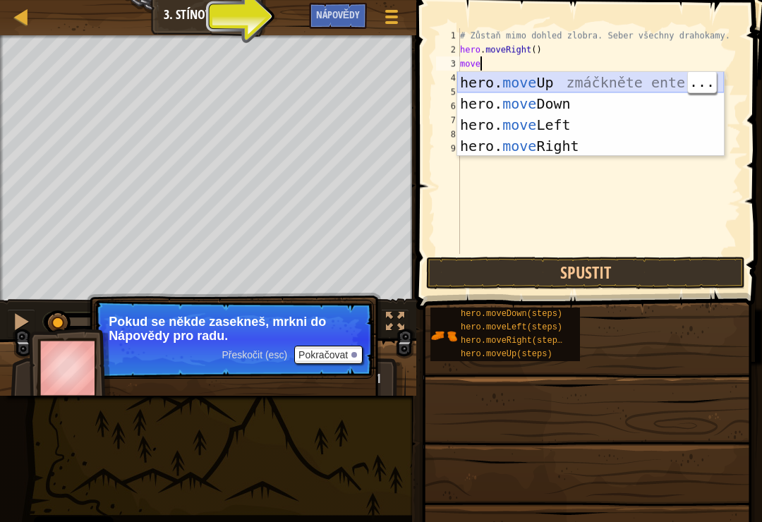
click at [572, 84] on div "hero. move Up zmáčkněte enter hero. move Down zmáčkněte enter hero. move Left z…" at bounding box center [590, 135] width 267 height 127
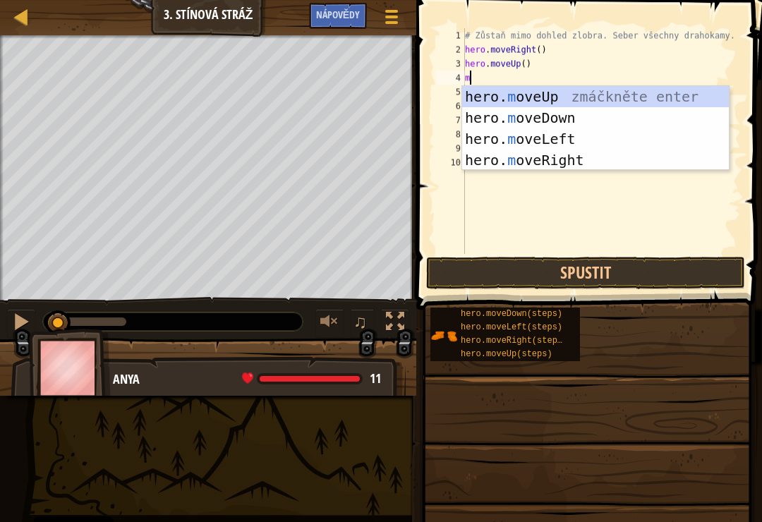
type textarea "mo"
click at [562, 103] on div "hero. mo veUp zmáčkněte enter hero. mo veDown zmáčkněte enter hero. mo veLeft z…" at bounding box center [595, 149] width 267 height 127
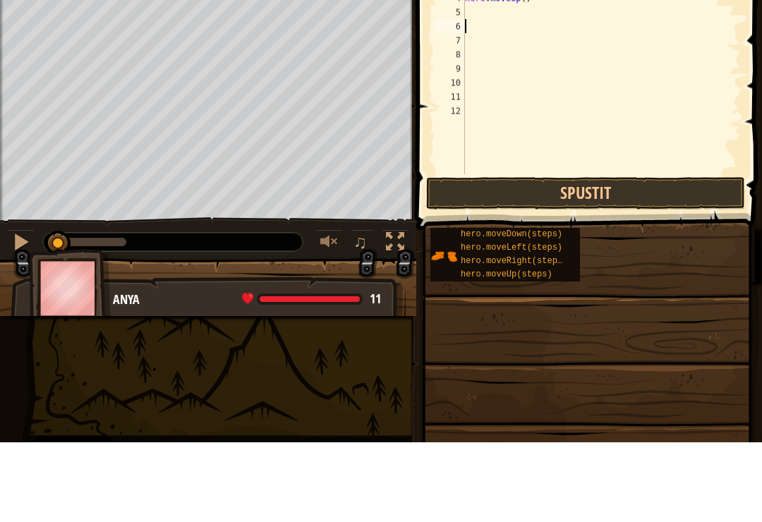
click at [654, 257] on button "Spustit" at bounding box center [585, 273] width 319 height 32
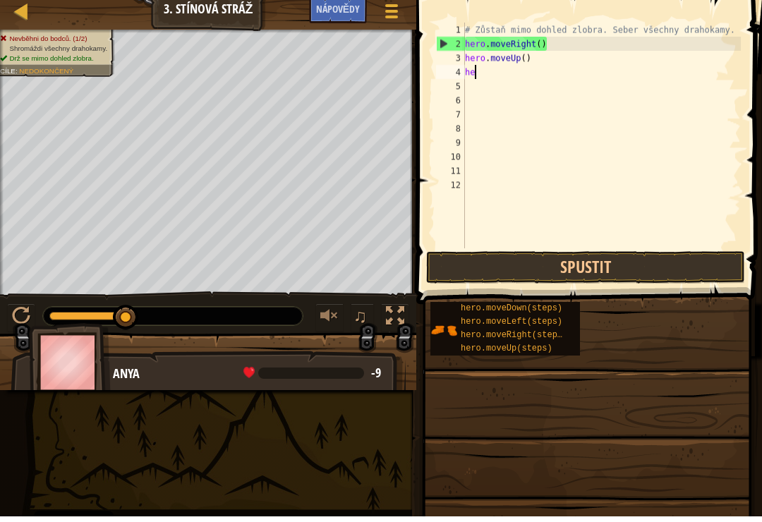
type textarea "h"
type textarea "k"
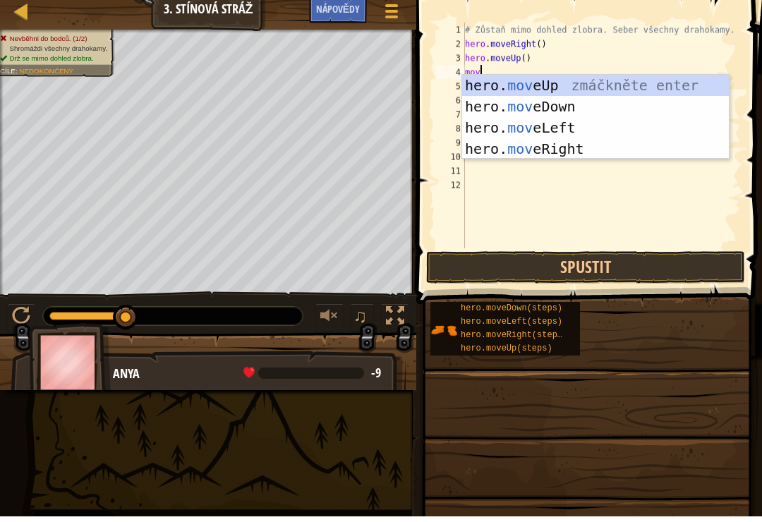
scroll to position [7, 1]
type textarea "move"
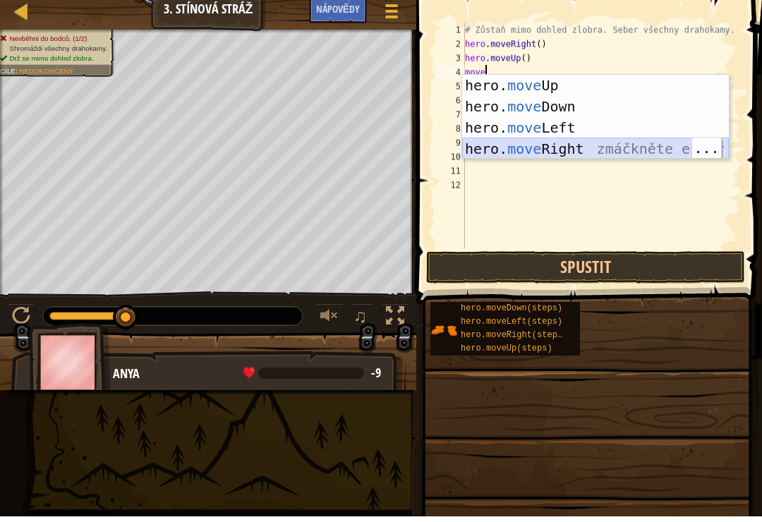
click at [578, 156] on div "hero. move Up zmáčkněte enter hero. move Down zmáčkněte enter hero. move Left z…" at bounding box center [595, 143] width 267 height 127
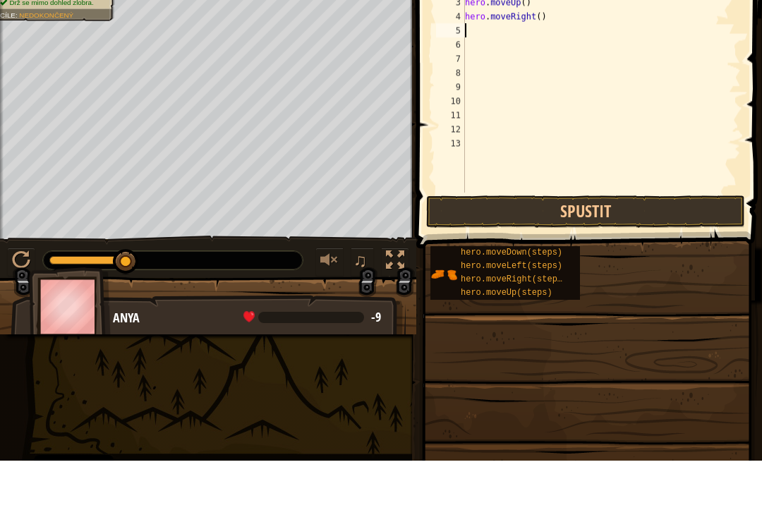
click at [579, 257] on button "Spustit" at bounding box center [585, 273] width 319 height 32
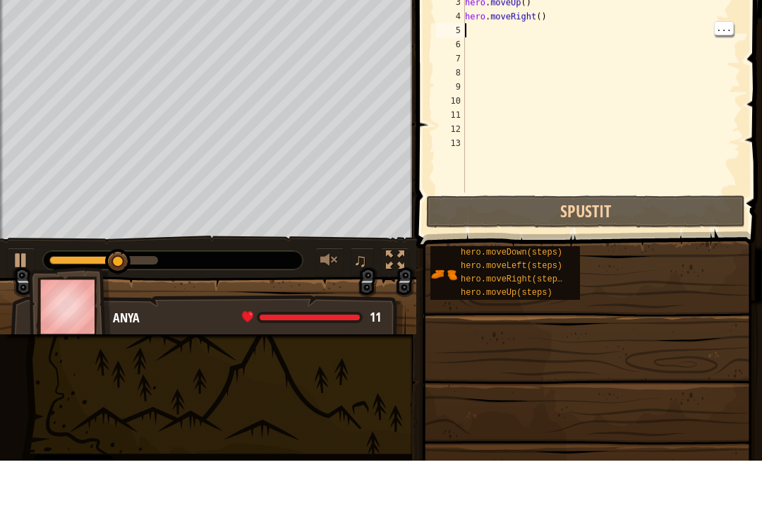
click at [483, 35] on div "# Zůstaň mimo dohled zlobra. Seber všechny drahokamy. hero . moveRight ( ) hero…" at bounding box center [601, 155] width 279 height 254
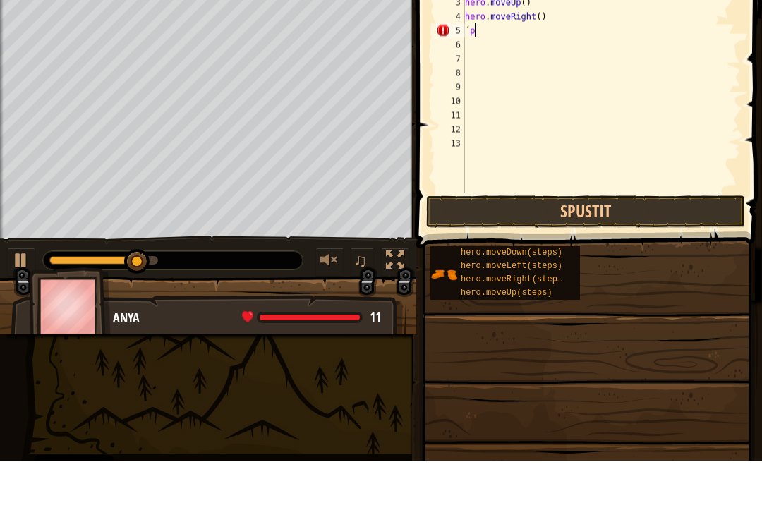
type textarea "´"
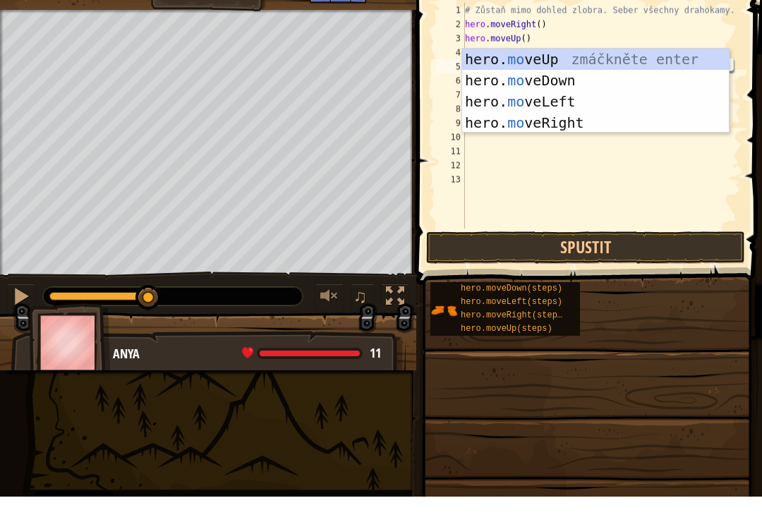
scroll to position [7, 1]
type textarea "move"
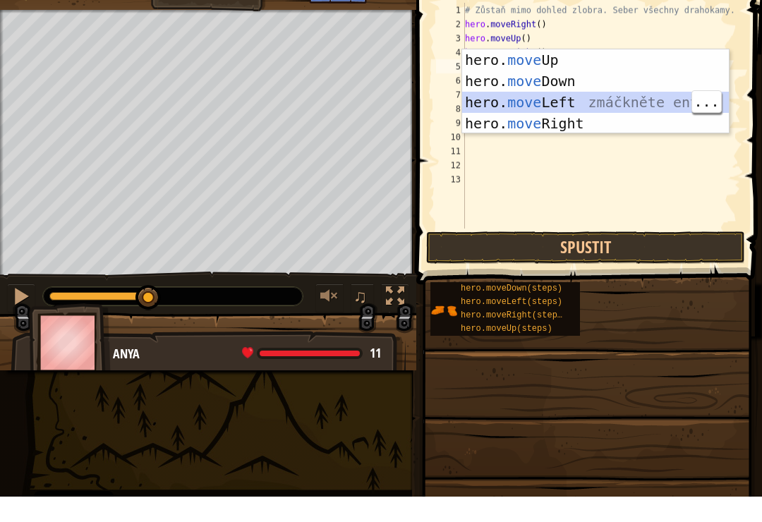
click at [572, 92] on div "hero. move Up zmáčkněte enter hero. move Down zmáčkněte enter hero. move Left z…" at bounding box center [595, 138] width 267 height 127
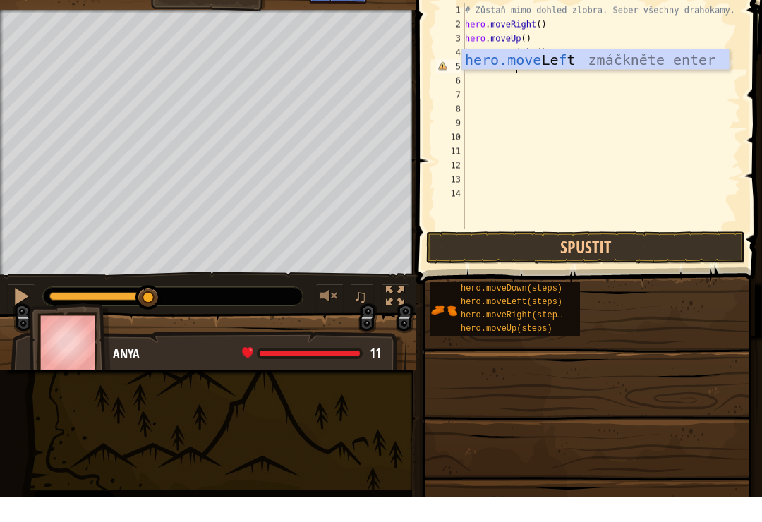
scroll to position [7, 4]
type textarea "hero.move"
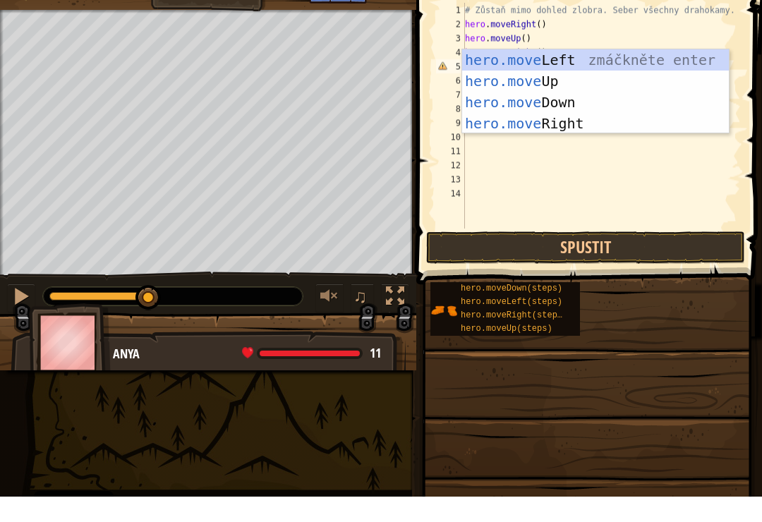
scroll to position [7, 3]
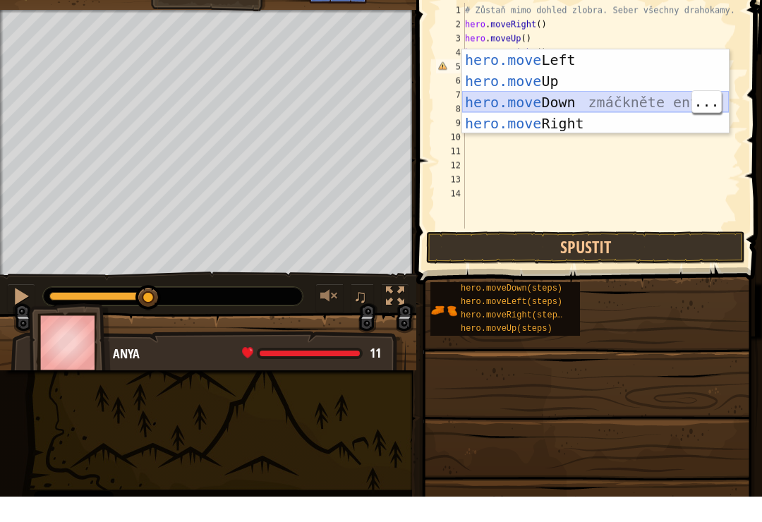
click at [586, 110] on div "hero.move Left zmáčkněte enter hero.move Up zmáčkněte enter hero.move Down zmáč…" at bounding box center [595, 138] width 267 height 127
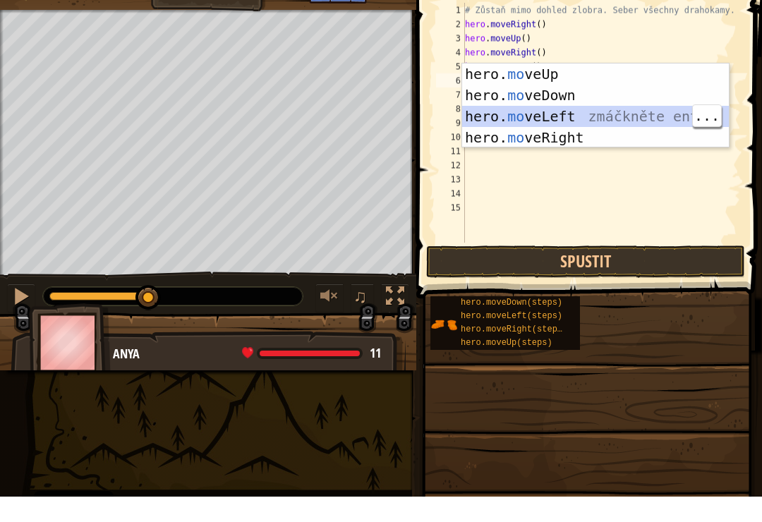
type textarea "mo"
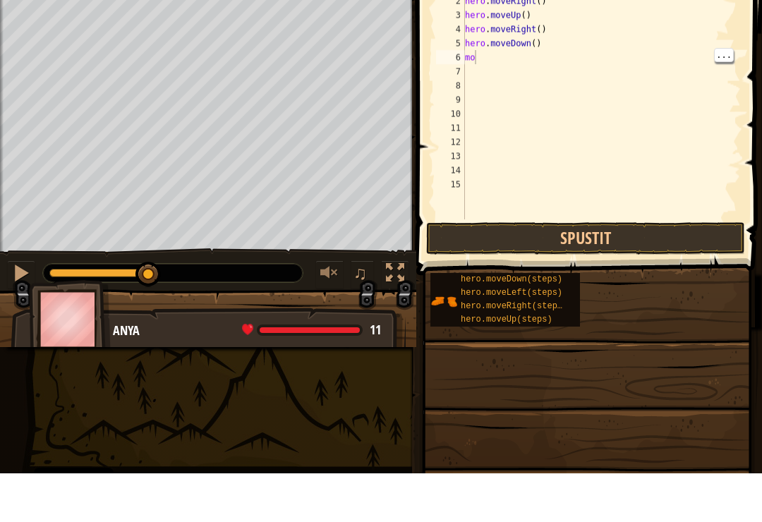
click at [487, 59] on div "# Zůstaň mimo dohled zlobra. Seber všechny drahokamy. hero . moveRight ( ) hero…" at bounding box center [601, 162] width 279 height 268
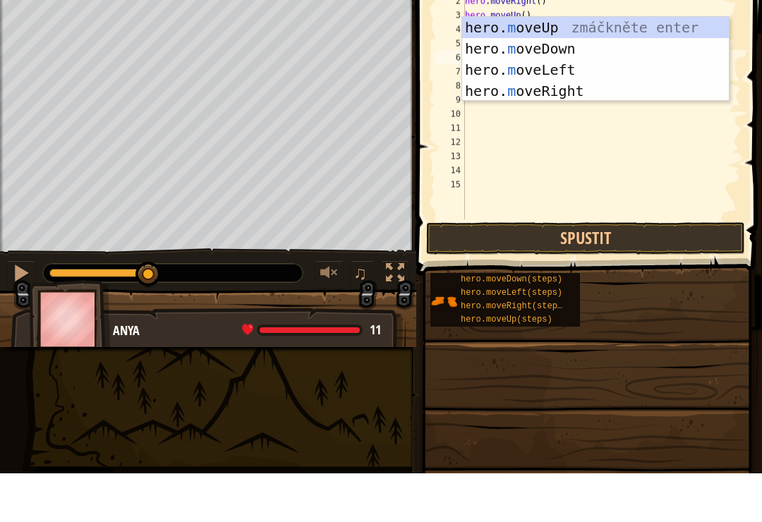
type textarea "mo"
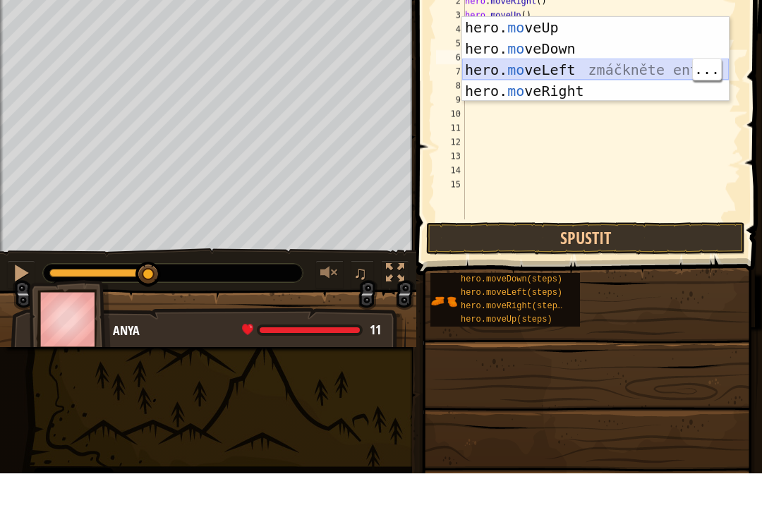
click at [583, 79] on div "hero. mo veUp zmáčkněte enter hero. mo veDown zmáčkněte enter hero. mo veLeft z…" at bounding box center [595, 129] width 267 height 127
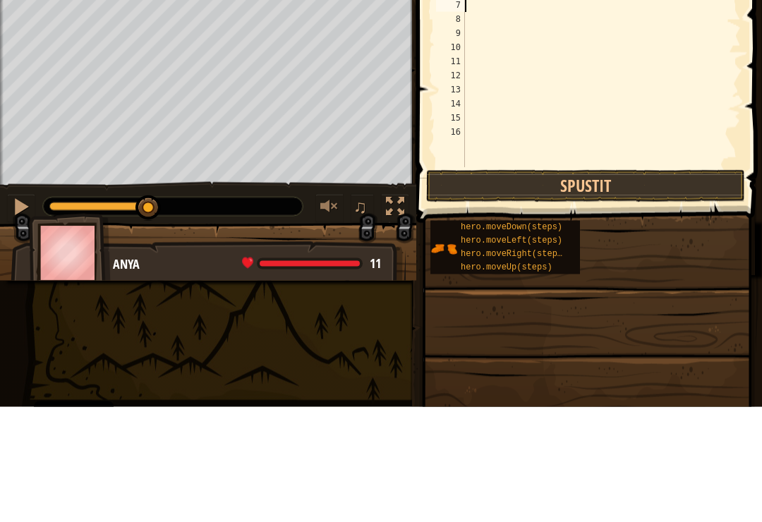
click at [574, 285] on button "Spustit" at bounding box center [585, 301] width 319 height 32
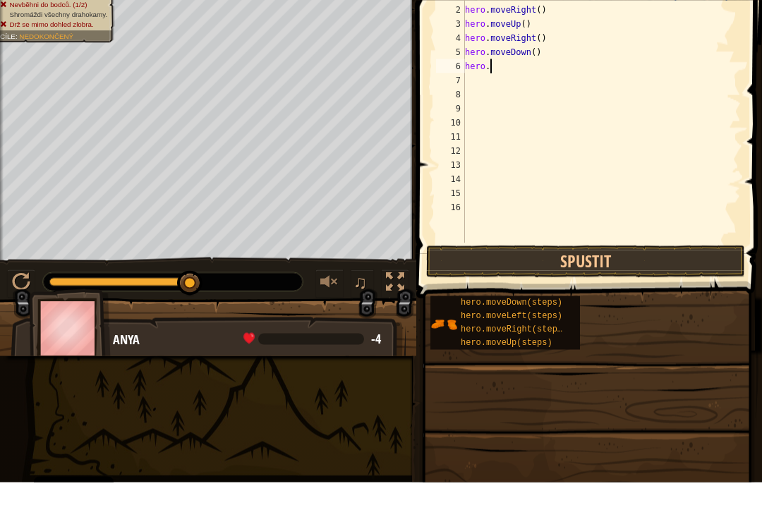
scroll to position [7, 2]
type textarea "[DOMAIN_NAME]"
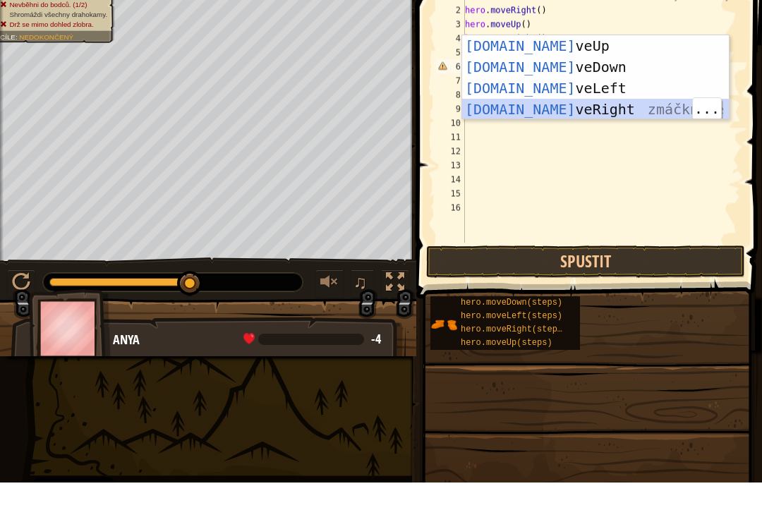
click at [572, 109] on div "hero.mo veUp zmáčkněte enter hero.mo veDown zmáčkněte enter hero.mo veLeft zmáč…" at bounding box center [595, 138] width 267 height 127
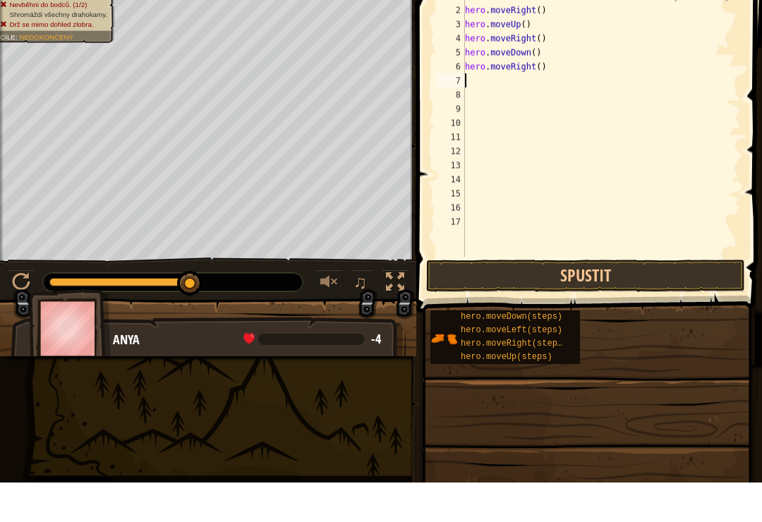
scroll to position [7, 0]
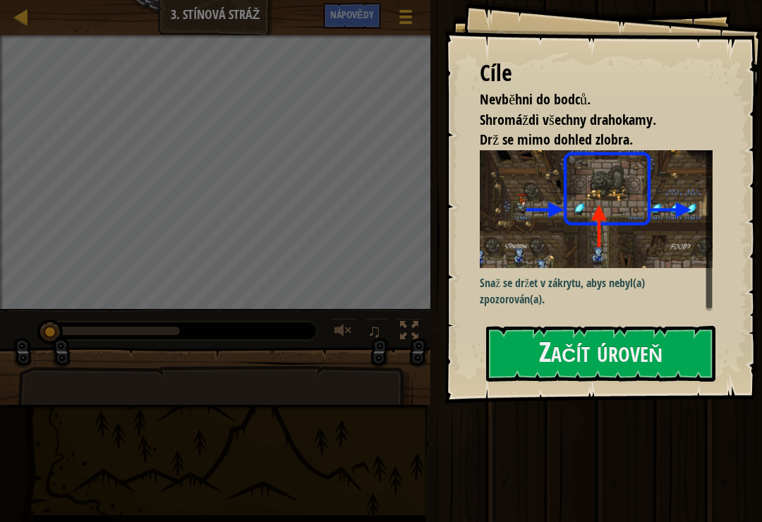
click at [631, 347] on button "Začít úroveň" at bounding box center [600, 354] width 229 height 56
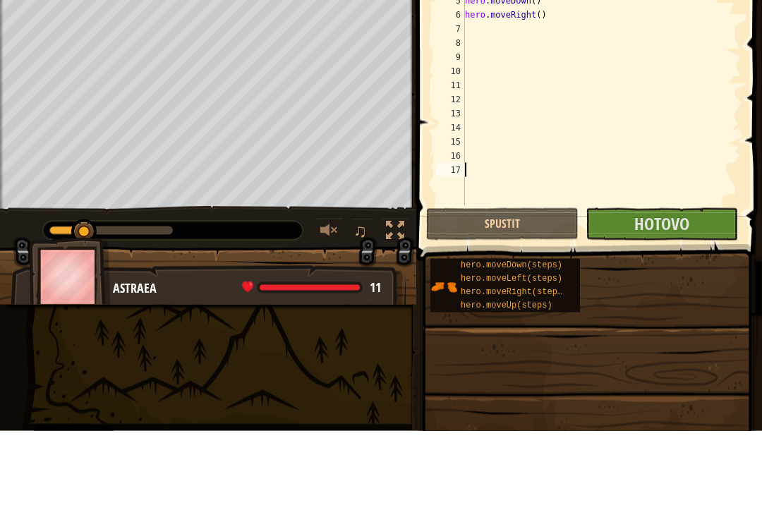
click at [664, 203] on div "# Zůstaň mimo dohled zlobra. Seber všechny drahokamy. hero . moveRight ( ) hero…" at bounding box center [601, 176] width 279 height 296
click at [650, 303] on span "Hotovo" at bounding box center [661, 314] width 55 height 23
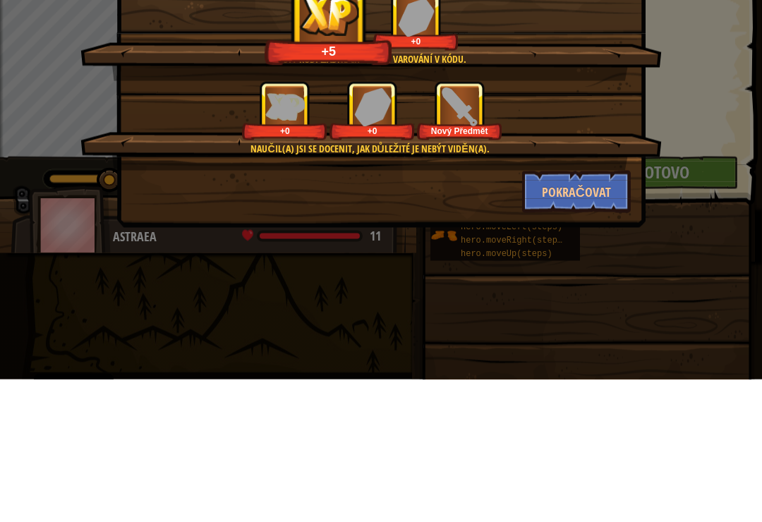
click at [614, 313] on button "Pokračovat" at bounding box center [576, 334] width 109 height 42
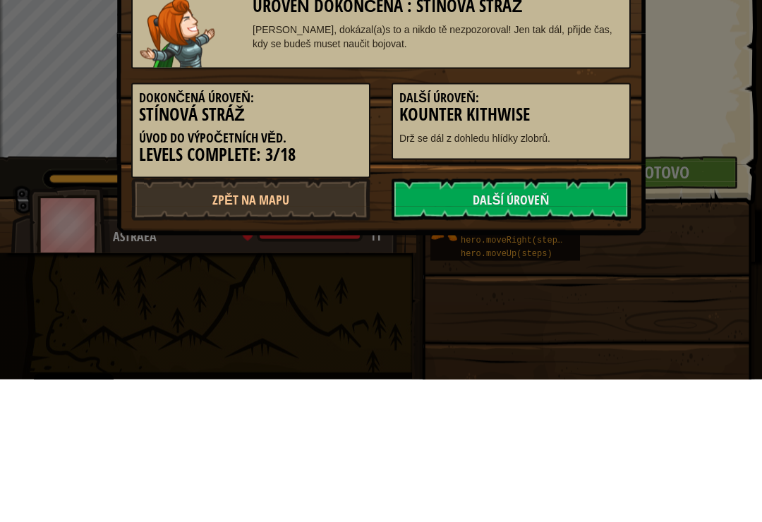
click at [579, 332] on link "Další úroveň" at bounding box center [511, 342] width 239 height 42
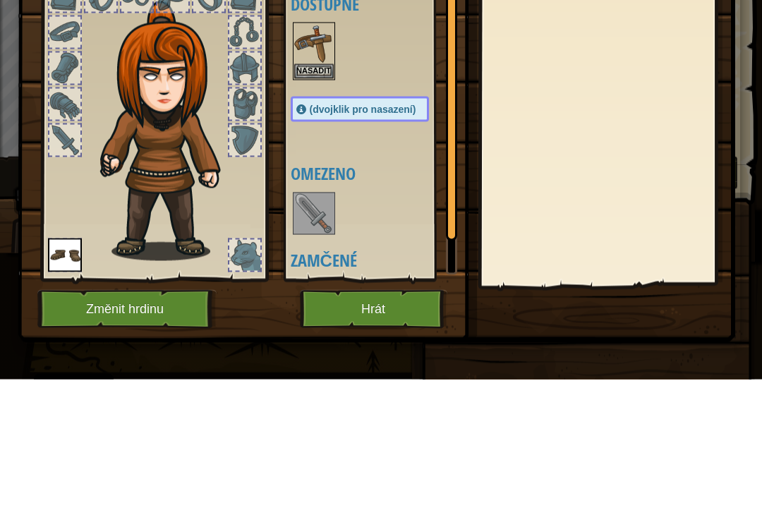
click at [384, 434] on button "Hrát" at bounding box center [373, 451] width 147 height 39
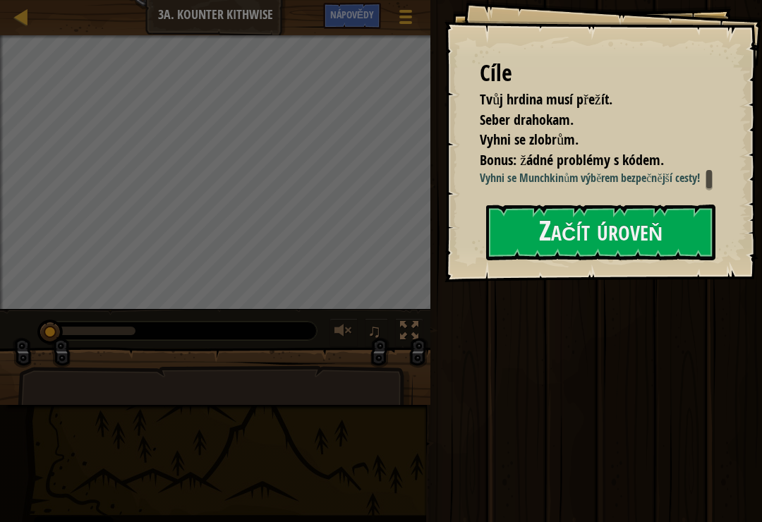
click at [655, 246] on button "Začít úroveň" at bounding box center [600, 233] width 229 height 56
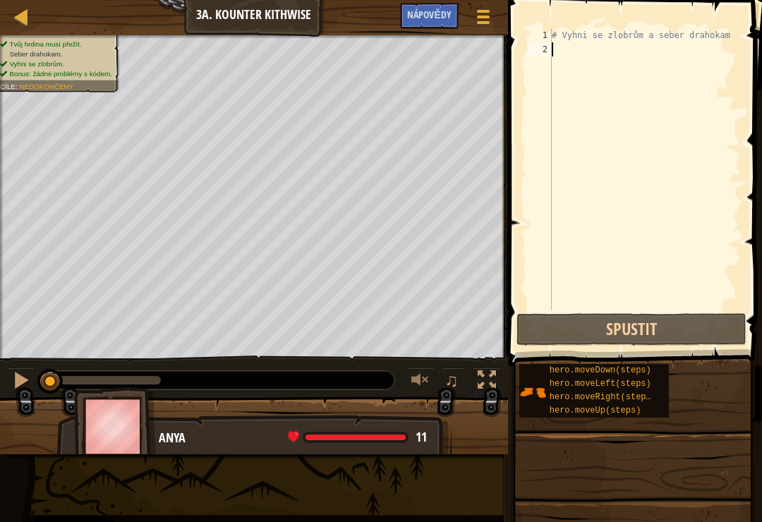
click at [429, 13] on span "Nápovědy" at bounding box center [429, 14] width 44 height 13
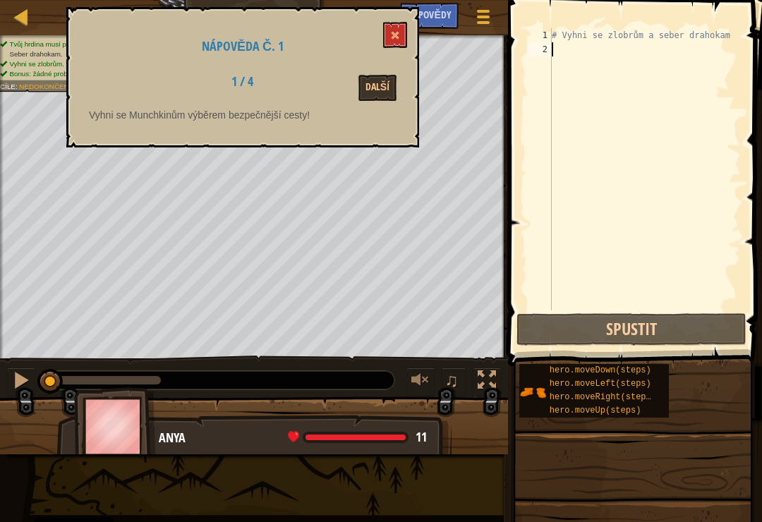
click at [379, 85] on button "Další" at bounding box center [377, 88] width 38 height 26
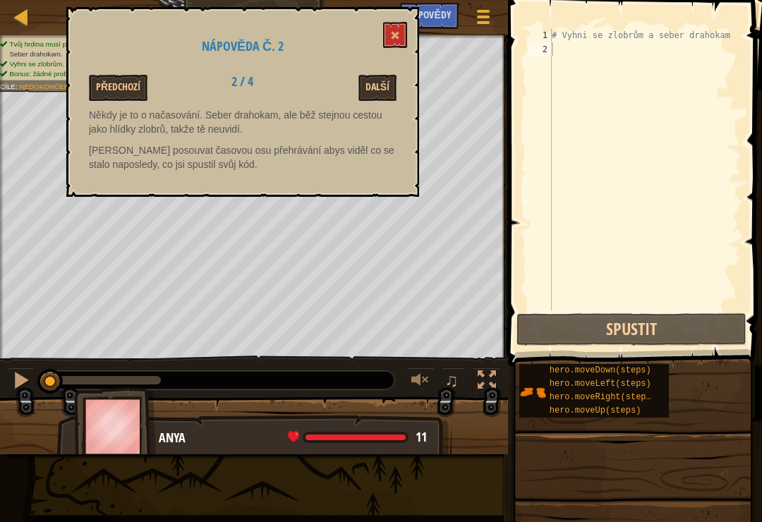
click at [387, 42] on button at bounding box center [395, 35] width 24 height 26
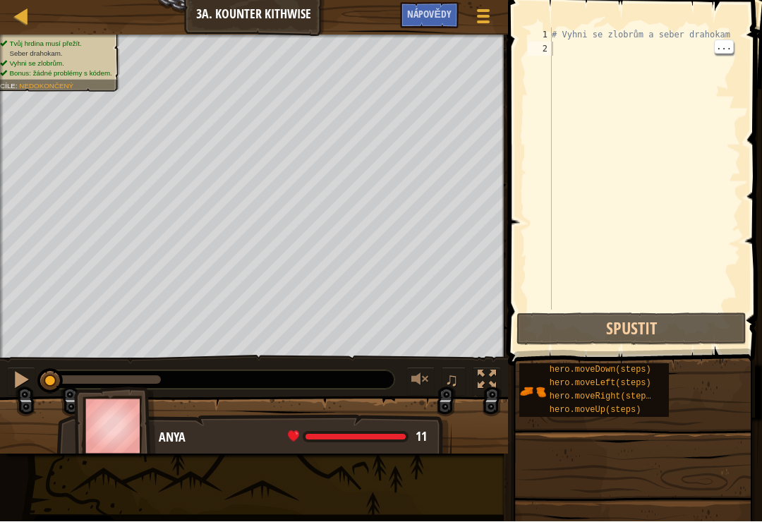
click at [549, 52] on div "2" at bounding box center [540, 49] width 24 height 14
click at [548, 52] on div "2" at bounding box center [540, 49] width 24 height 14
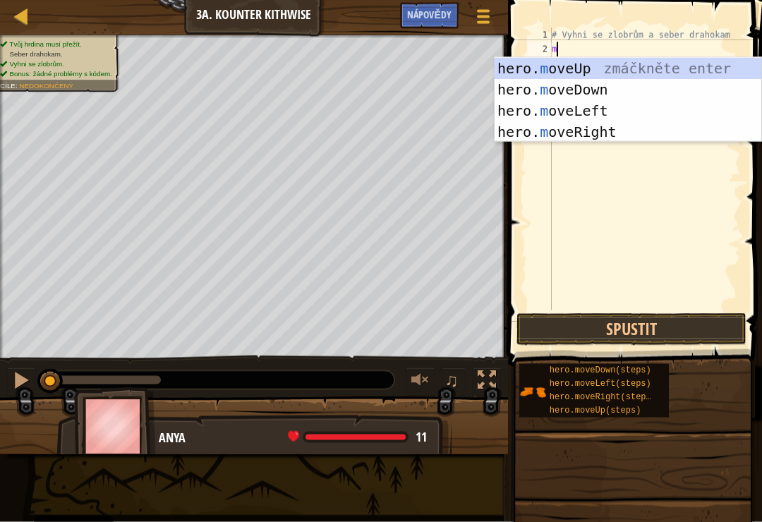
scroll to position [7, 0]
type textarea "mo"
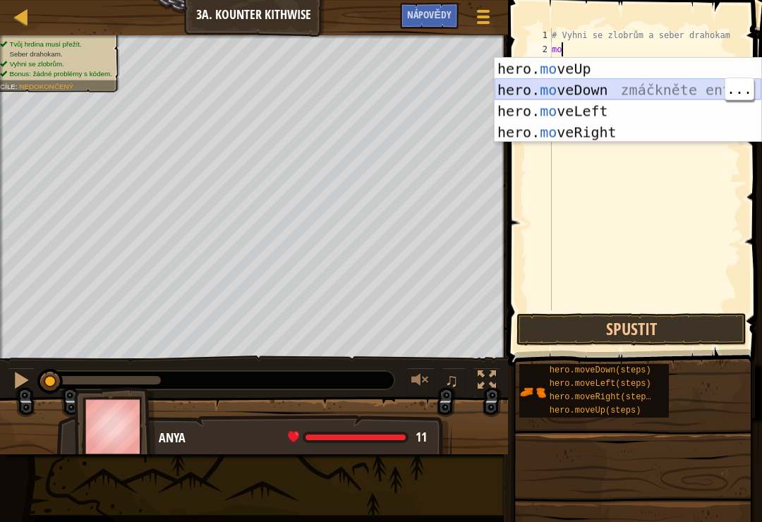
click at [662, 90] on div "hero. mo veUp zmáčkněte enter hero. mo veDown zmáčkněte enter hero. mo veLeft z…" at bounding box center [628, 121] width 267 height 127
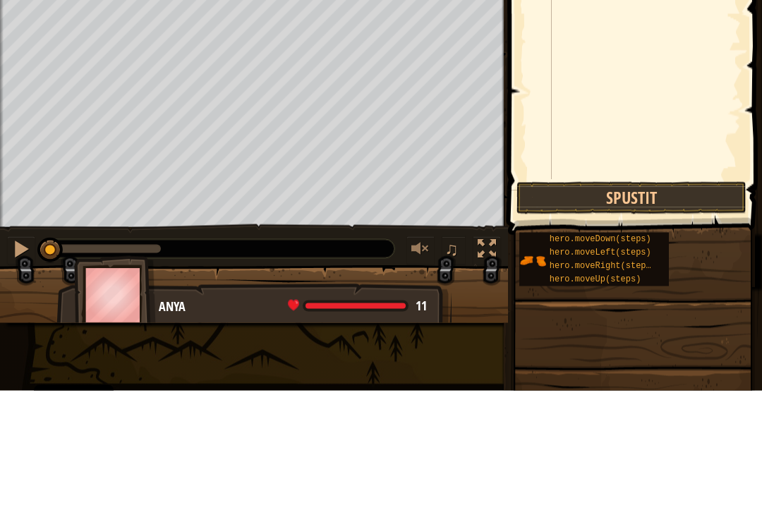
click at [614, 313] on button "Spustit" at bounding box center [631, 329] width 230 height 32
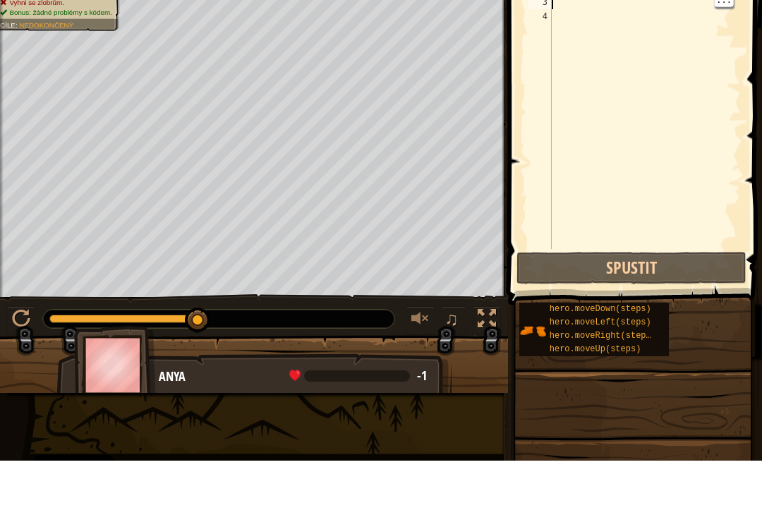
click at [588, 61] on div "# Vyhni se zlobrům a seber drahokam hero . moveDown ( )" at bounding box center [645, 183] width 192 height 310
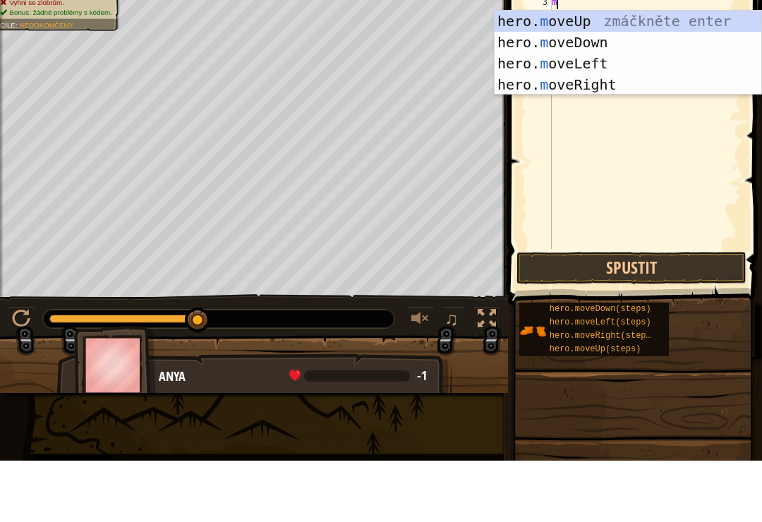
type textarea "mo"
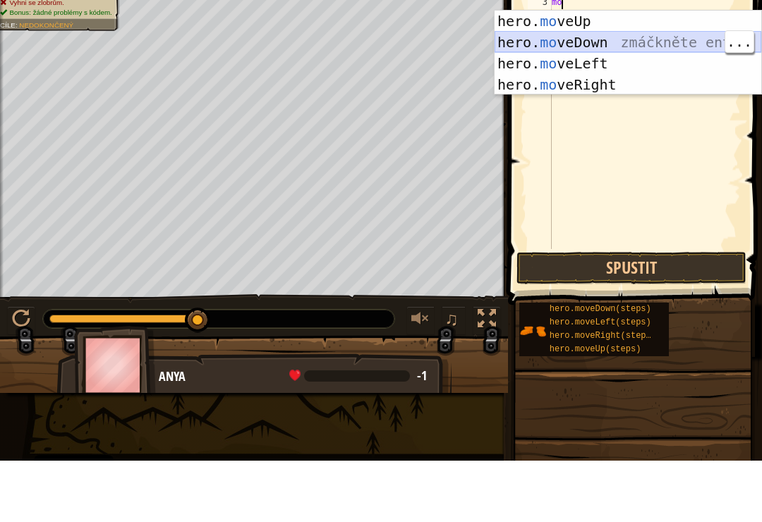
click at [599, 104] on div "hero. mo veUp zmáčkněte enter hero. mo veDown zmáčkněte enter hero. mo veLeft z…" at bounding box center [628, 135] width 267 height 127
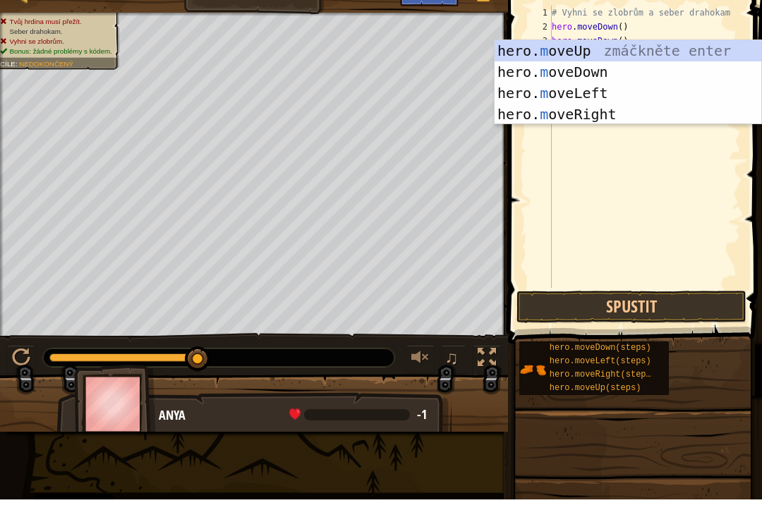
type textarea "mo"
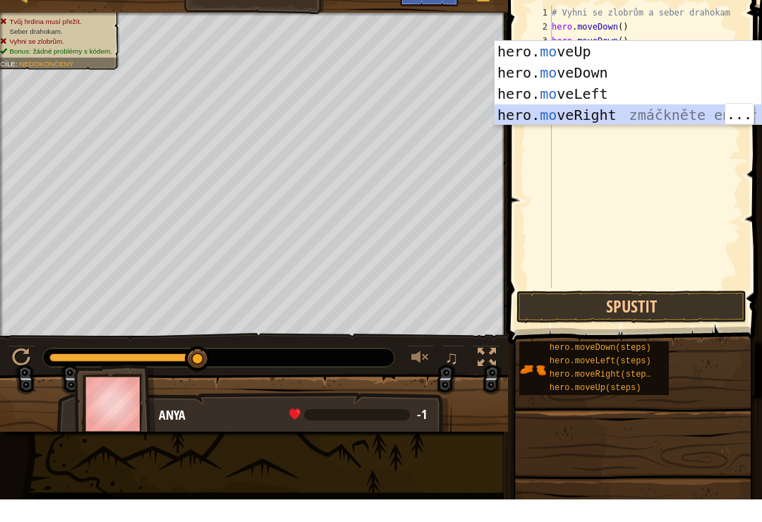
click at [604, 115] on div "hero. mo veUp zmáčkněte enter hero. mo veDown zmáčkněte enter hero. mo veLeft z…" at bounding box center [628, 126] width 267 height 127
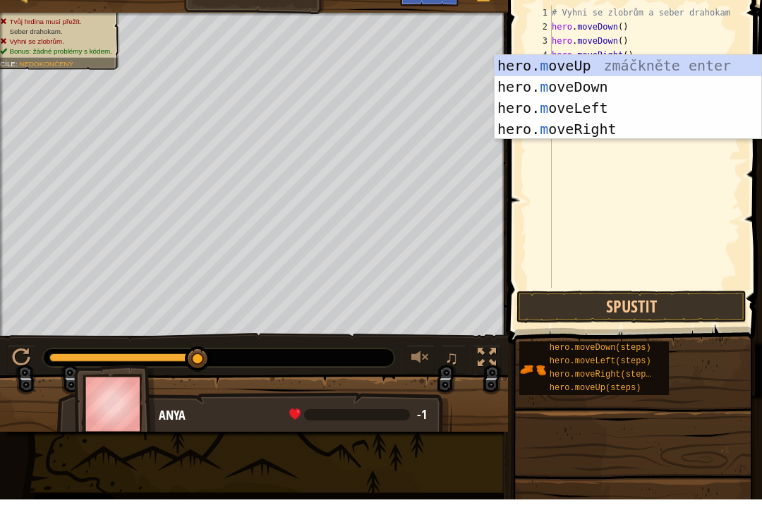
type textarea "mv"
click at [596, 78] on div "hero. m o v eUp zmáčkněte enter hero. m o v [GEOGRAPHIC_DATA] zmáčkněte enter h…" at bounding box center [628, 141] width 267 height 127
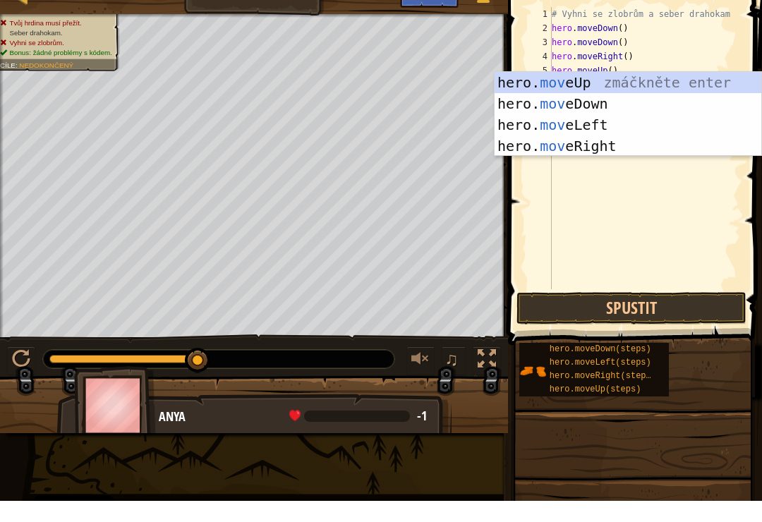
type textarea "move"
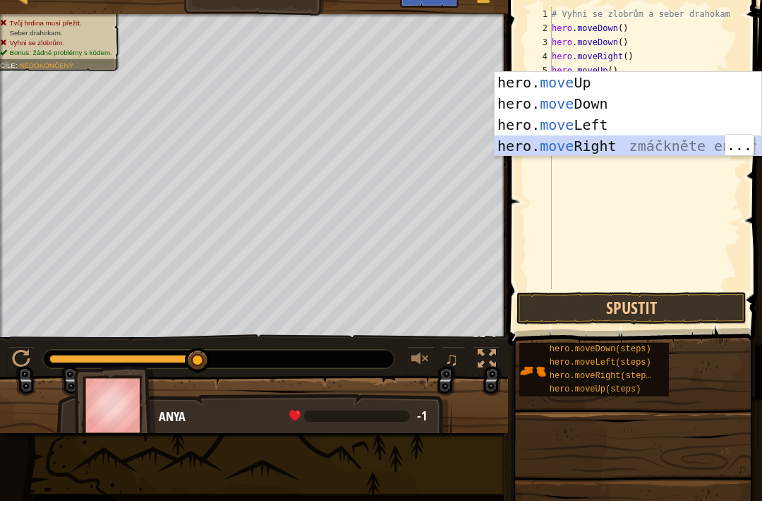
click at [602, 149] on div "hero. move Up zmáčkněte enter hero. move Down zmáčkněte enter hero. move Left z…" at bounding box center [628, 156] width 267 height 127
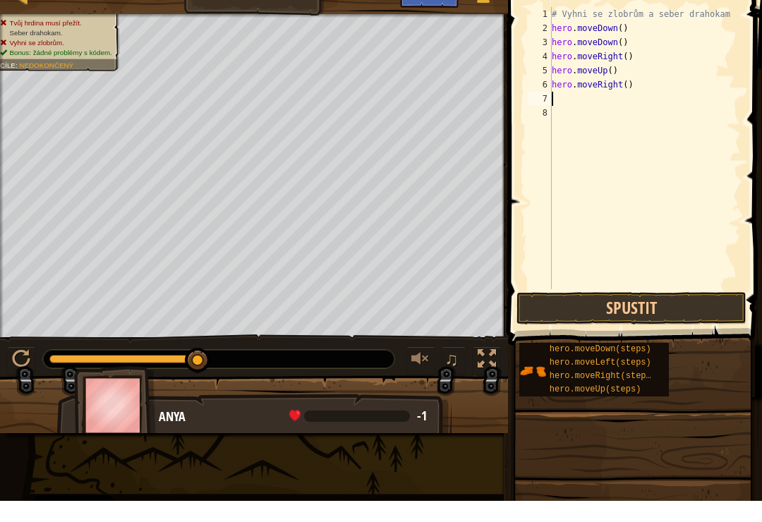
scroll to position [7, 0]
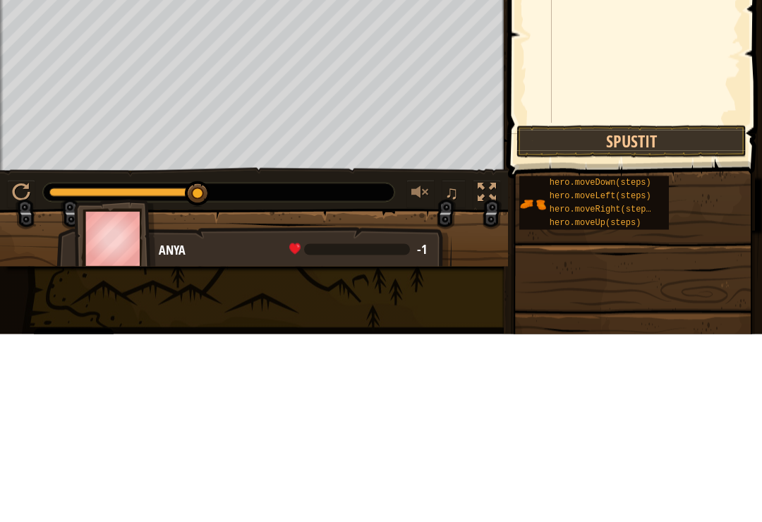
click at [643, 313] on button "Spustit" at bounding box center [631, 329] width 230 height 32
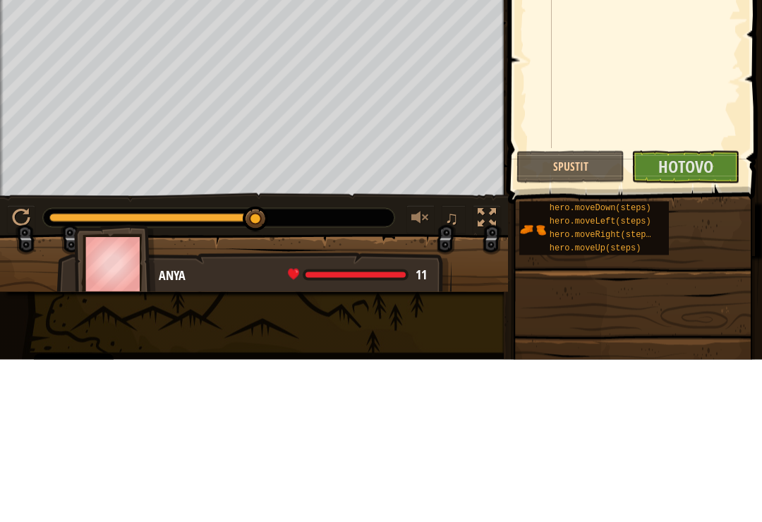
click at [681, 317] on span "Hotovo" at bounding box center [685, 328] width 55 height 23
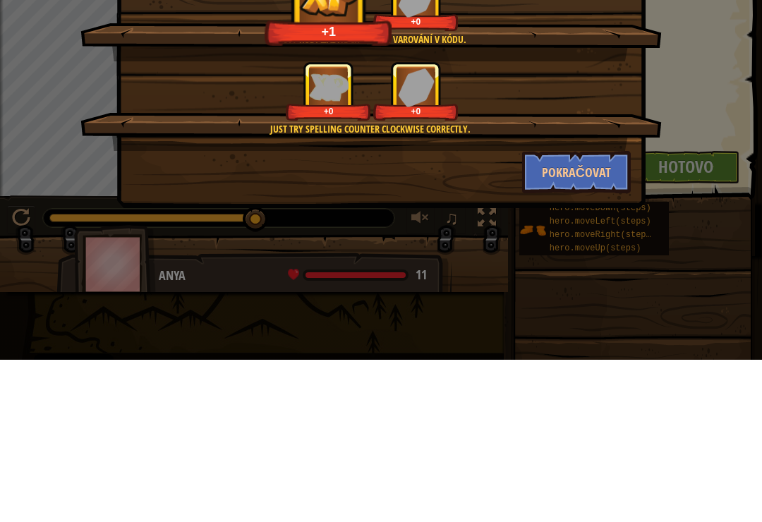
click at [578, 313] on button "Pokračovat" at bounding box center [576, 334] width 109 height 42
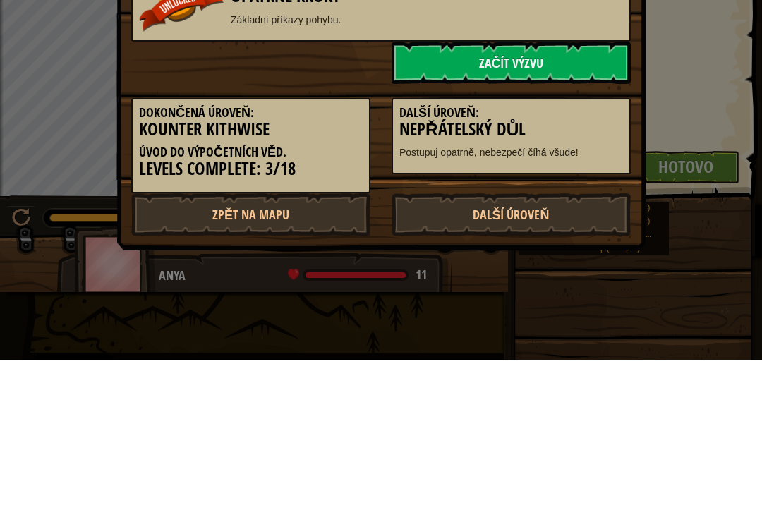
click at [593, 356] on link "Další úroveň" at bounding box center [511, 377] width 239 height 42
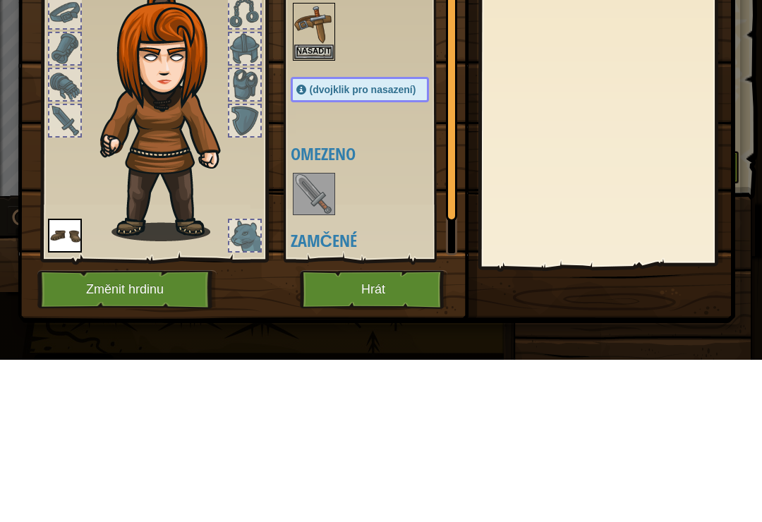
click at [419, 430] on img at bounding box center [376, 229] width 717 height 512
click at [405, 443] on button "Hrát" at bounding box center [373, 451] width 147 height 39
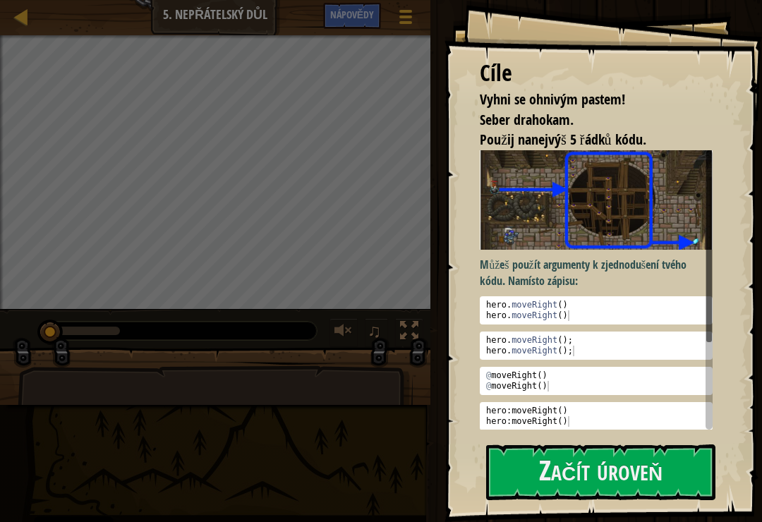
click at [598, 449] on button "Začít úroveň" at bounding box center [600, 472] width 229 height 56
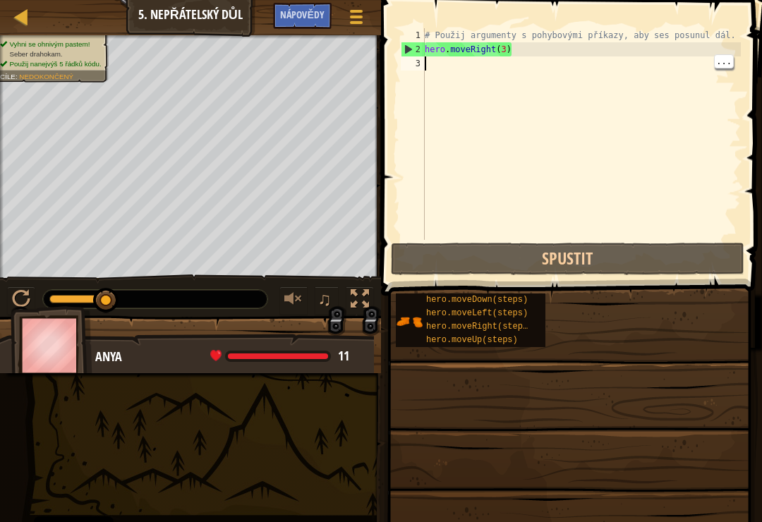
click at [431, 69] on div "# Použij argumenty s pohybovými příkazy, aby ses posunul dál. hero . moveRight …" at bounding box center [581, 148] width 319 height 240
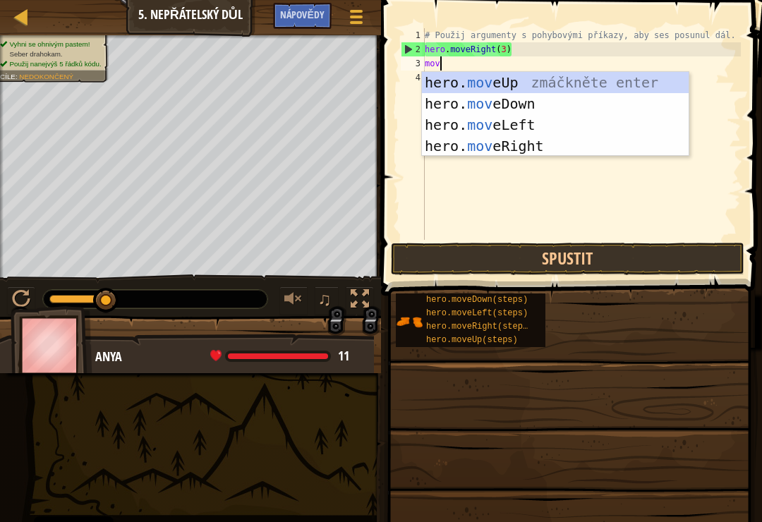
type textarea "move"
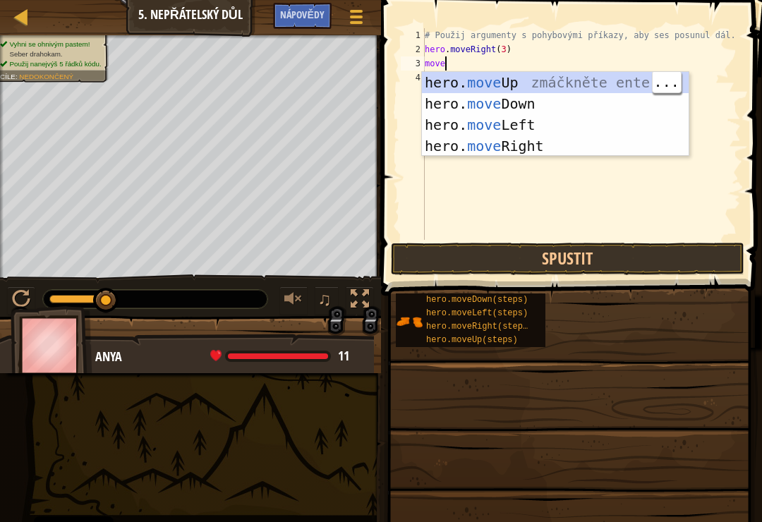
click at [525, 80] on div "hero. move Up zmáčkněte enter hero. move Down zmáčkněte enter hero. move Left z…" at bounding box center [555, 135] width 267 height 127
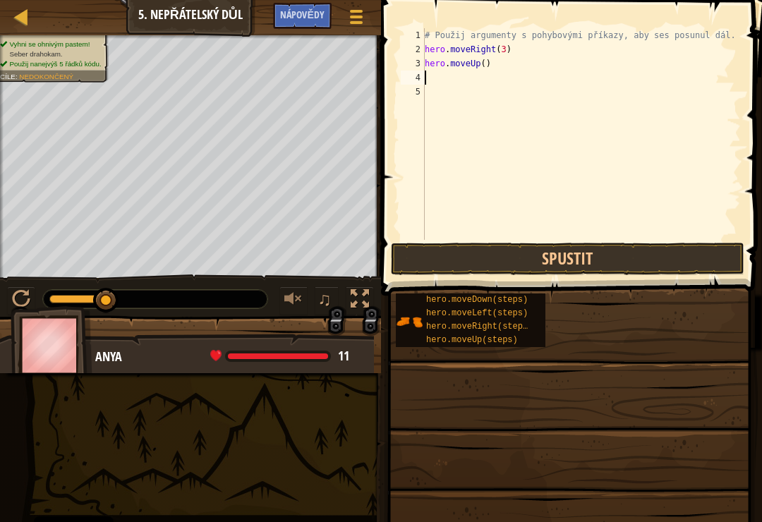
scroll to position [7, 0]
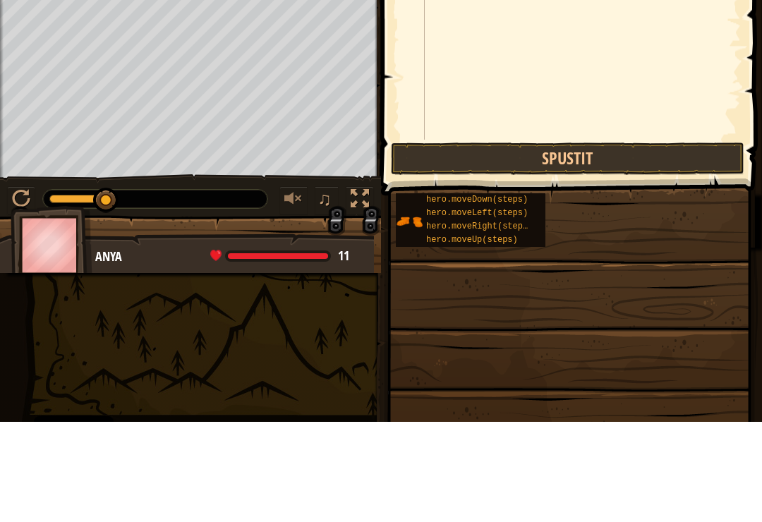
click at [574, 243] on button "Spustit" at bounding box center [567, 259] width 353 height 32
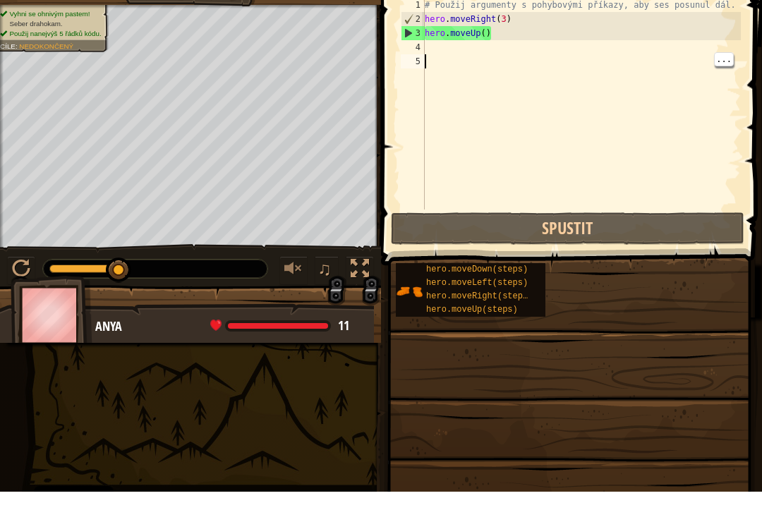
click at [447, 54] on div "# Použij argumenty s pohybovými příkazy, aby ses posunul dál. hero . moveRight …" at bounding box center [581, 148] width 319 height 240
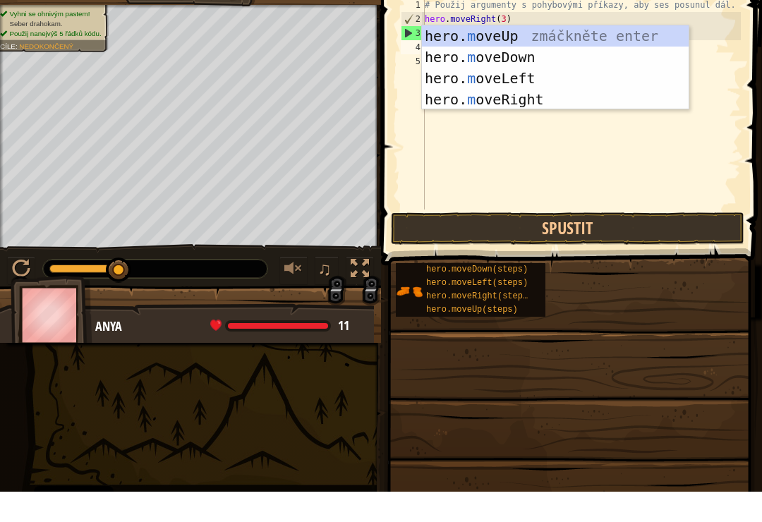
type textarea "mo"
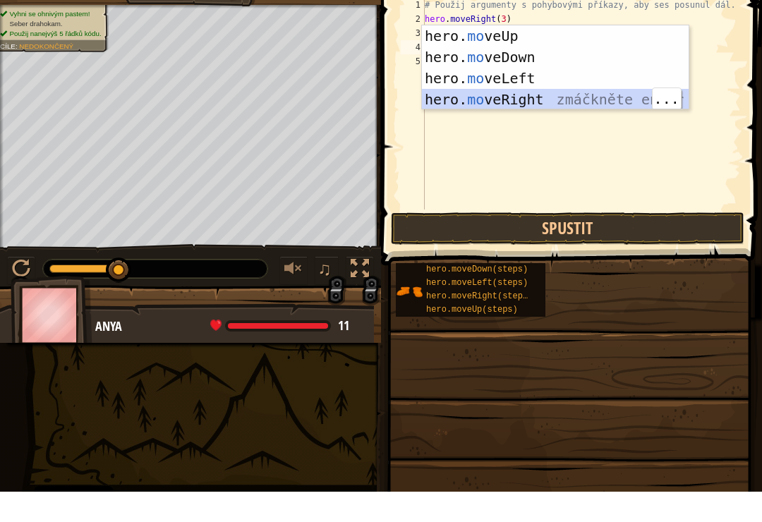
click at [556, 109] on div "# Použij argumenty s pohybovými příkazy, aby ses posunul dál. hero . moveRight …" at bounding box center [581, 148] width 319 height 240
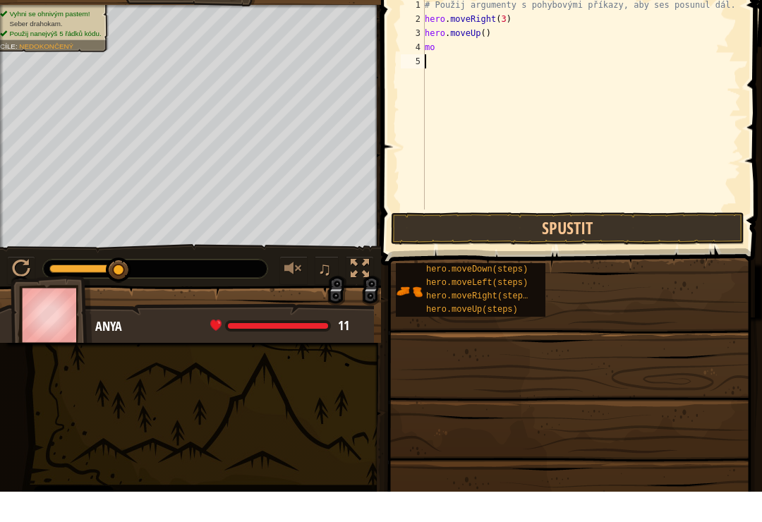
click at [576, 243] on button "Spustit" at bounding box center [567, 259] width 353 height 32
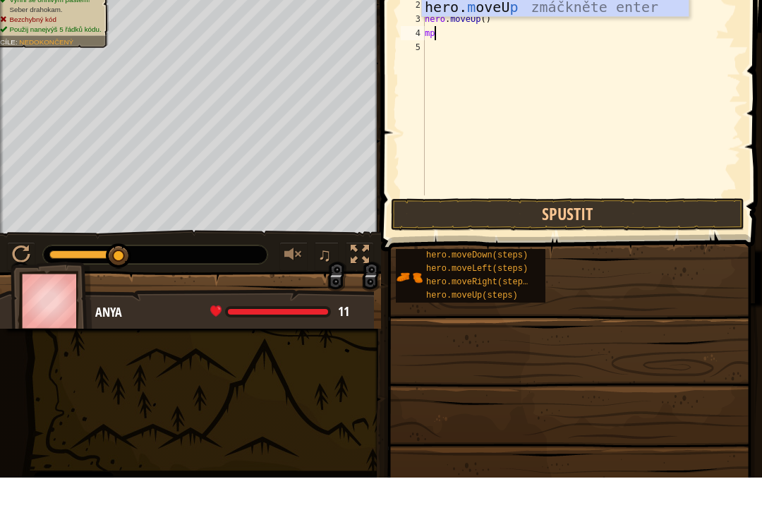
type textarea "m"
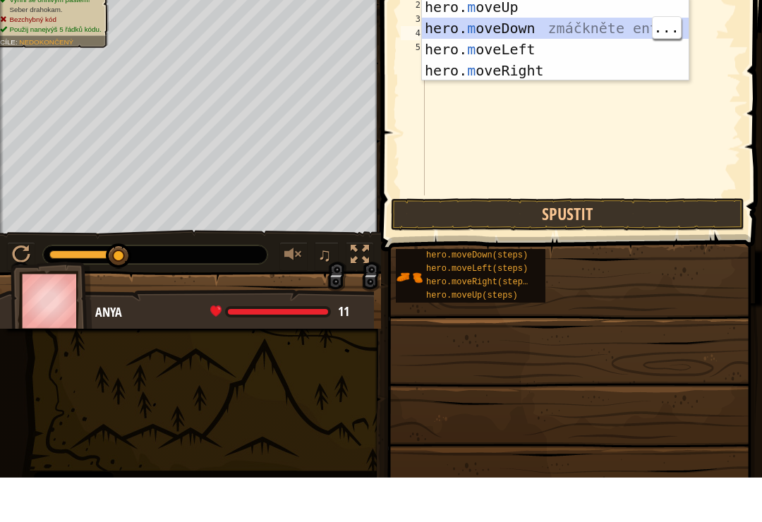
click at [545, 41] on div "hero. m oveUp zmáčkněte enter hero. m oveDown zmáčkněte enter hero. m oveLeft z…" at bounding box center [555, 104] width 267 height 127
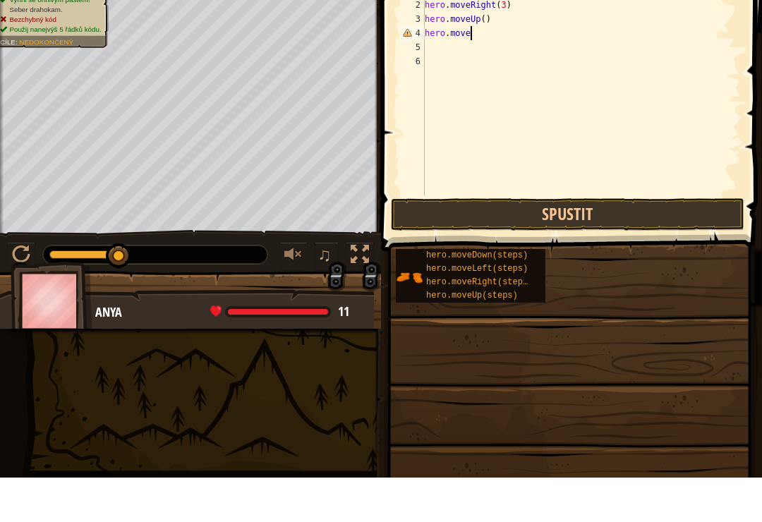
type textarea "hero.moveu"
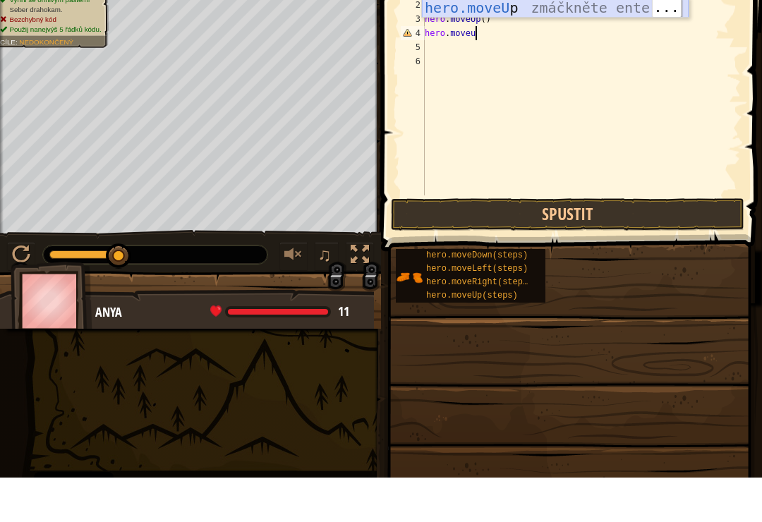
click at [554, 42] on div "hero.moveU p zmáčkněte enter" at bounding box center [555, 73] width 267 height 63
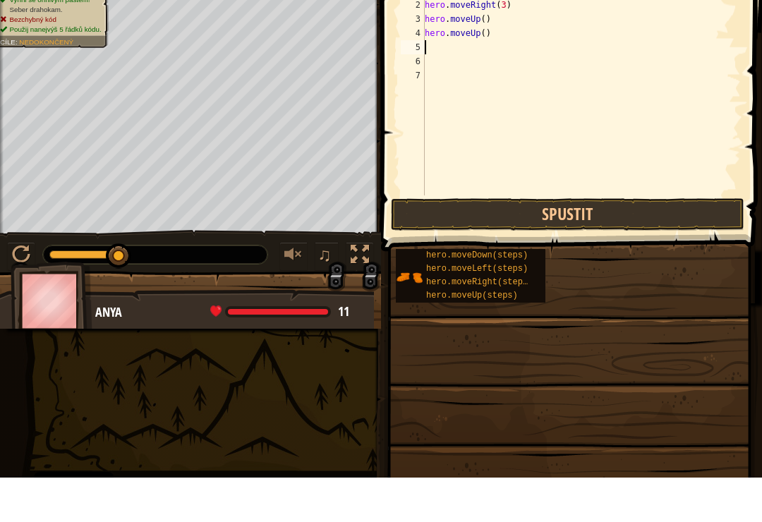
click at [549, 243] on button "Spustit" at bounding box center [567, 259] width 353 height 32
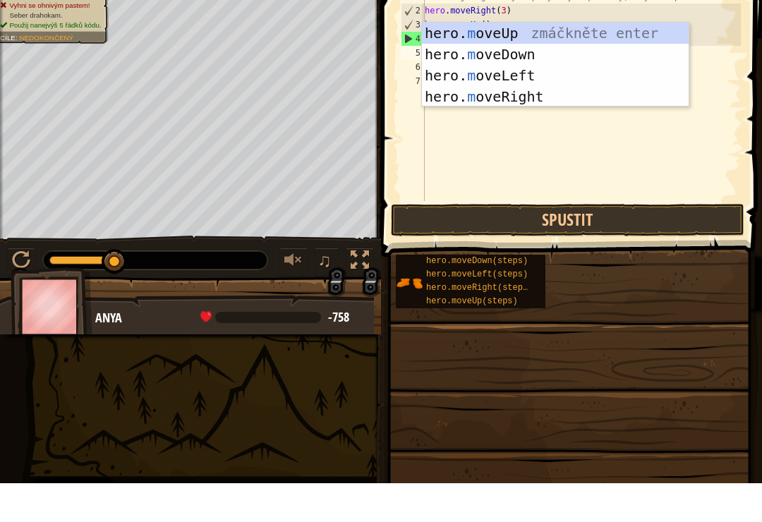
type textarea "mo"
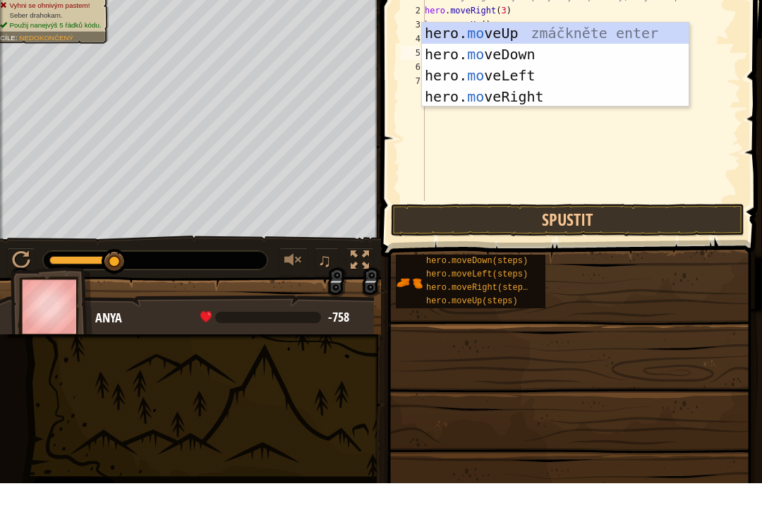
click at [526, 61] on div "hero. mo veUp zmáčkněte enter hero. mo veDown zmáčkněte enter hero. mo veLeft z…" at bounding box center [555, 124] width 267 height 127
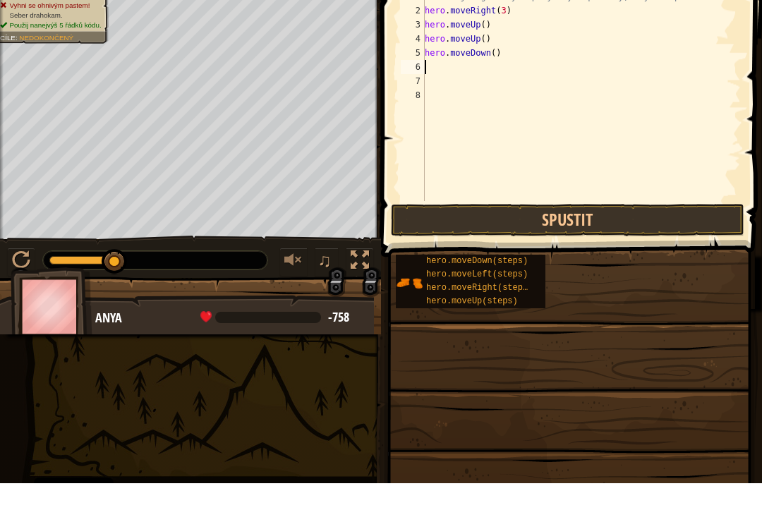
click at [547, 243] on button "Spustit" at bounding box center [567, 259] width 353 height 32
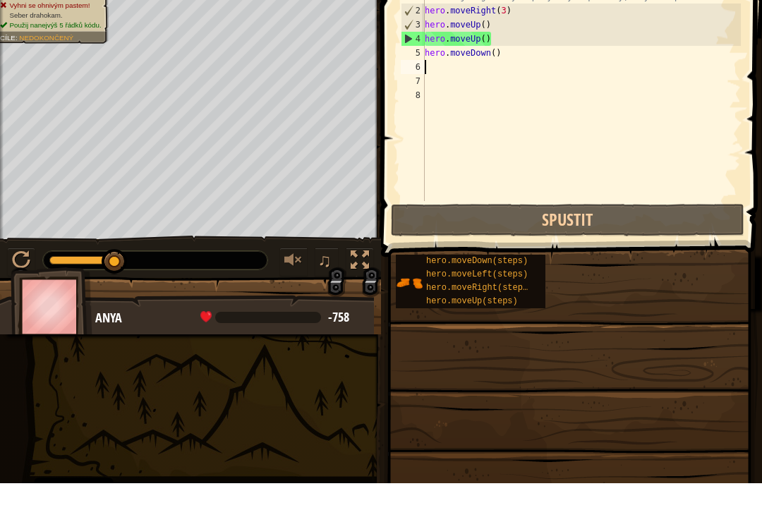
click at [664, 243] on button "Spustit" at bounding box center [567, 259] width 353 height 32
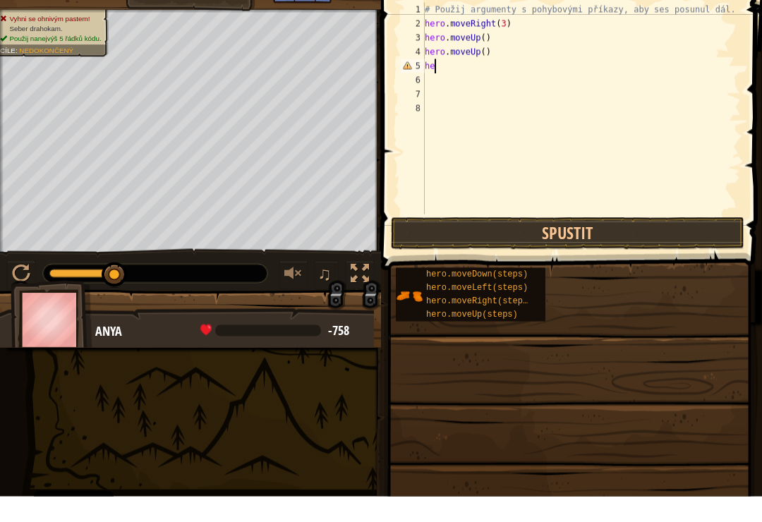
type textarea "h"
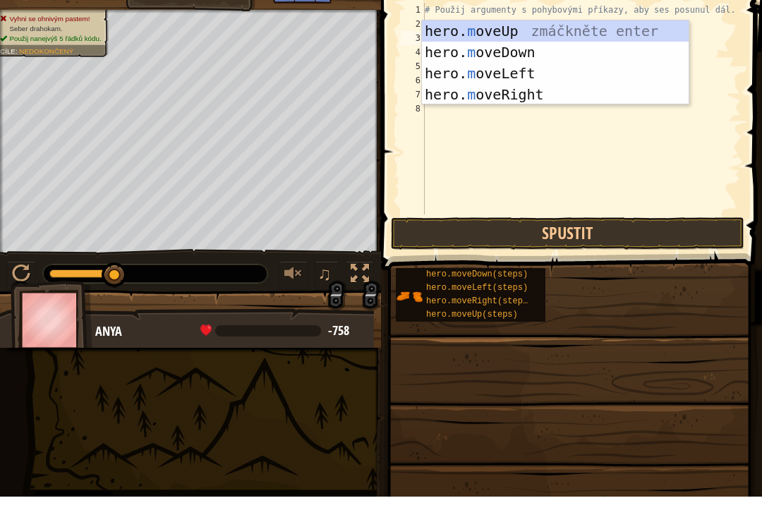
type textarea "mo"
click at [576, 47] on div "hero. mo veUp zmáčkněte enter hero. mo veDown zmáčkněte enter hero. mo veLeft z…" at bounding box center [555, 110] width 267 height 127
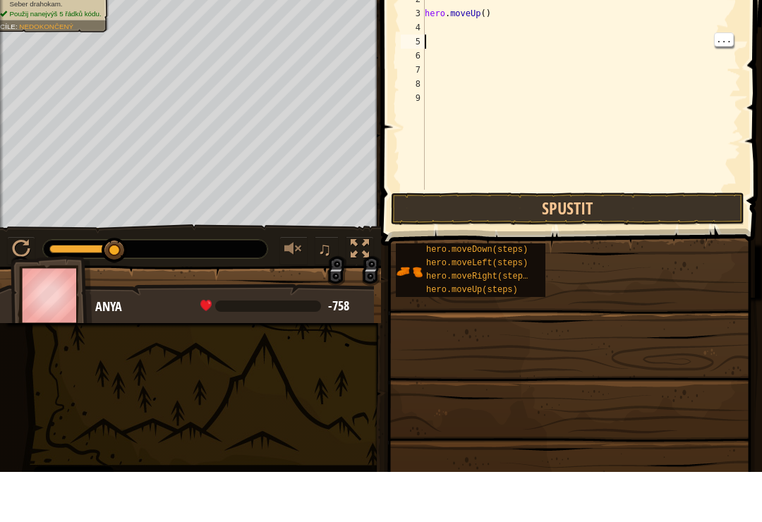
type textarea "hero.moveUp()"
click at [435, 32] on div "# Použij argumenty s pohybovými příkazy, aby ses posunul dál. hero . moveUp ( )" at bounding box center [581, 148] width 319 height 240
type textarea "mov"
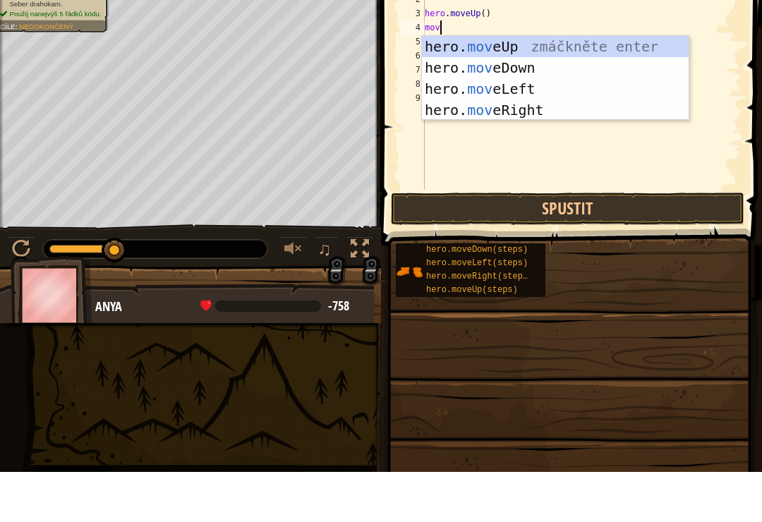
click at [523, 92] on div "hero. mov eUp zmáčkněte enter hero. mov eDown zmáčkněte enter hero. mov eLeft z…" at bounding box center [555, 149] width 267 height 127
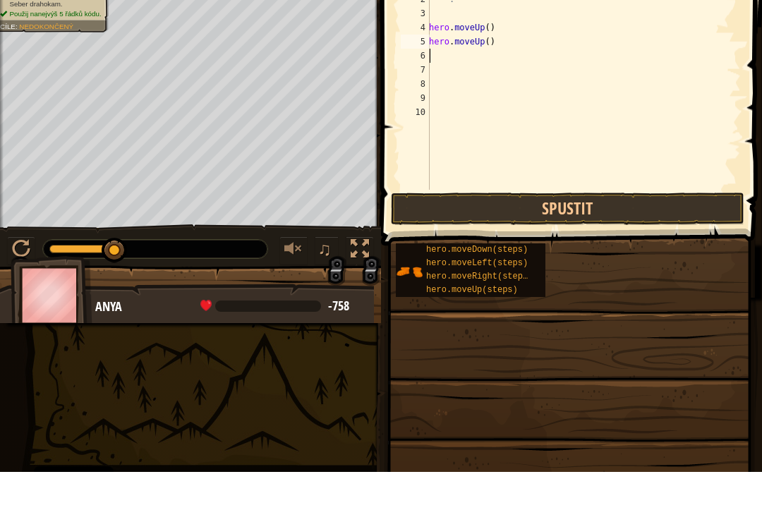
type textarea "hero.moveUp()"
click at [443, 104] on div "# Použij argumenty s pohybovými příkazy, aby ses posunul dál . hero . moveUp ( …" at bounding box center [583, 155] width 315 height 254
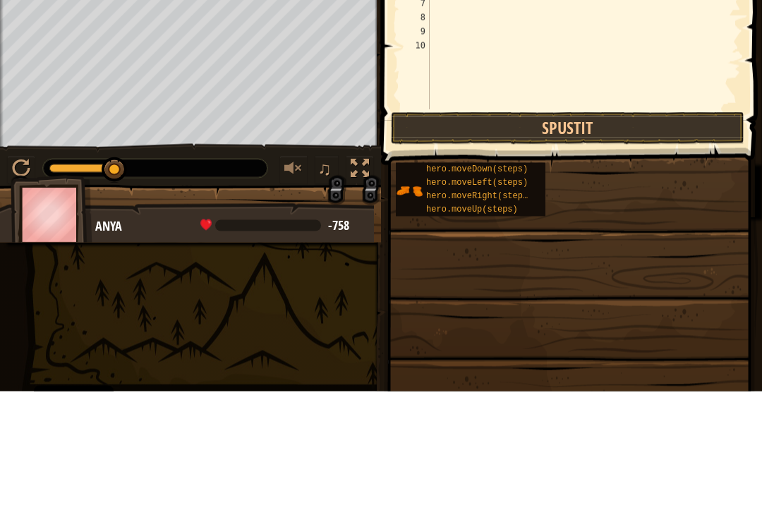
click at [674, 243] on button "Spustit" at bounding box center [567, 259] width 353 height 32
